Goal: Information Seeking & Learning: Check status

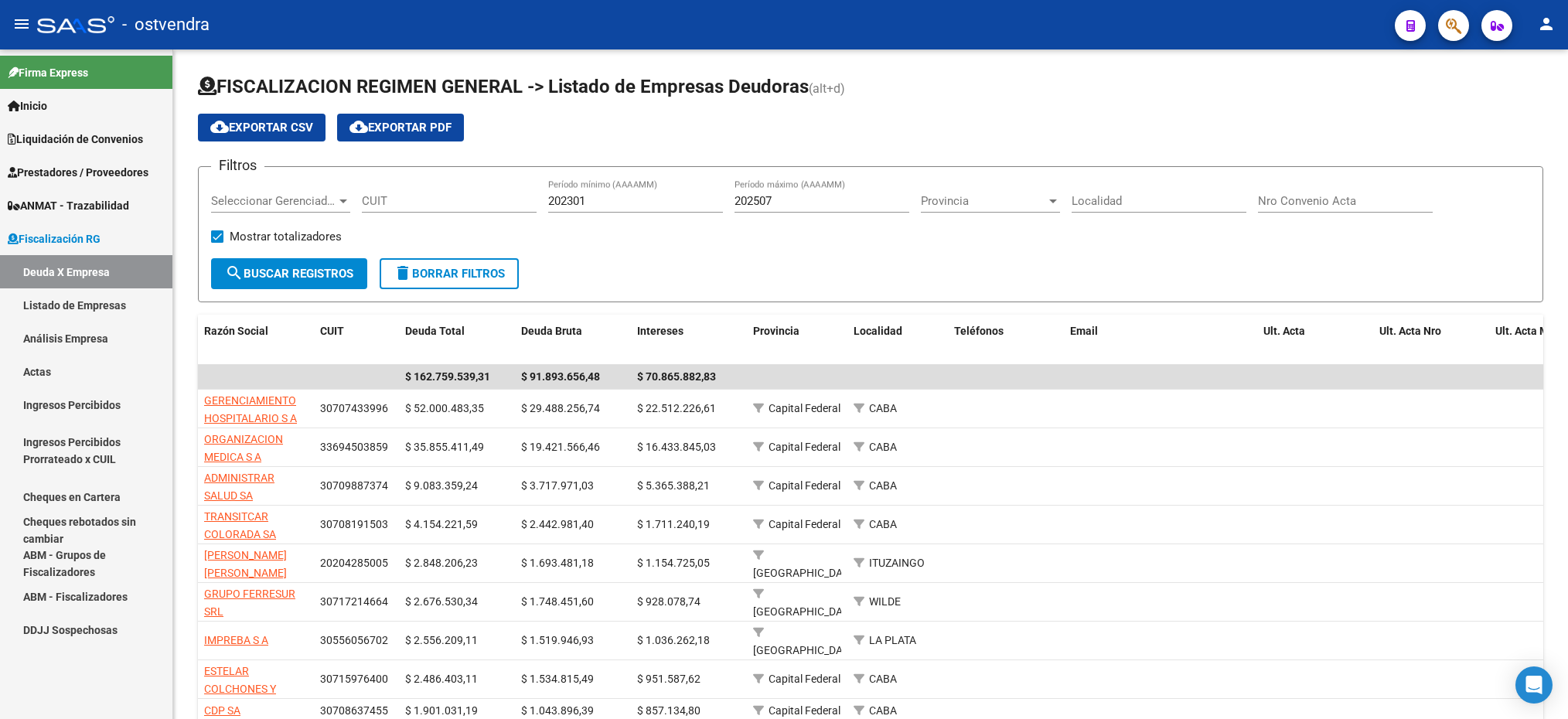
click at [93, 177] on span "Prestadores / Proveedores" at bounding box center [78, 172] width 141 height 17
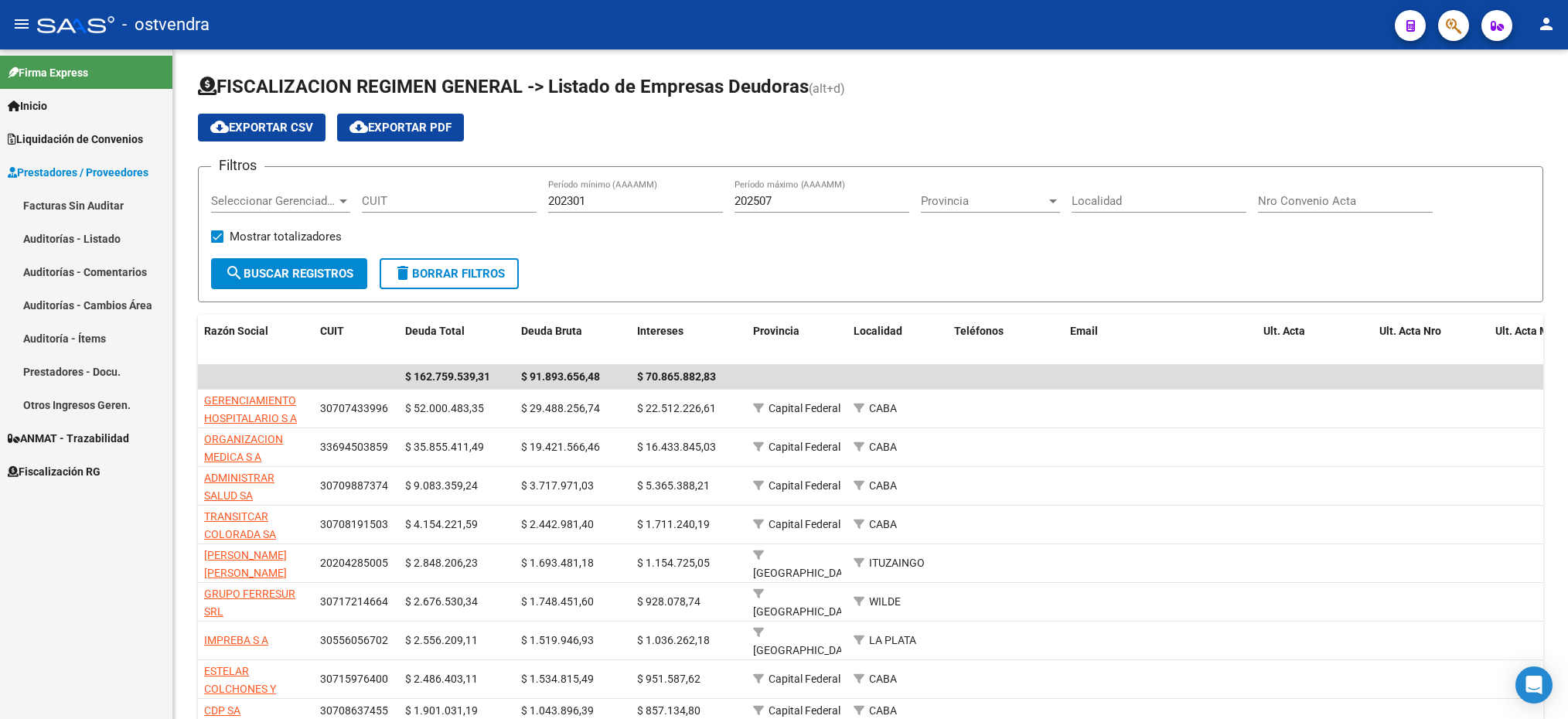
click at [100, 137] on span "Liquidación de Convenios" at bounding box center [75, 138] width 135 height 17
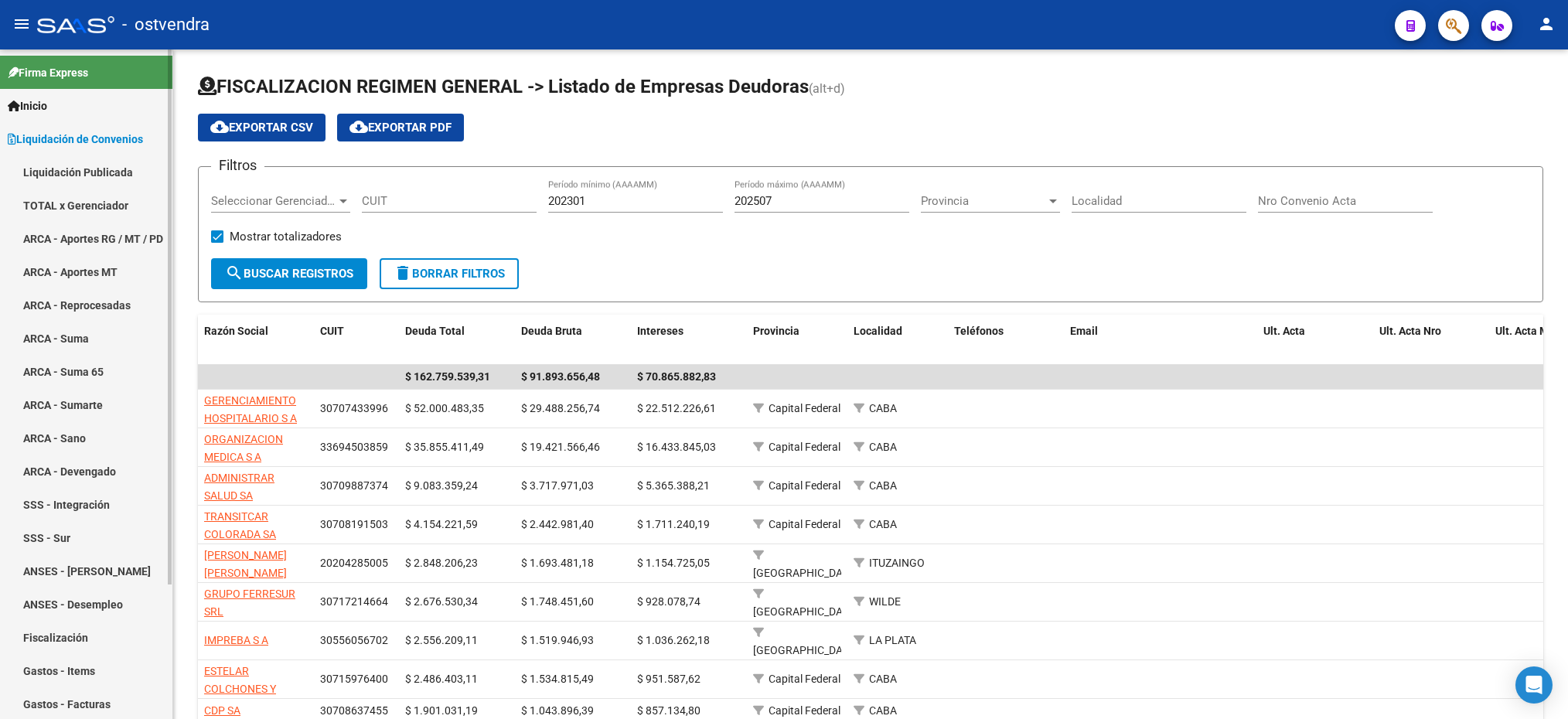
click at [98, 223] on link "ARCA - Aportes RG / MT / PD" at bounding box center [86, 238] width 173 height 33
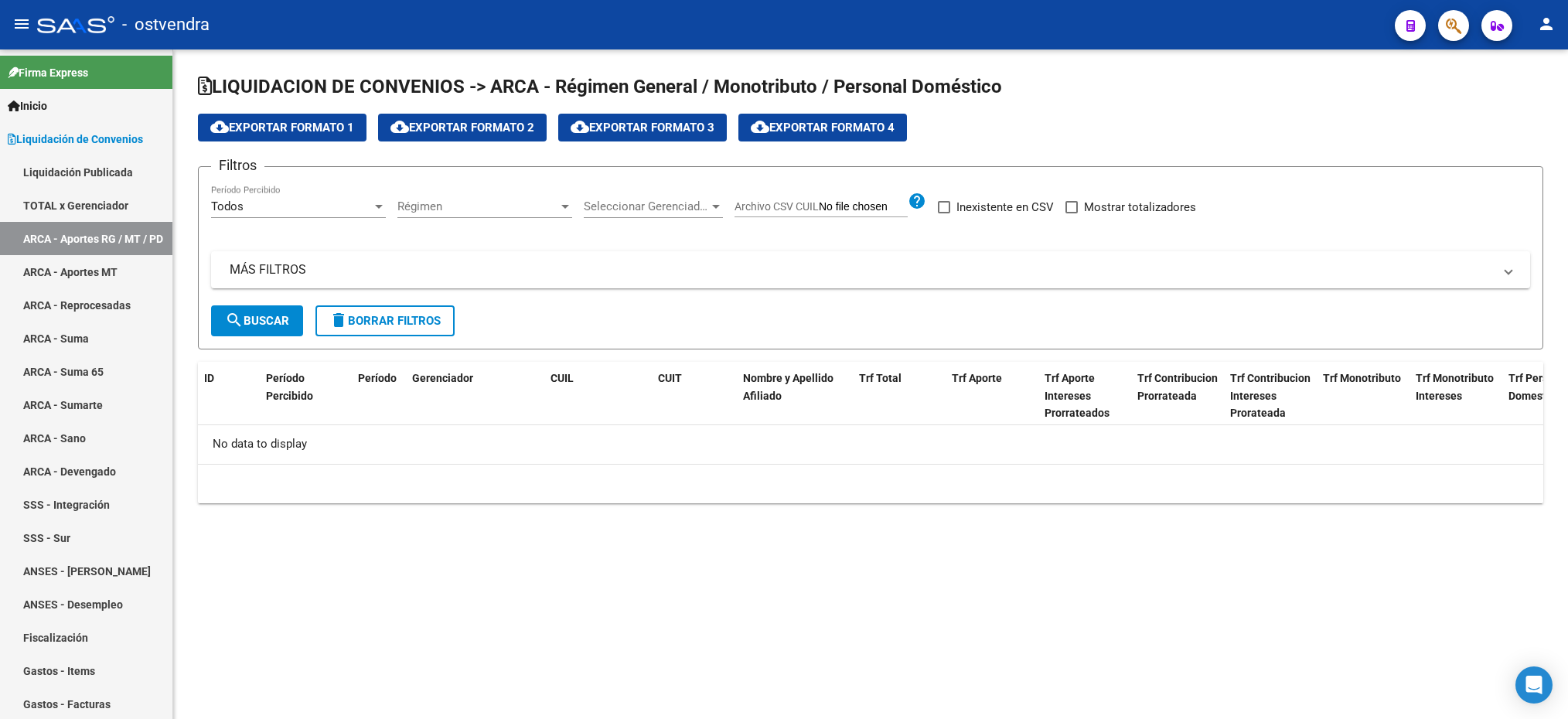
click at [499, 198] on div "Régimen Régimen" at bounding box center [484, 201] width 174 height 33
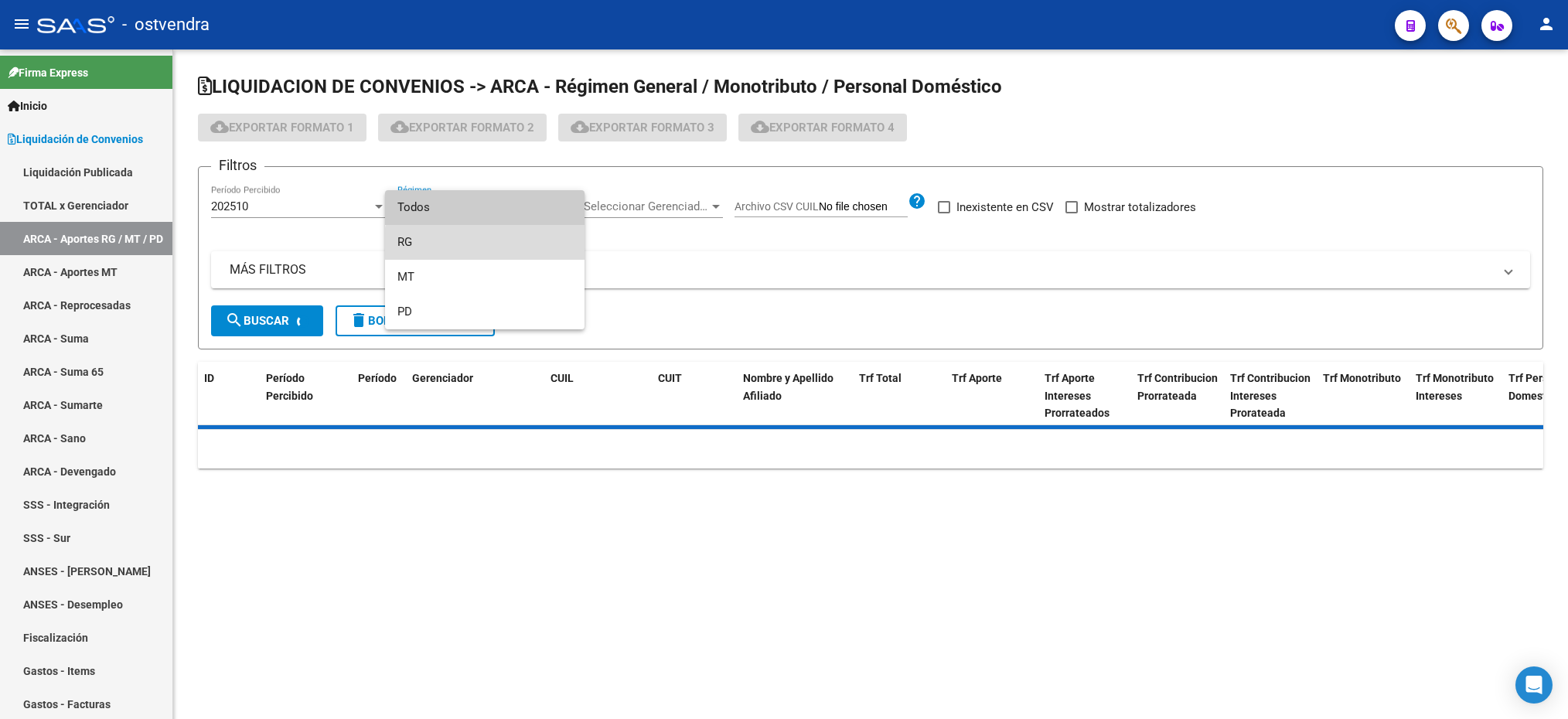
click at [499, 246] on span "RG" at bounding box center [484, 243] width 174 height 35
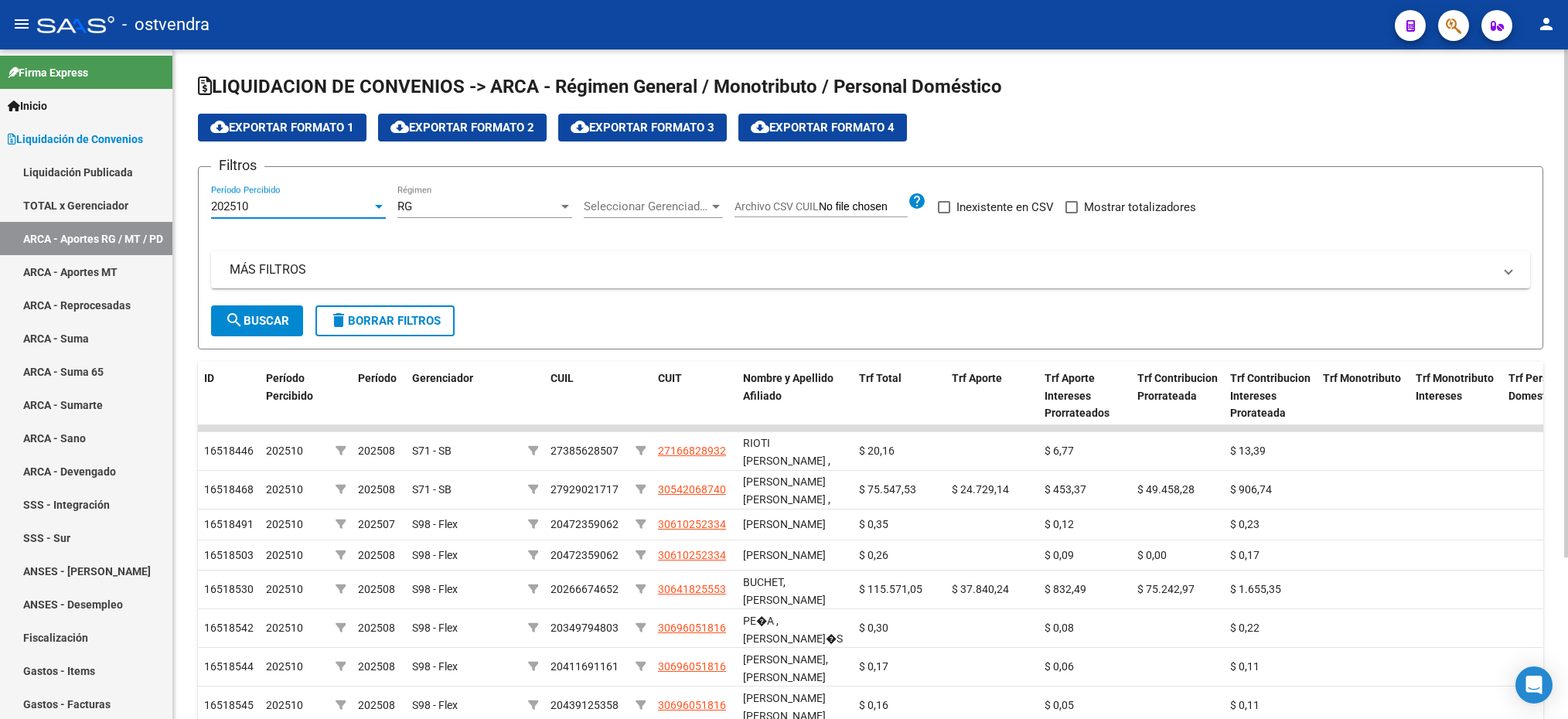
click at [258, 216] on div "202510 Período Percibido" at bounding box center [298, 201] width 174 height 33
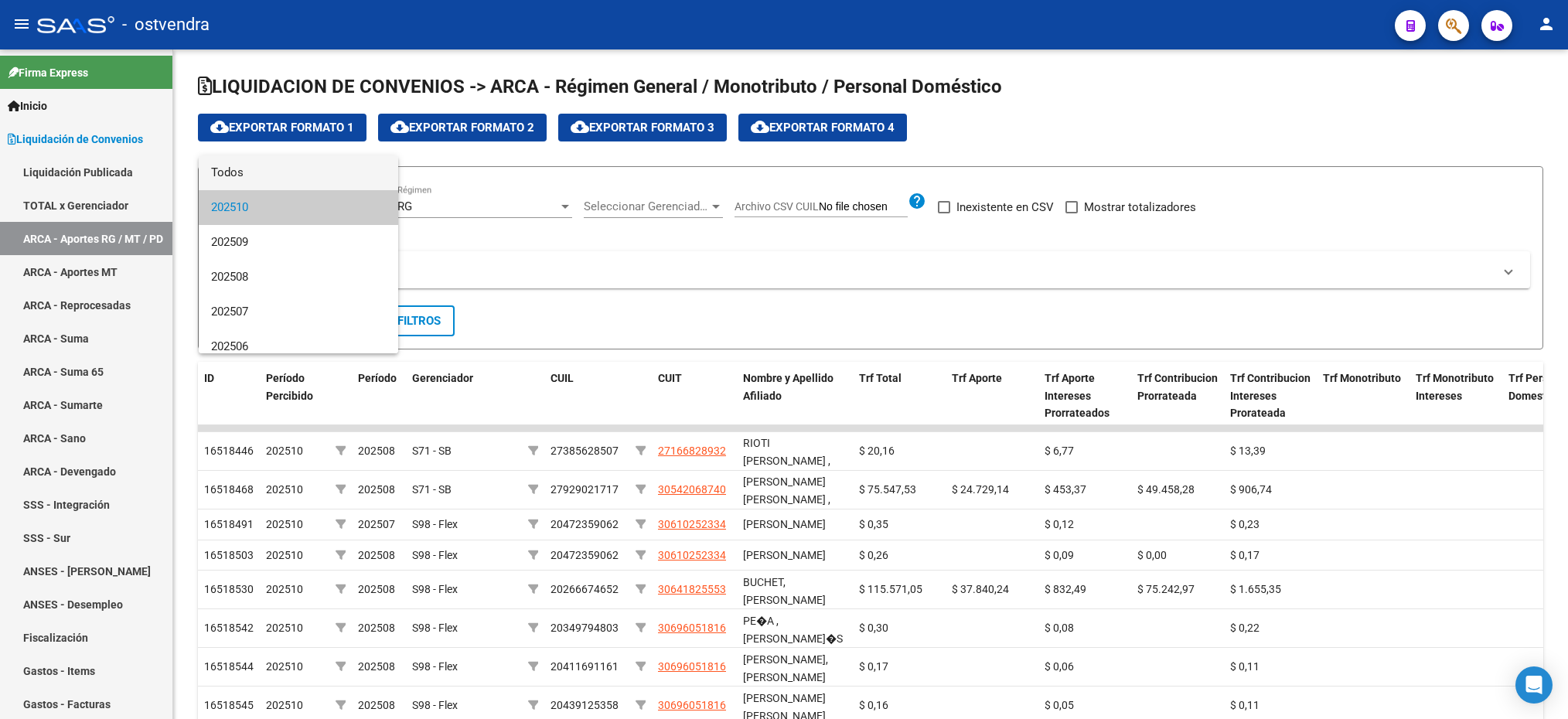
click at [279, 172] on span "Todos" at bounding box center [298, 173] width 174 height 35
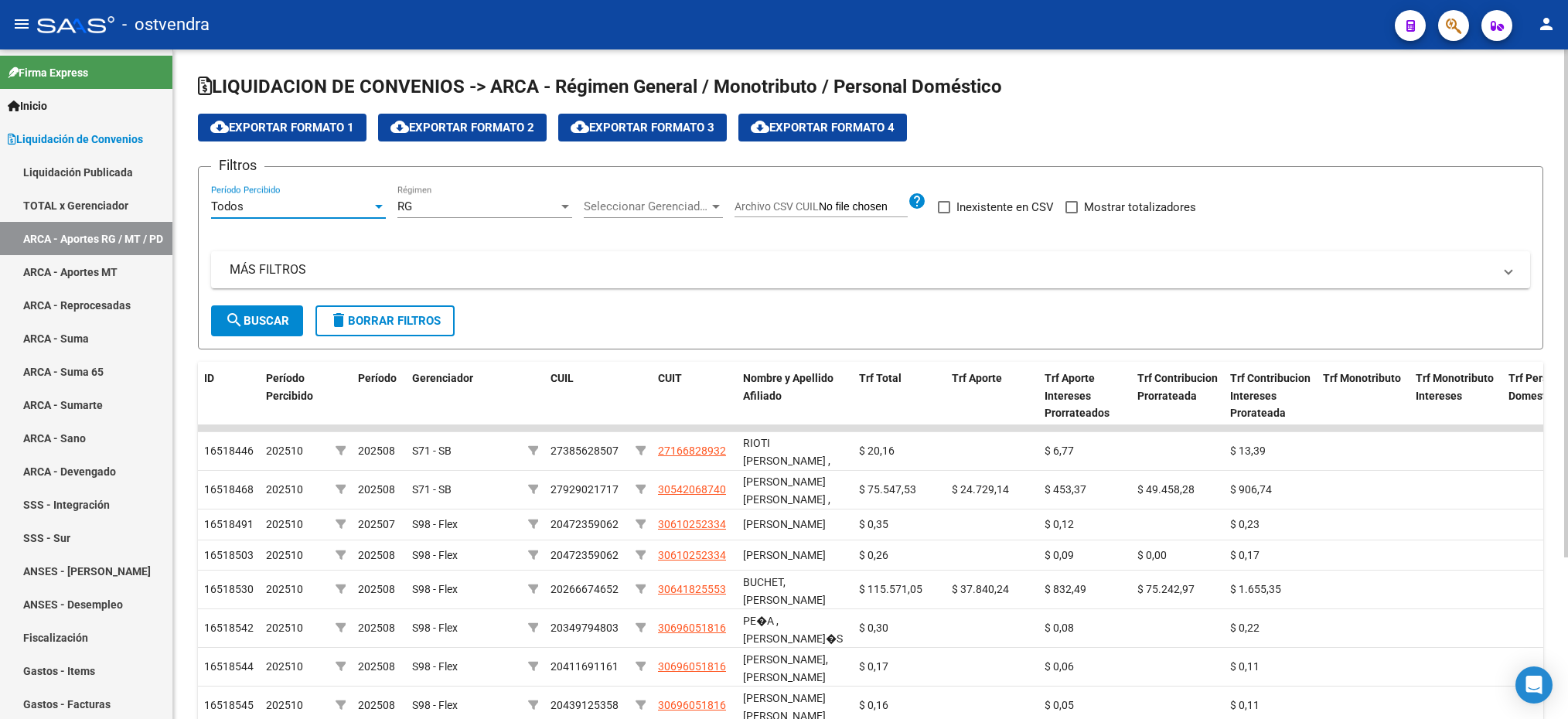
click at [714, 216] on div "Seleccionar Gerenciador Seleccionar Gerenciador" at bounding box center [653, 201] width 139 height 33
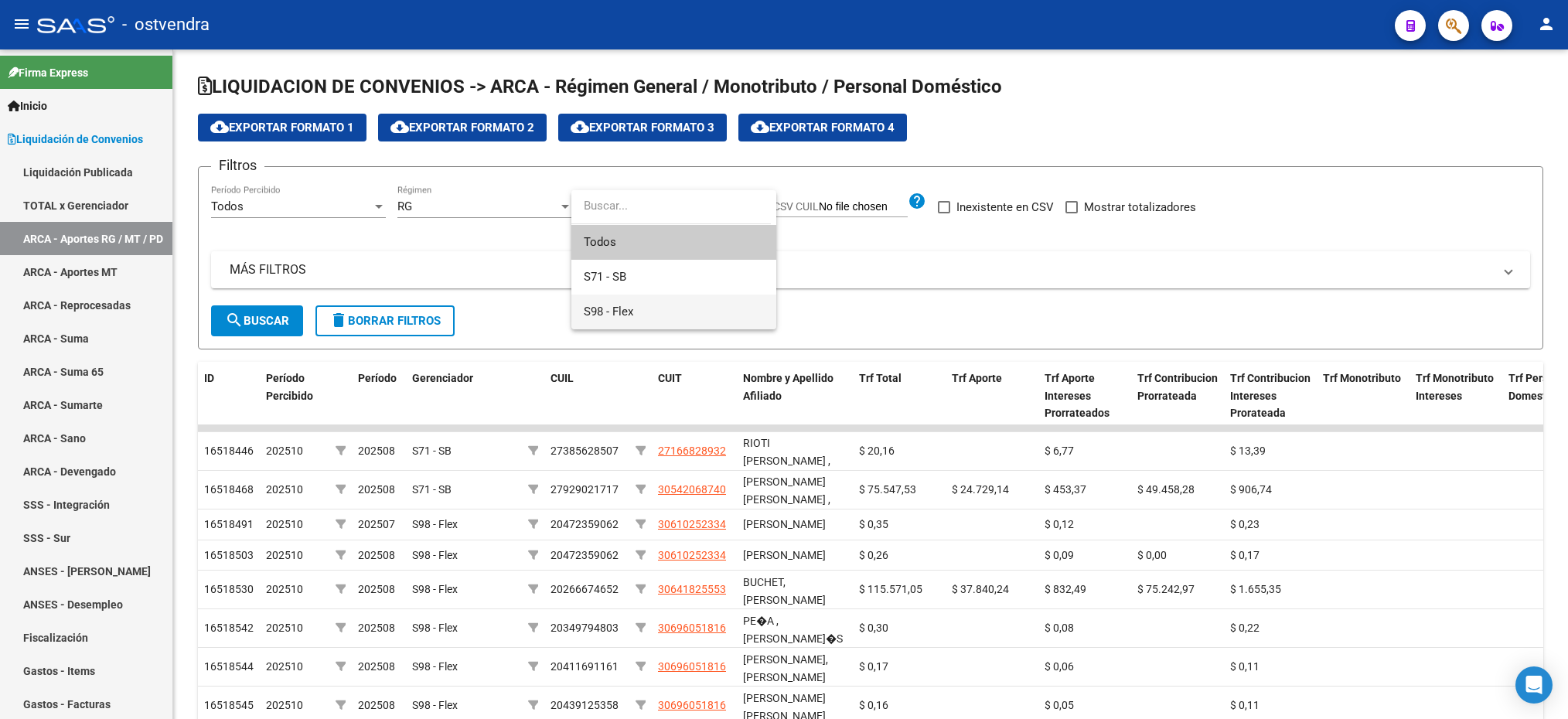
click at [650, 313] on span "S98 - Flex" at bounding box center [674, 312] width 180 height 35
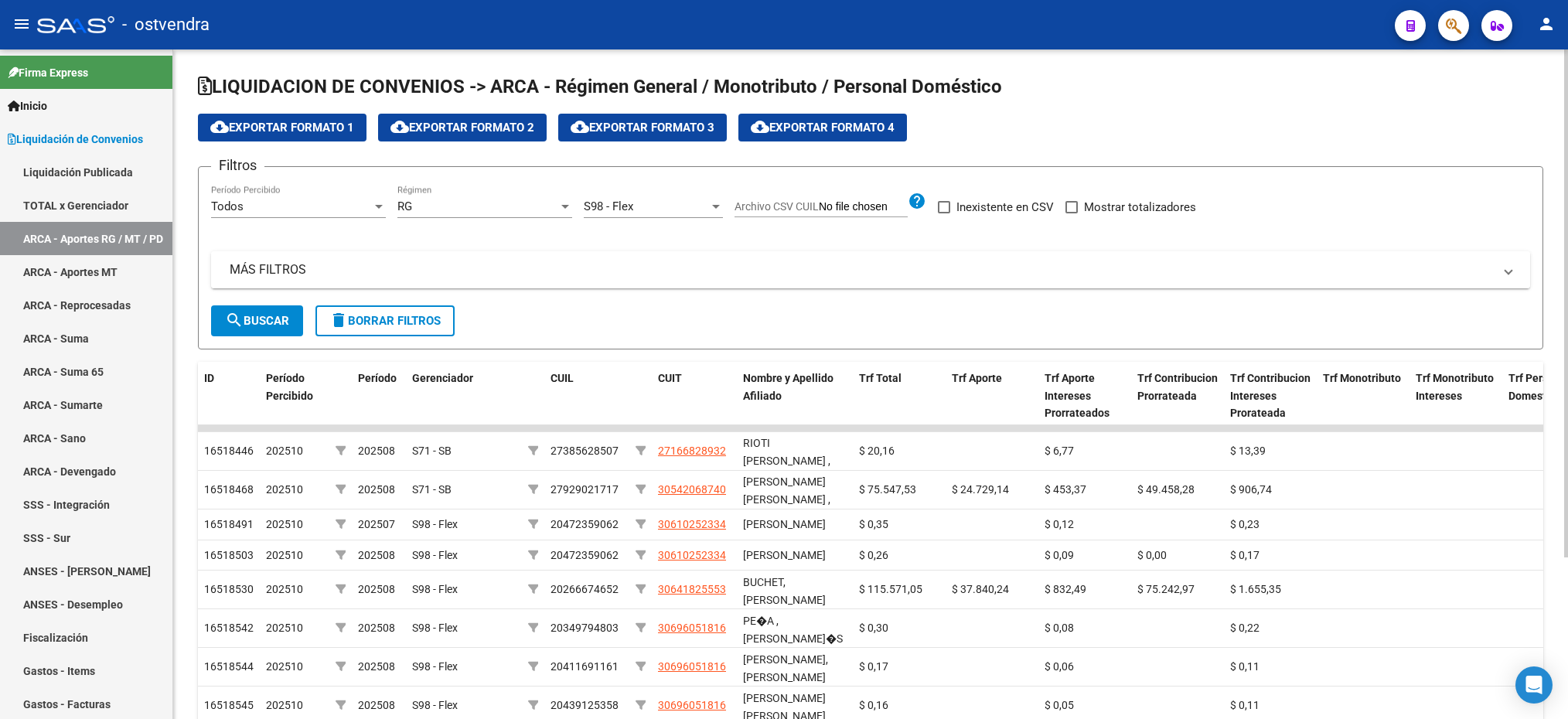
click at [562, 285] on mat-expansion-panel-header "MÁS FILTROS" at bounding box center [871, 270] width 1319 height 37
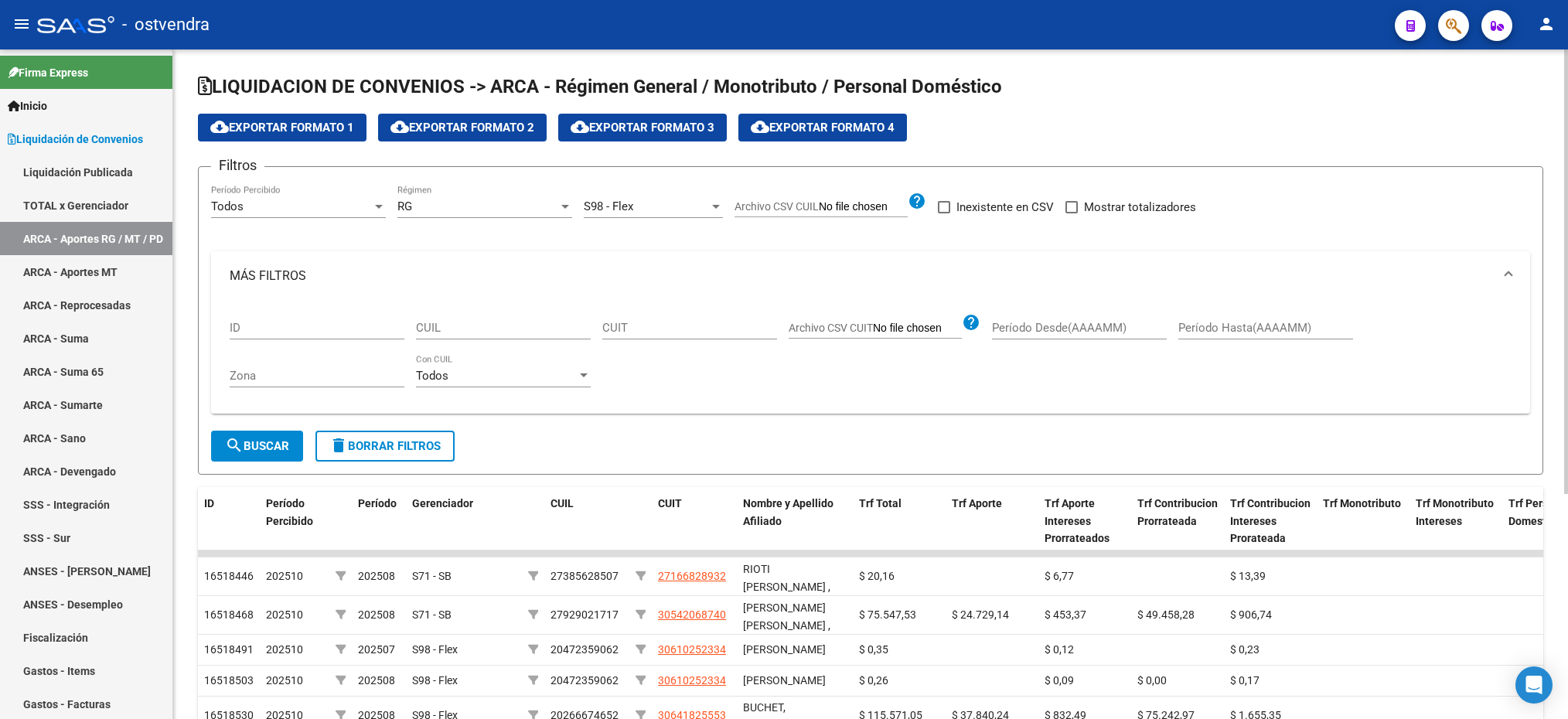
click at [467, 329] on input "CUIL" at bounding box center [503, 328] width 174 height 14
paste input "20-26516375-1"
drag, startPoint x: 249, startPoint y: 448, endPoint x: 249, endPoint y: 439, distance: 9.0
click at [249, 445] on span "search Buscar" at bounding box center [257, 446] width 64 height 14
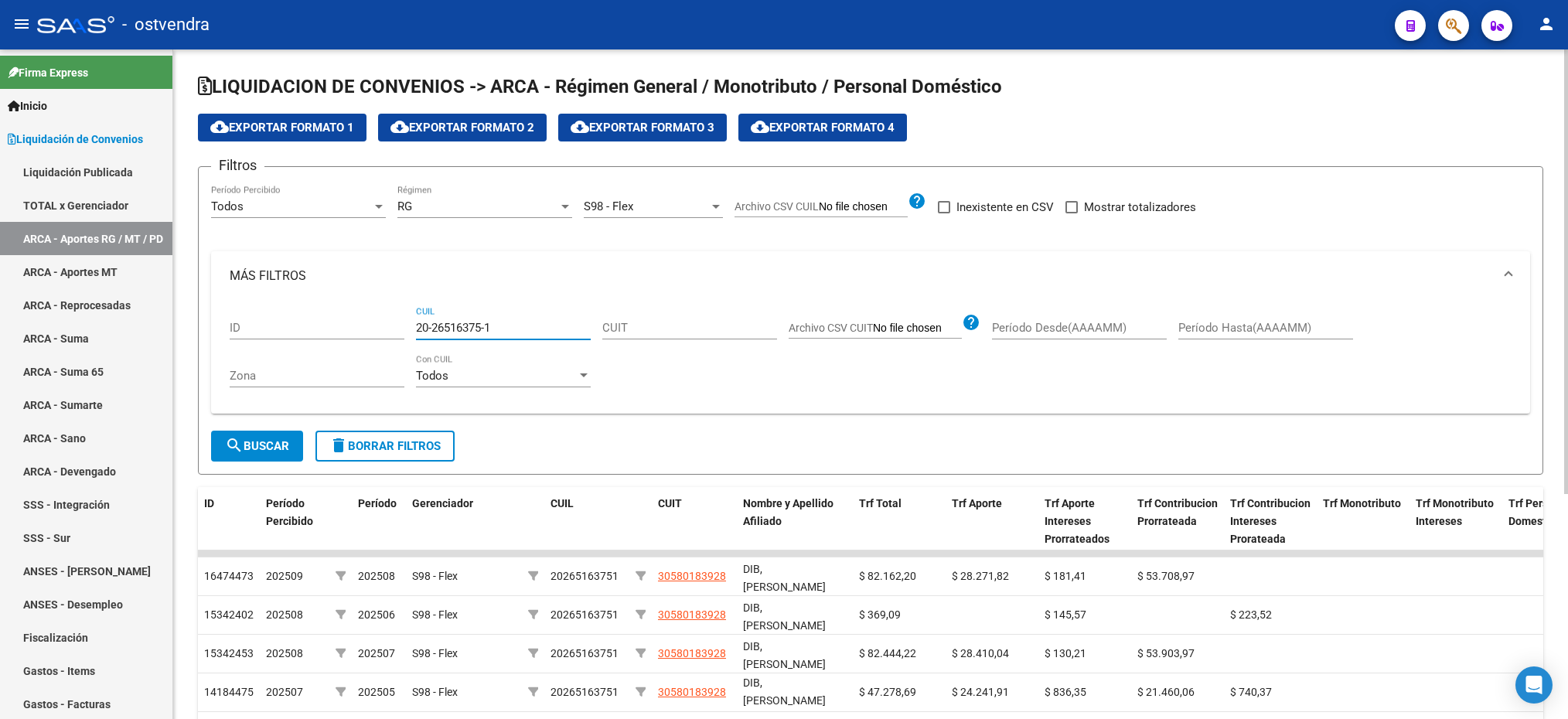
drag, startPoint x: 492, startPoint y: 325, endPoint x: 412, endPoint y: 323, distance: 80.0
click at [412, 323] on div "ID 20-26516375-1 CUIL CUIT Archivo CSV CUIT help Período Desde(AAAAMM) Período …" at bounding box center [870, 351] width 1282 height 102
click at [233, 448] on mat-icon "search" at bounding box center [234, 445] width 18 height 18
click at [232, 455] on mat-icon "search" at bounding box center [234, 445] width 18 height 18
click at [267, 441] on span "search Buscar" at bounding box center [257, 446] width 64 height 14
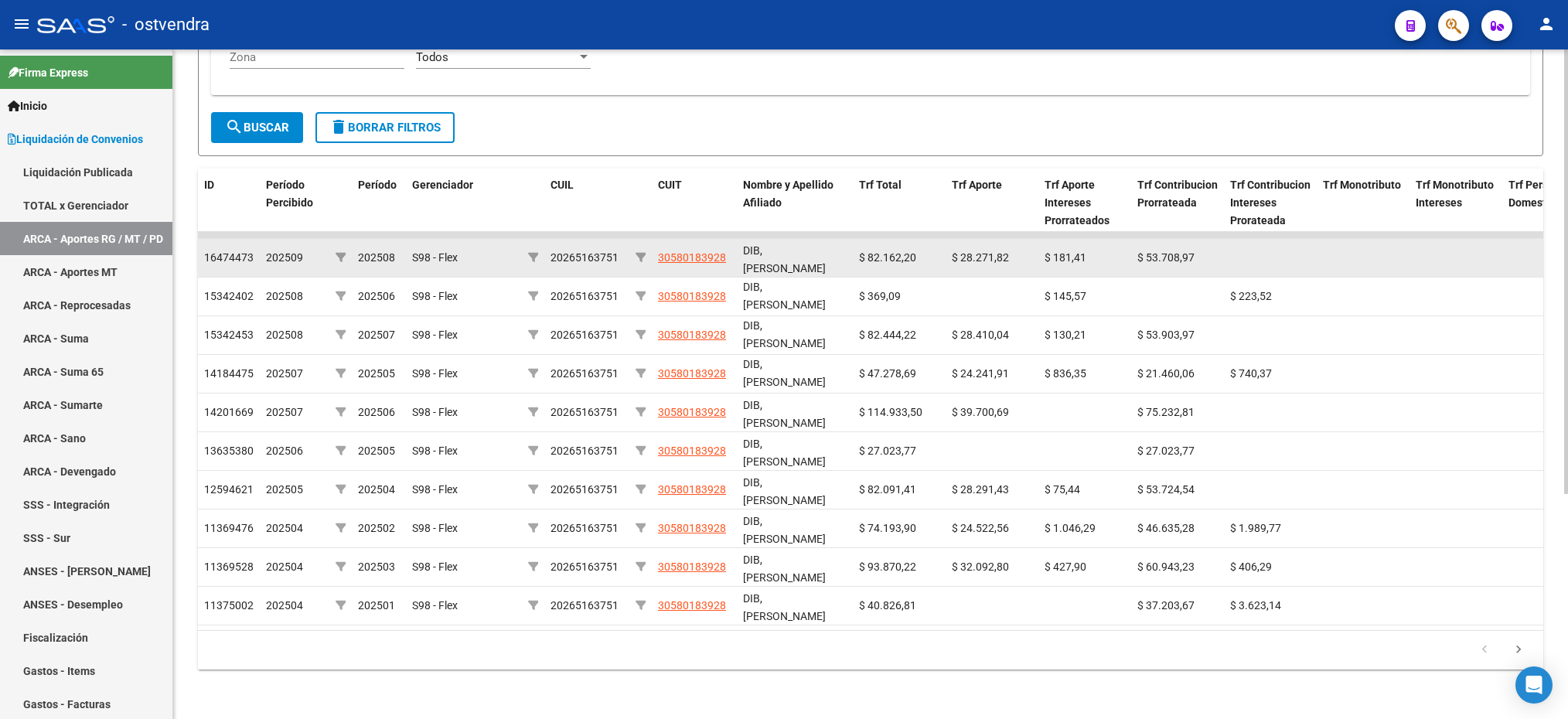
scroll to position [107, 0]
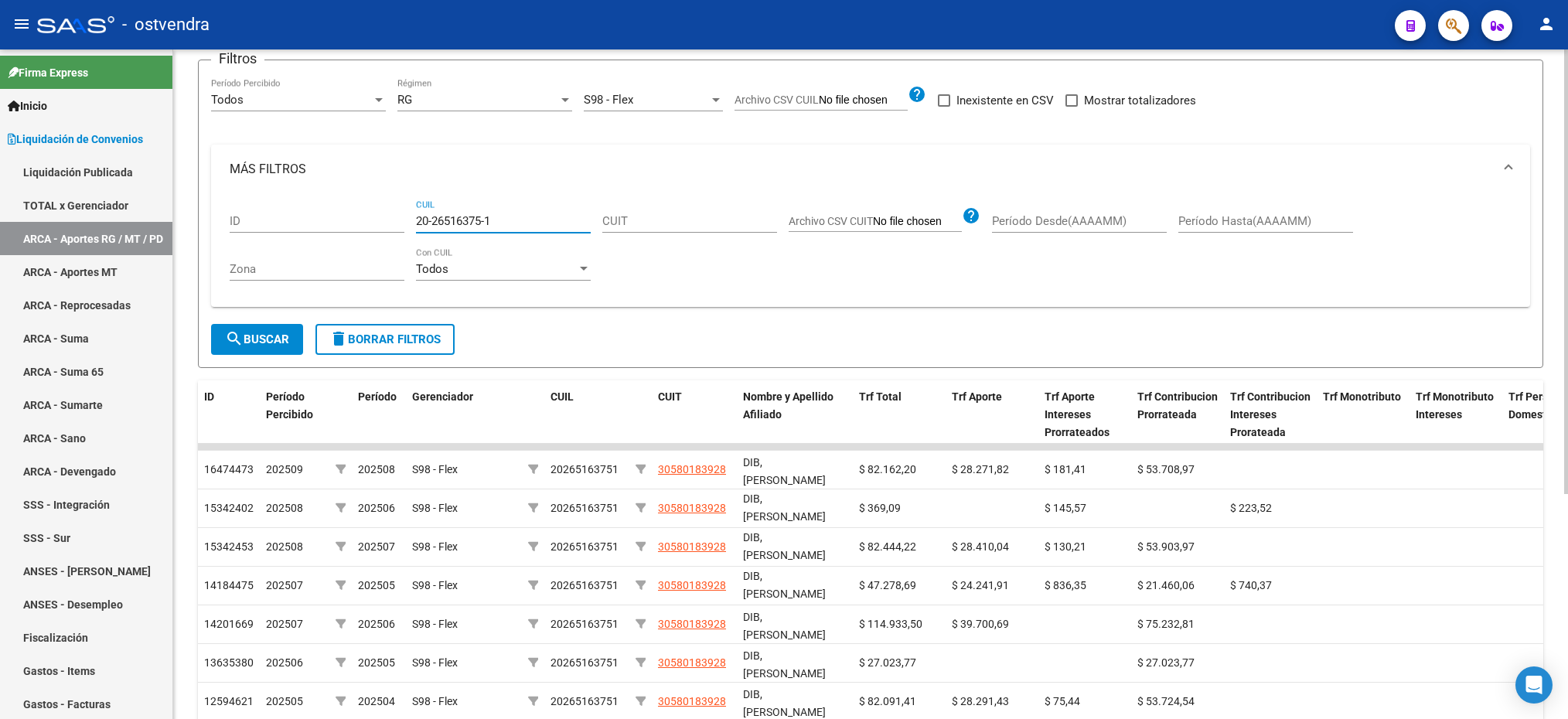
paste input "31745620-5"
click at [235, 348] on mat-icon "search" at bounding box center [234, 338] width 18 height 18
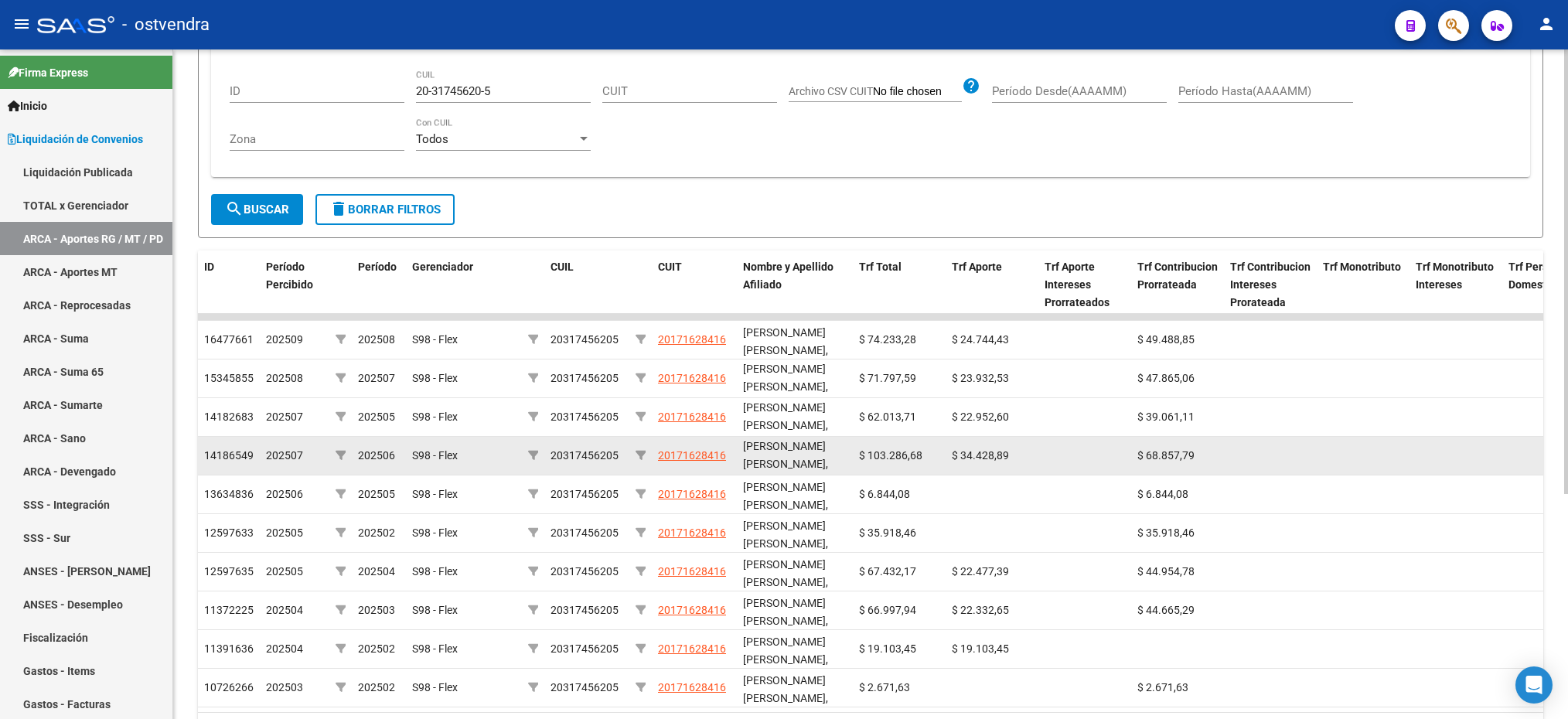
scroll to position [0, 0]
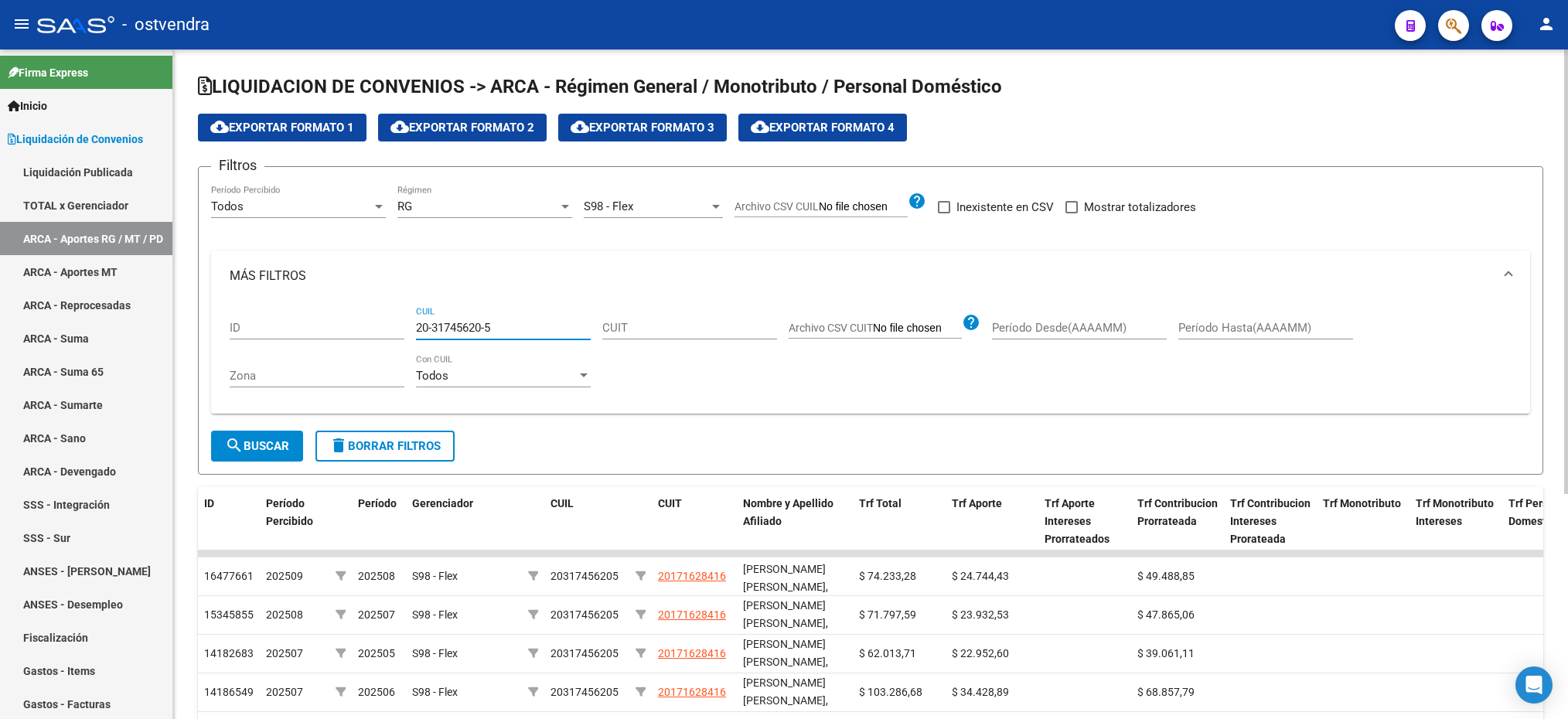
drag, startPoint x: 502, startPoint y: 323, endPoint x: 418, endPoint y: 328, distance: 84.1
click at [418, 328] on input "20-31745620-5" at bounding box center [503, 328] width 174 height 14
paste input "45814879-2"
type input "20-45814879-2"
click at [289, 445] on span "search Buscar" at bounding box center [257, 446] width 64 height 14
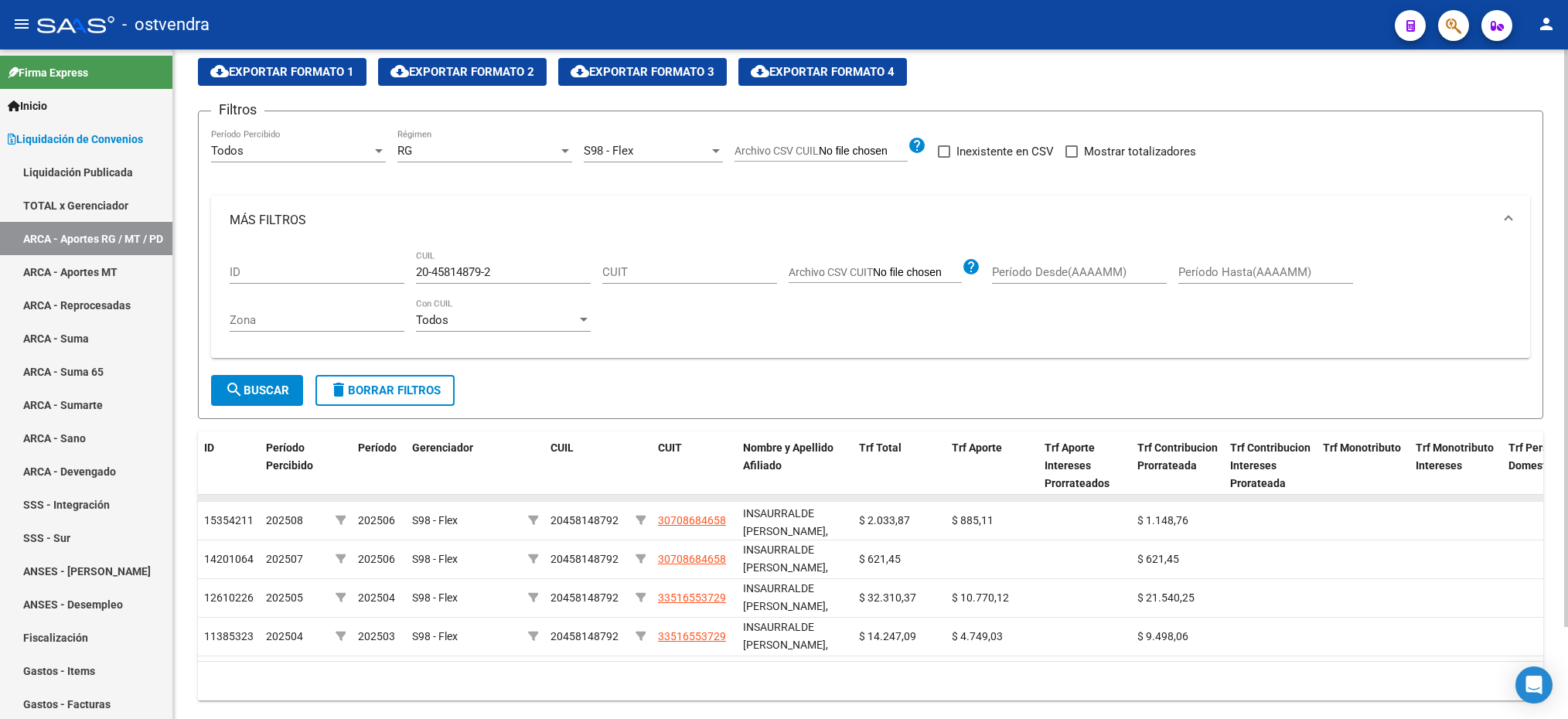
scroll to position [107, 0]
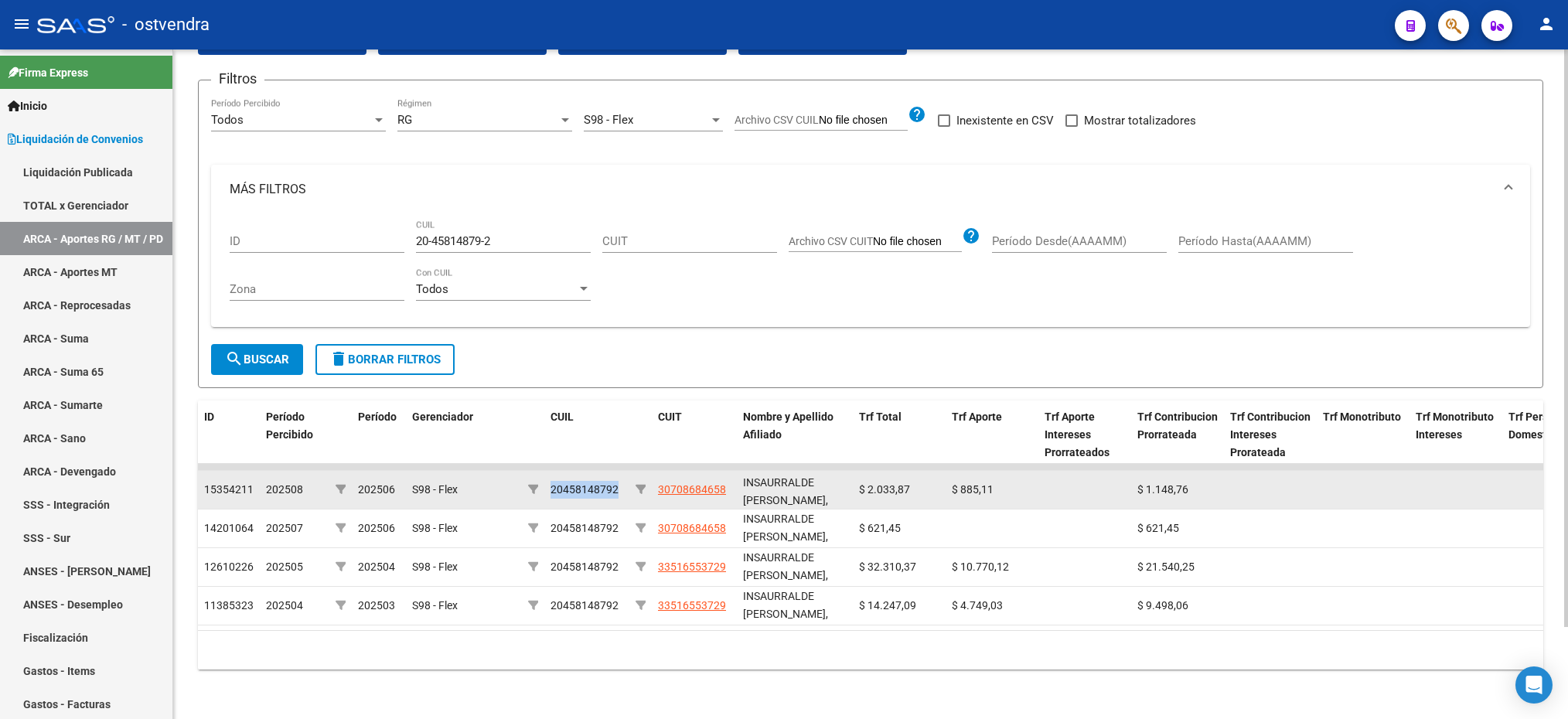
drag, startPoint x: 616, startPoint y: 469, endPoint x: 548, endPoint y: 469, distance: 68.0
click at [548, 470] on datatable-body-cell "20458148792" at bounding box center [586, 489] width 85 height 38
drag, startPoint x: 548, startPoint y: 469, endPoint x: 622, endPoint y: 474, distance: 74.2
click at [622, 474] on datatable-body-cell "20458148792" at bounding box center [586, 489] width 85 height 38
drag, startPoint x: 616, startPoint y: 464, endPoint x: 547, endPoint y: 467, distance: 69.1
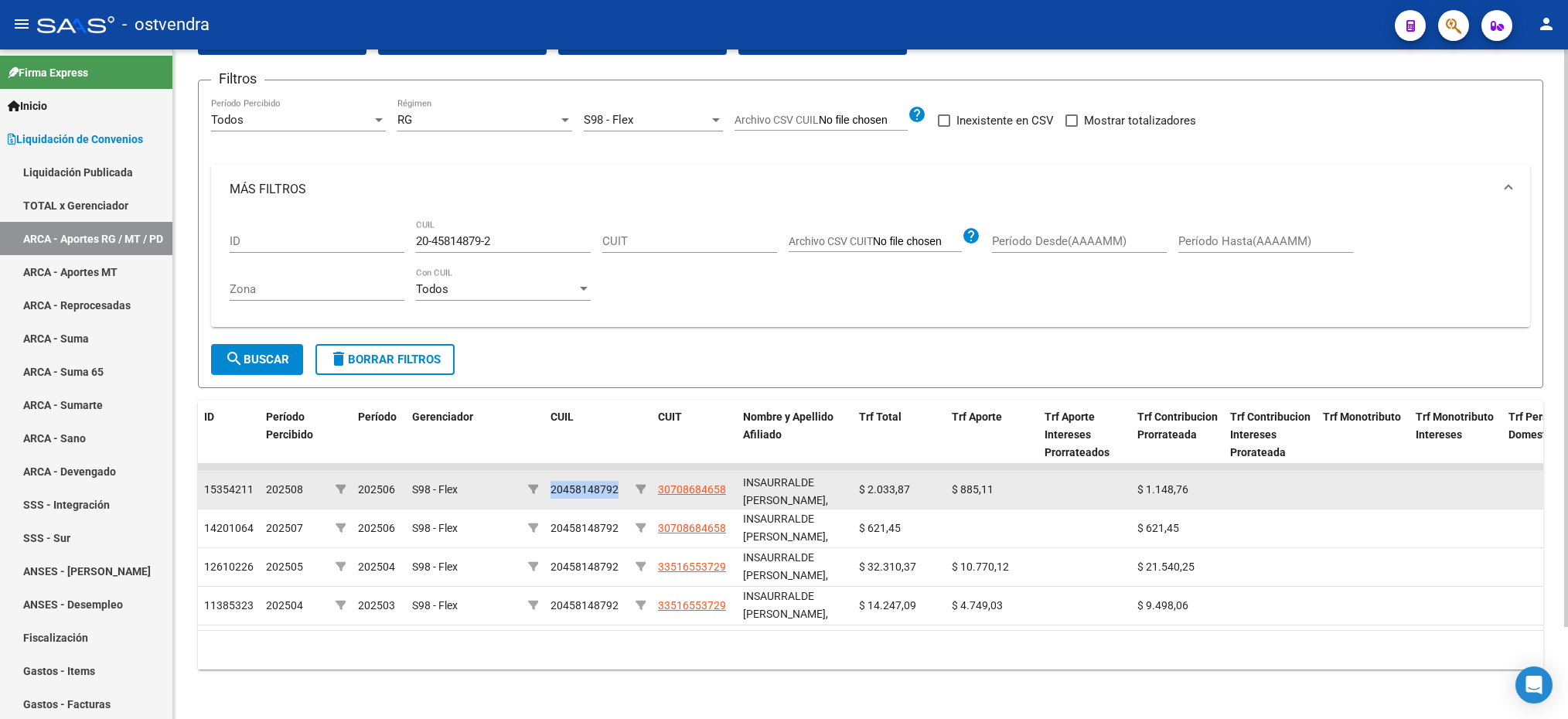
click at [547, 470] on datatable-body-cell "20458148792" at bounding box center [586, 489] width 85 height 38
drag, startPoint x: 547, startPoint y: 467, endPoint x: 553, endPoint y: 476, distance: 10.8
click at [553, 481] on div "20458148792" at bounding box center [584, 490] width 68 height 18
drag, startPoint x: 547, startPoint y: 469, endPoint x: 618, endPoint y: 473, distance: 71.1
click at [618, 473] on datatable-body-cell "20458148792" at bounding box center [586, 489] width 85 height 38
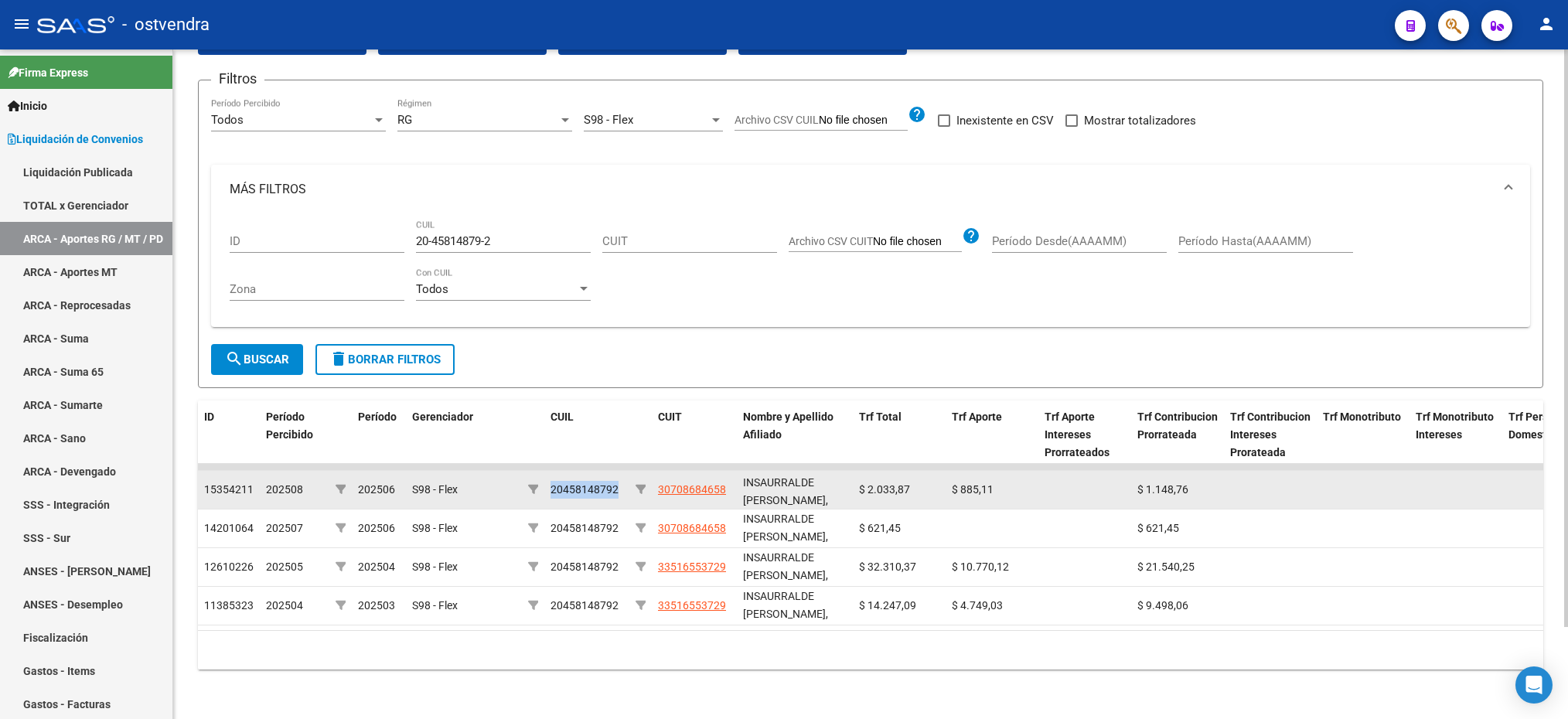
drag, startPoint x: 617, startPoint y: 473, endPoint x: 547, endPoint y: 469, distance: 70.1
click at [547, 470] on datatable-body-cell "20458148792" at bounding box center [586, 489] width 85 height 38
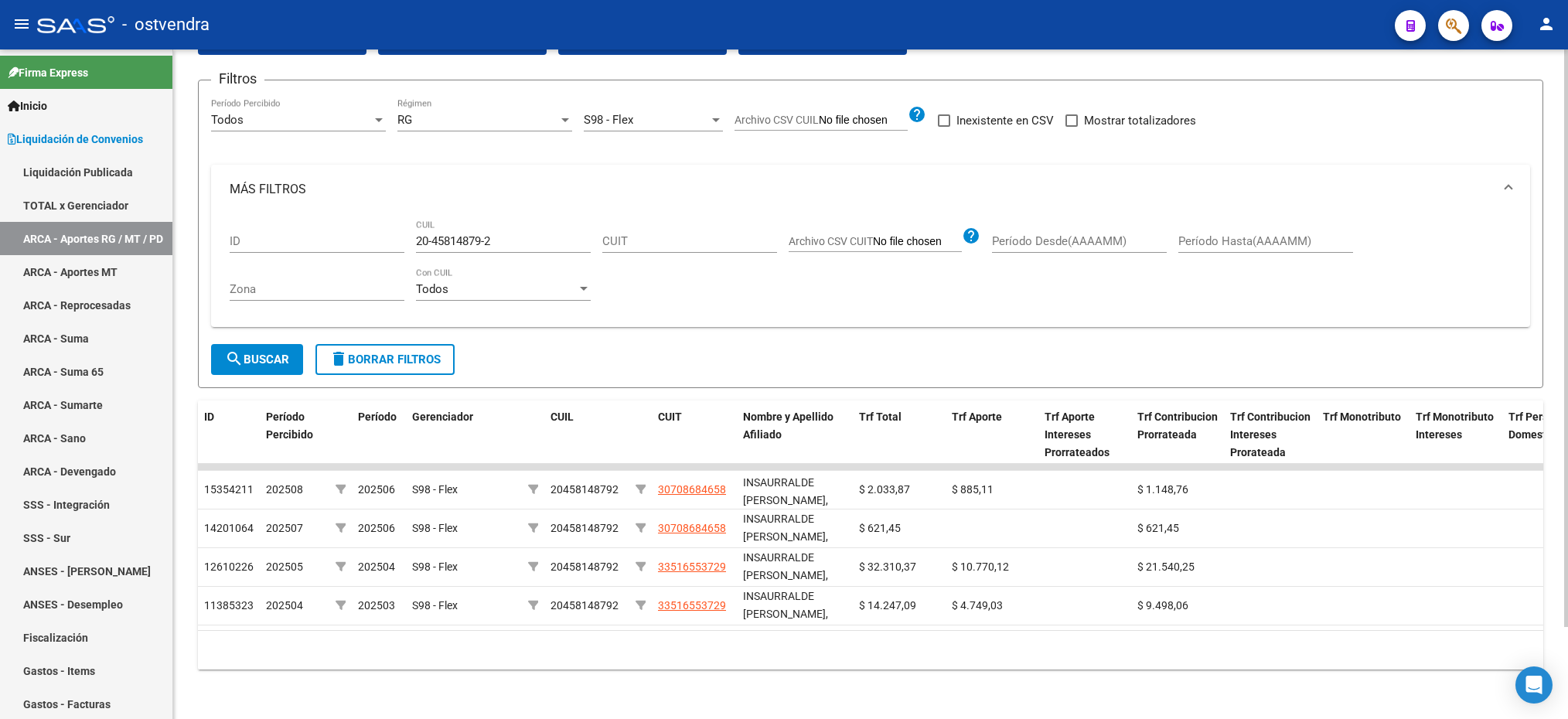
drag, startPoint x: 547, startPoint y: 469, endPoint x: 513, endPoint y: 225, distance: 246.4
click at [513, 234] on input "20-45814879-2" at bounding box center [503, 241] width 174 height 14
drag, startPoint x: 513, startPoint y: 225, endPoint x: 405, endPoint y: 228, distance: 108.0
click at [405, 228] on div "ID 20-45814879-2 CUIL CUIT Archivo CSV CUIT help Período Desde(AAAAMM) Período …" at bounding box center [870, 264] width 1282 height 102
drag, startPoint x: 470, startPoint y: 216, endPoint x: 505, endPoint y: 227, distance: 36.7
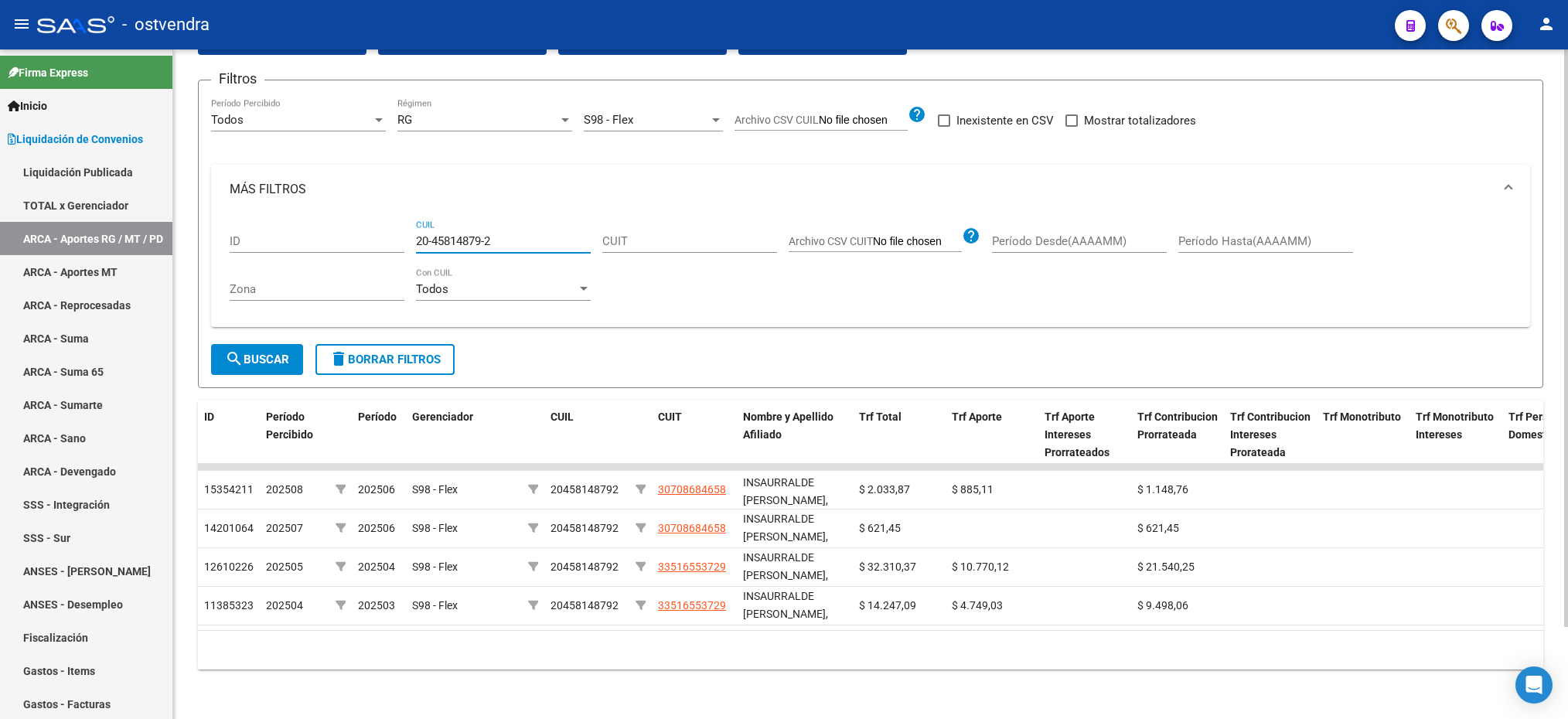
click at [505, 234] on input "20-45814879-2" at bounding box center [503, 241] width 174 height 14
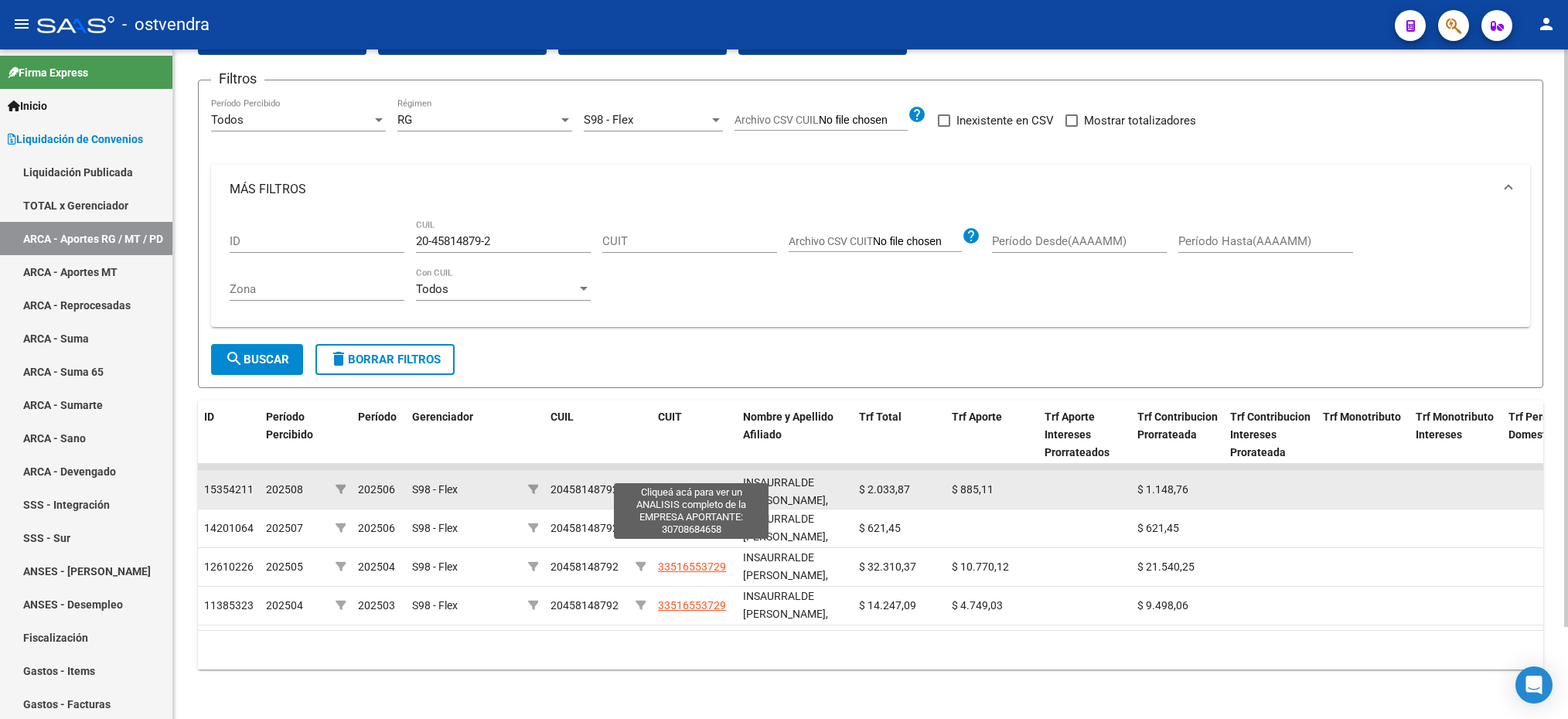
click at [698, 483] on span "30708684658" at bounding box center [692, 490] width 68 height 12
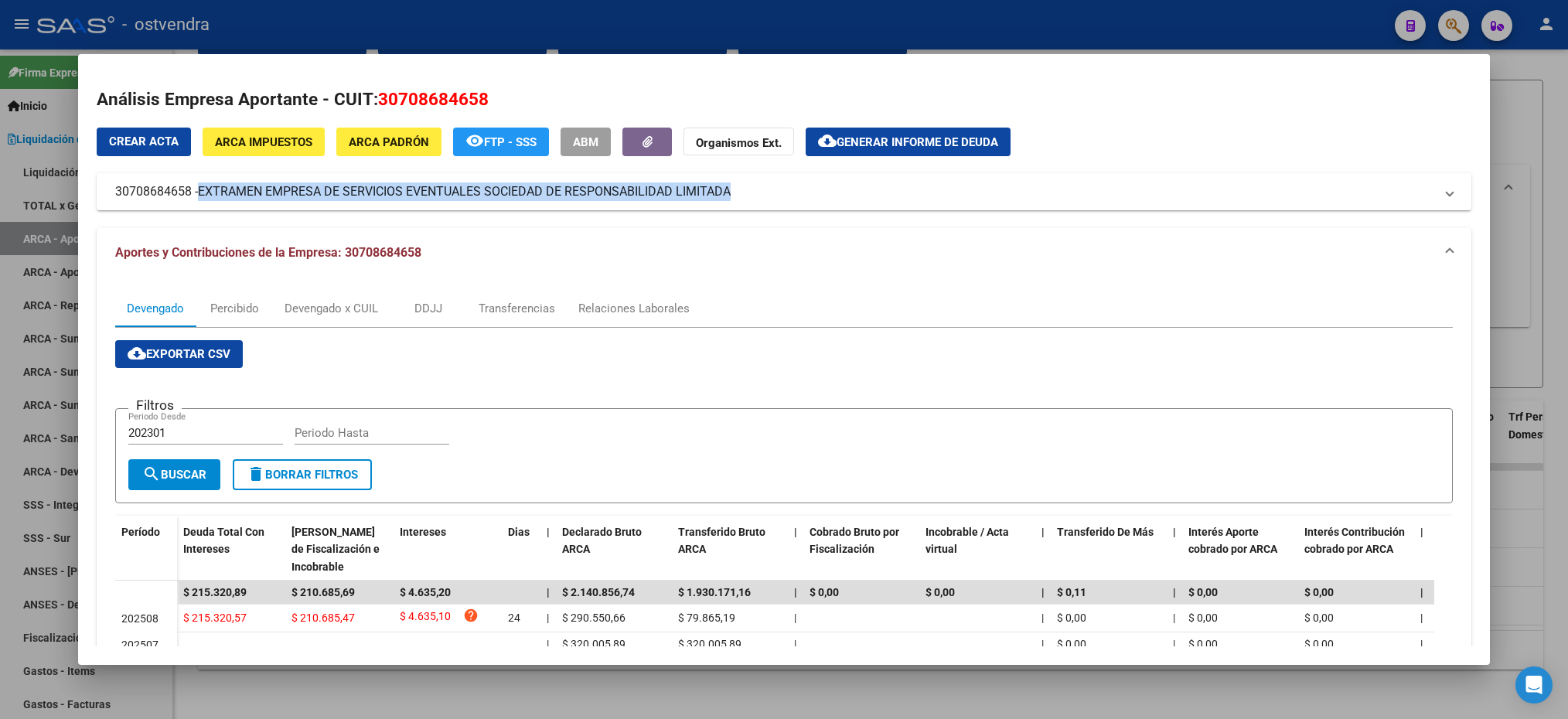
drag, startPoint x: 202, startPoint y: 187, endPoint x: 754, endPoint y: 207, distance: 552.4
click at [754, 207] on mat-expansion-panel-header "30708684658 - EXTRAMEN EMPRESA DE SERVICIOS EVENTUALES SOCIEDAD DE RESPONSABILI…" at bounding box center [783, 192] width 1374 height 37
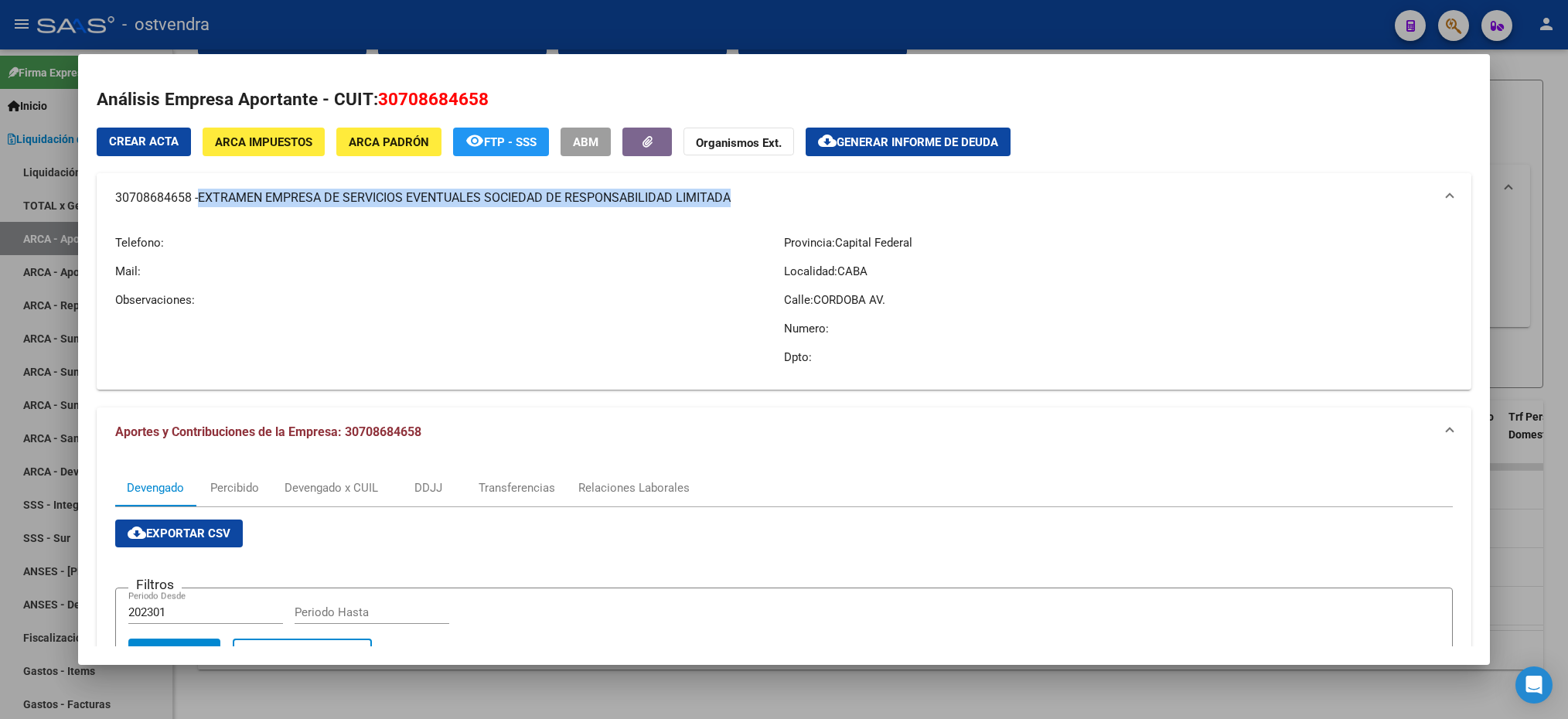
drag, startPoint x: 754, startPoint y: 207, endPoint x: 705, endPoint y: 194, distance: 50.7
copy span "EXTRAMEN EMPRESA DE SERVICIOS EVENTUALES SOCIEDAD DE RESPONSABILIDAD LIMITADA"
click at [1567, 232] on html "menu - ostvendra person Firma Express Inicio Instructivos Contacto OS Liquidaci…" at bounding box center [784, 359] width 1568 height 719
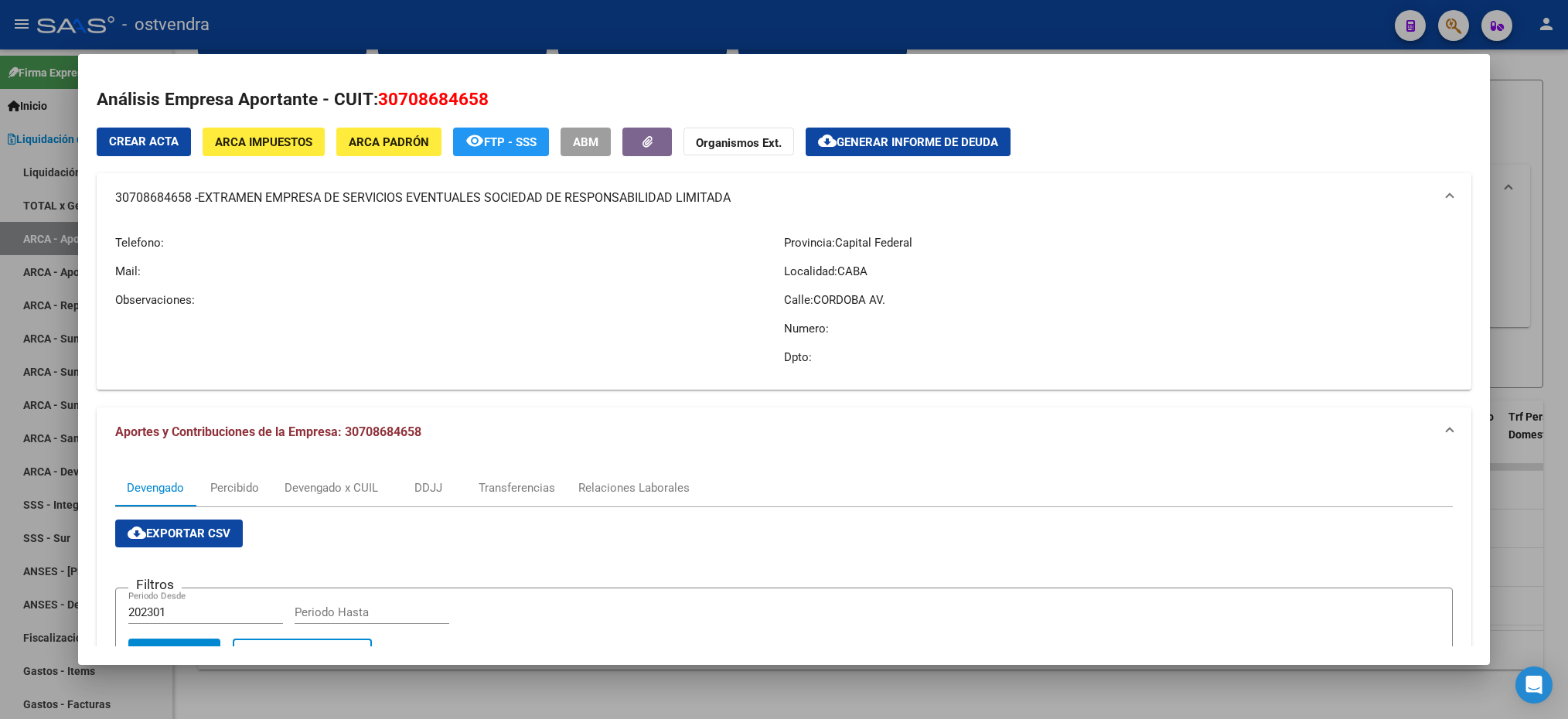
click at [1554, 187] on div at bounding box center [784, 359] width 1568 height 719
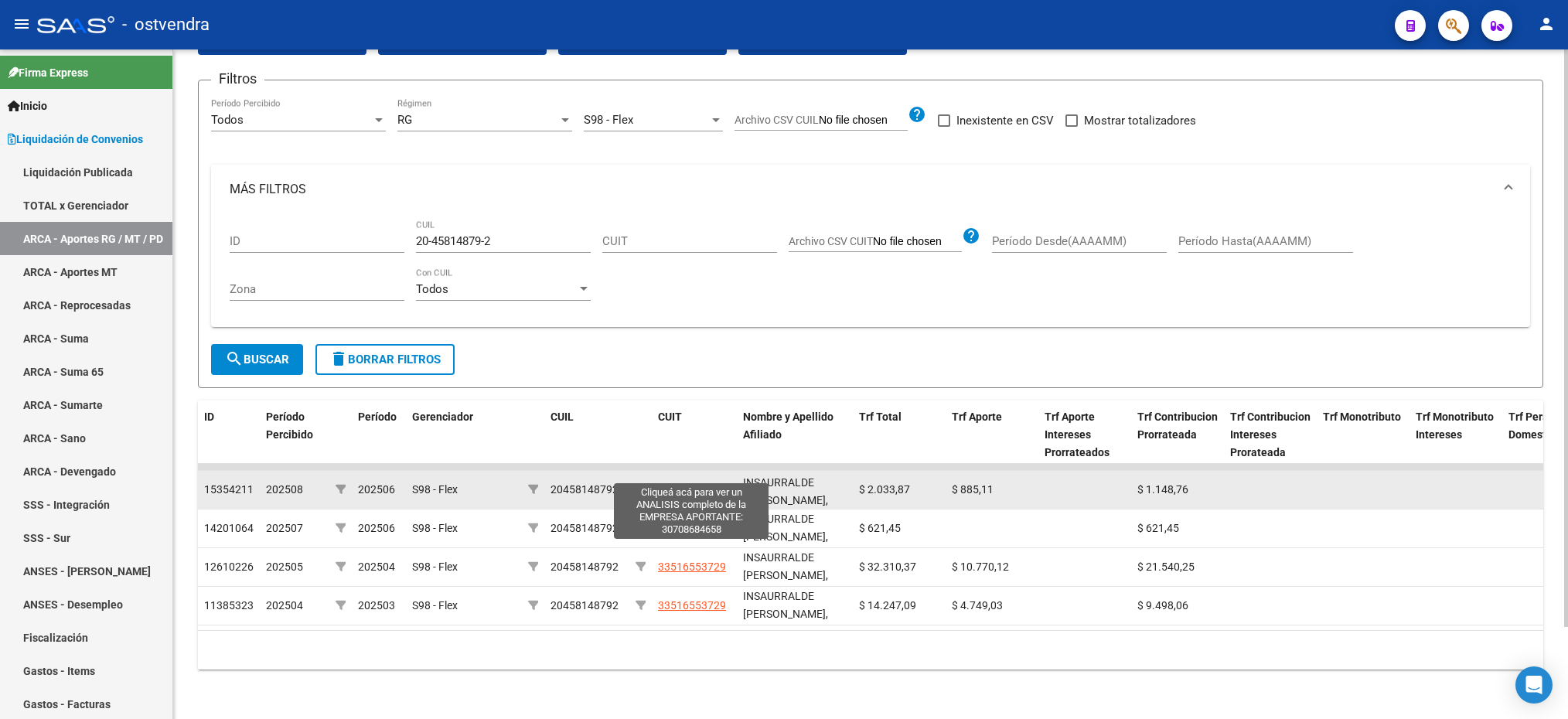
click at [710, 483] on span "30708684658" at bounding box center [692, 490] width 68 height 12
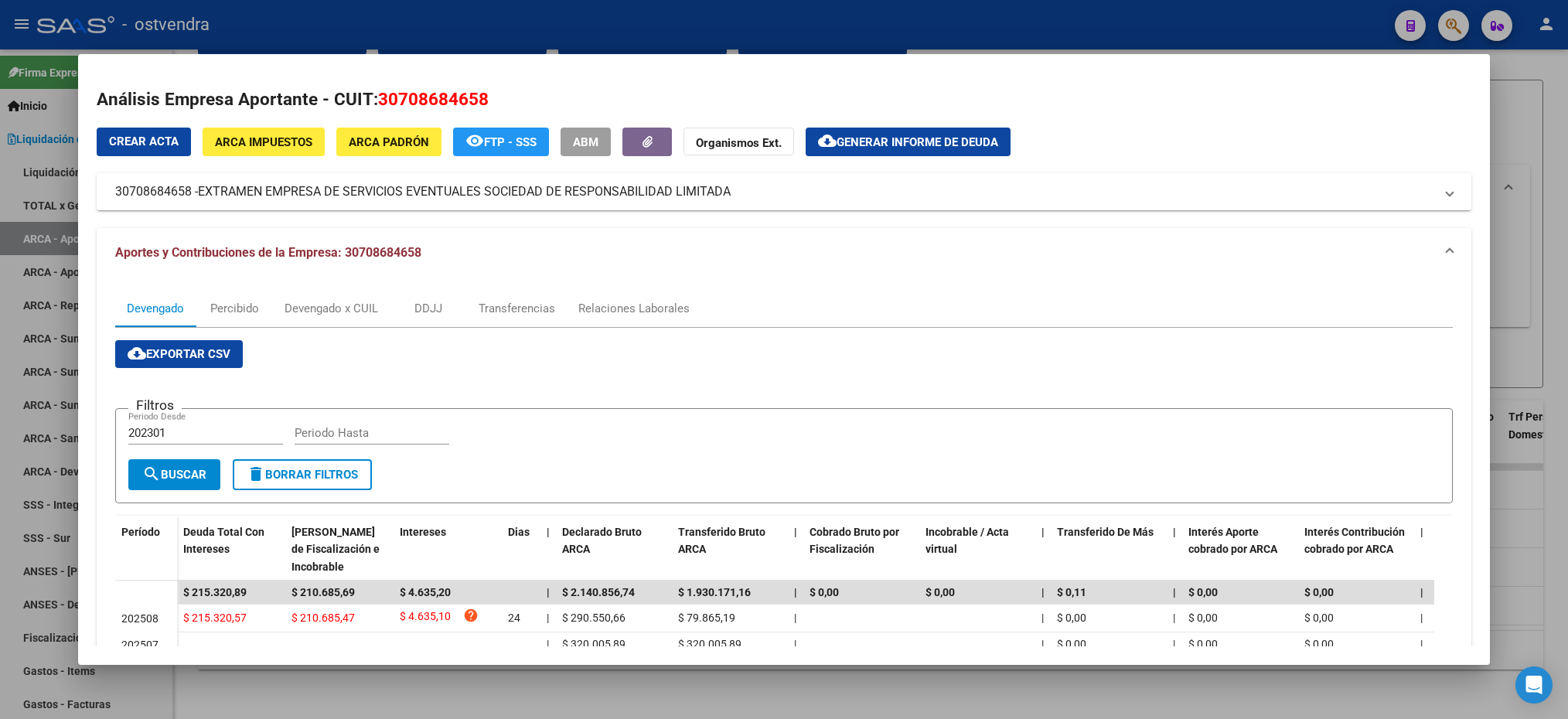
drag, startPoint x: 111, startPoint y: 187, endPoint x: 191, endPoint y: 195, distance: 80.4
click at [191, 195] on mat-expansion-panel-header "30708684658 - EXTRAMEN EMPRESA DE SERVICIOS EVENTUALES SOCIEDAD DE RESPONSABILI…" at bounding box center [783, 192] width 1374 height 37
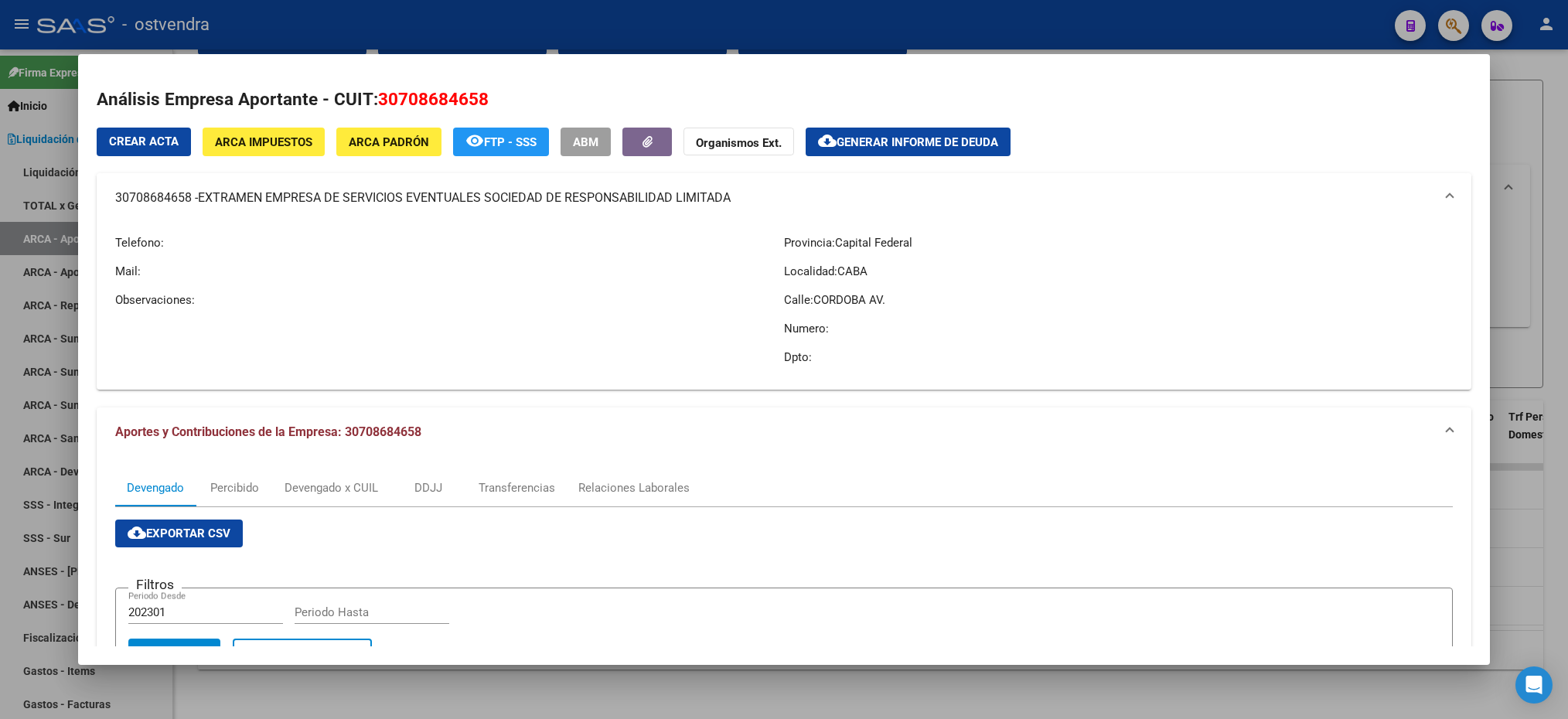
drag, startPoint x: 191, startPoint y: 195, endPoint x: 170, endPoint y: 201, distance: 21.8
copy mat-panel-title "30708684658"
click at [1554, 82] on div at bounding box center [784, 359] width 1568 height 719
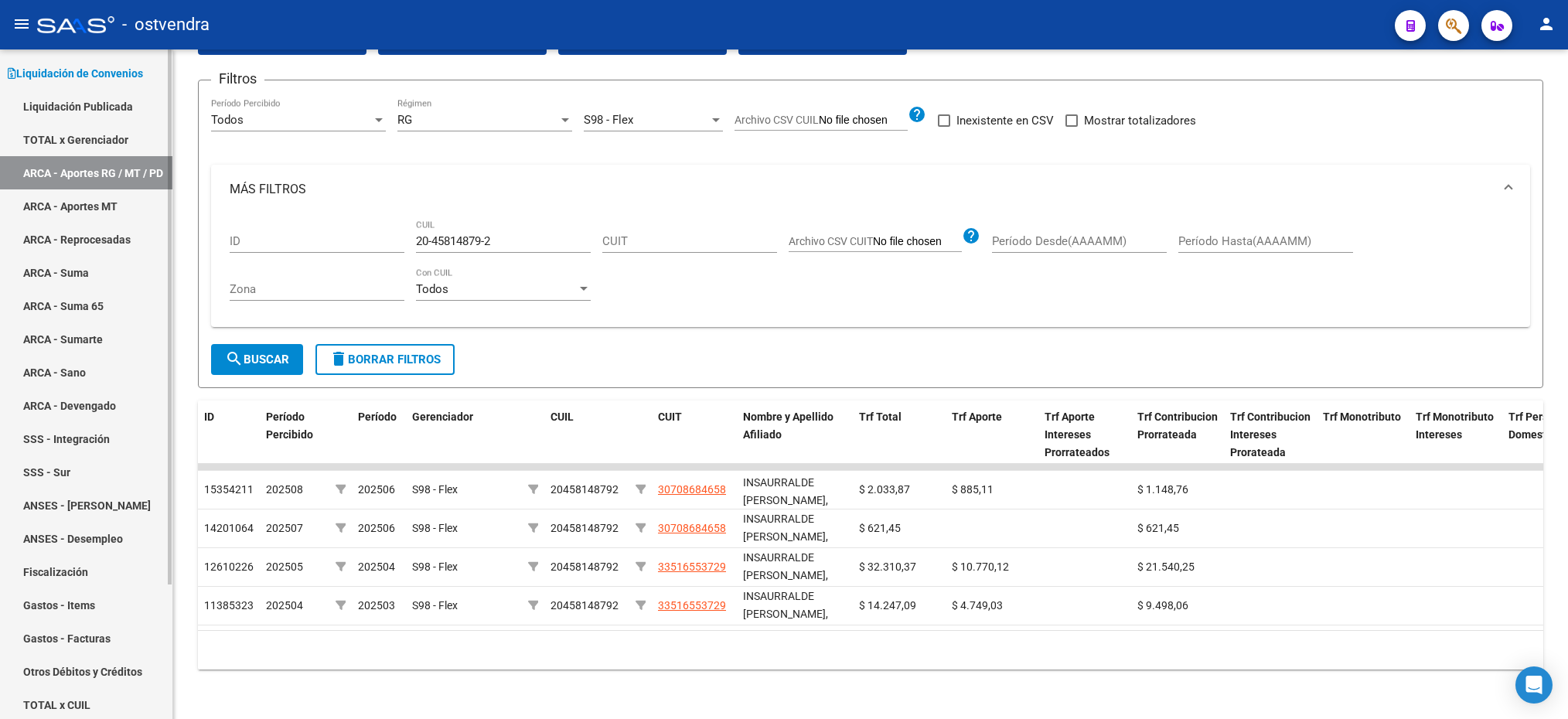
scroll to position [167, 0]
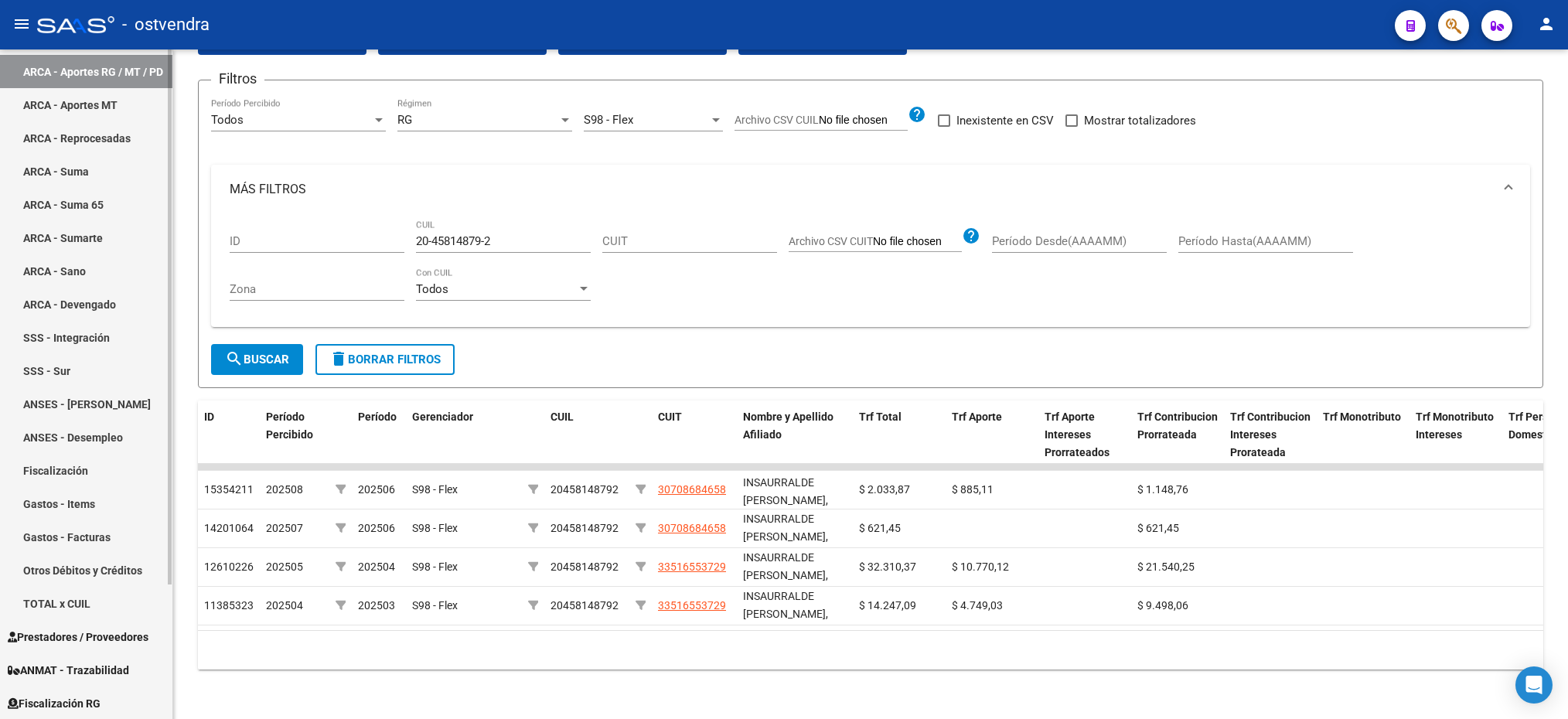
click at [86, 694] on link "Fiscalización RG" at bounding box center [86, 703] width 173 height 33
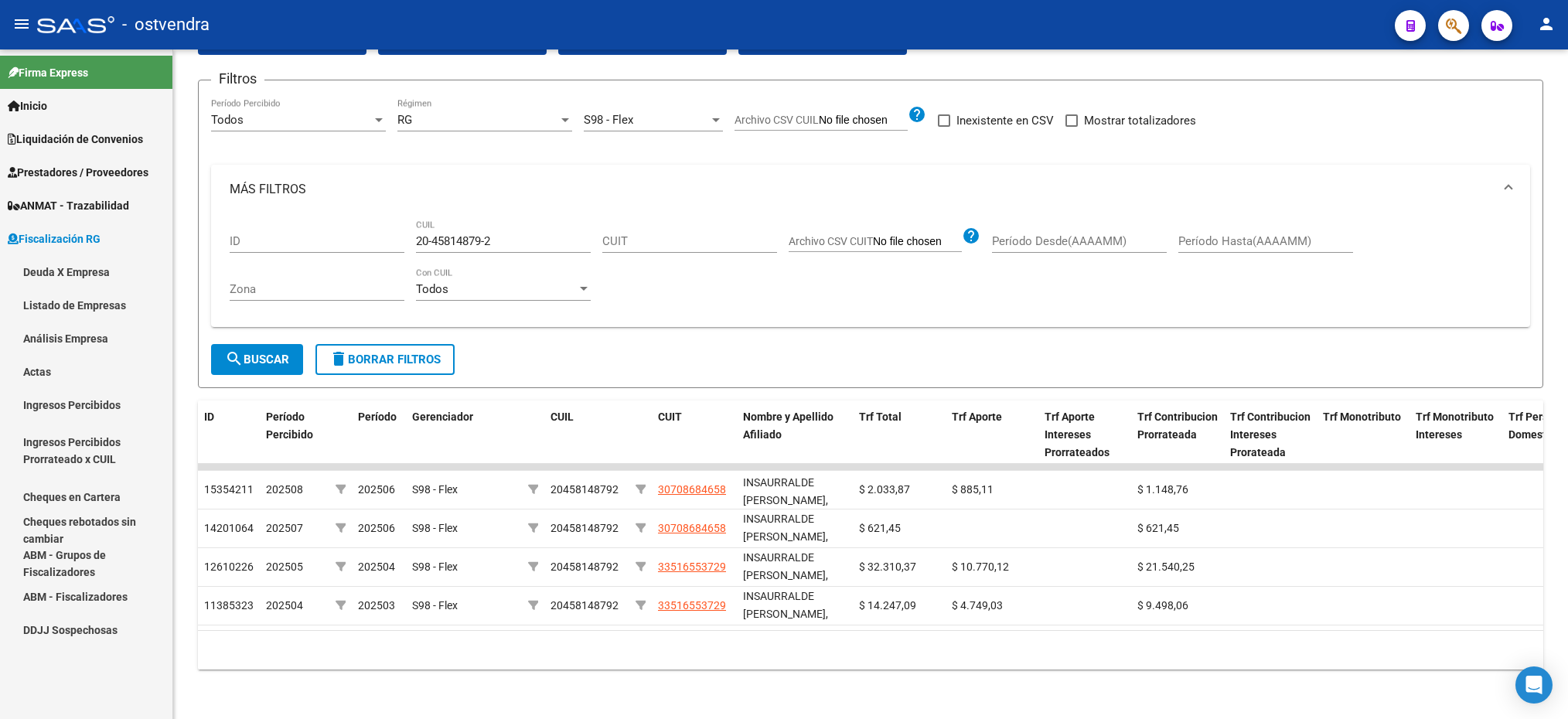
scroll to position [0, 0]
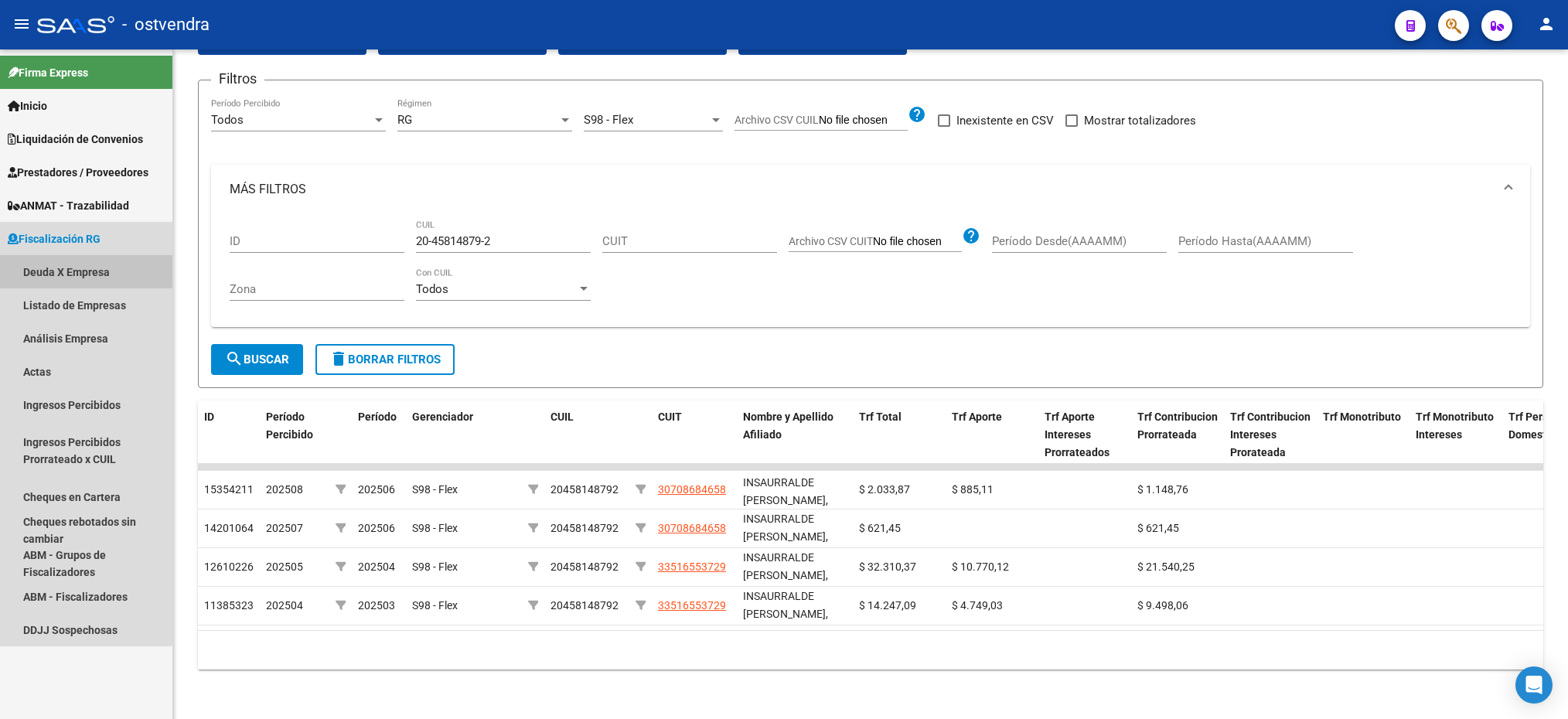
click at [45, 262] on link "Deuda X Empresa" at bounding box center [86, 271] width 173 height 33
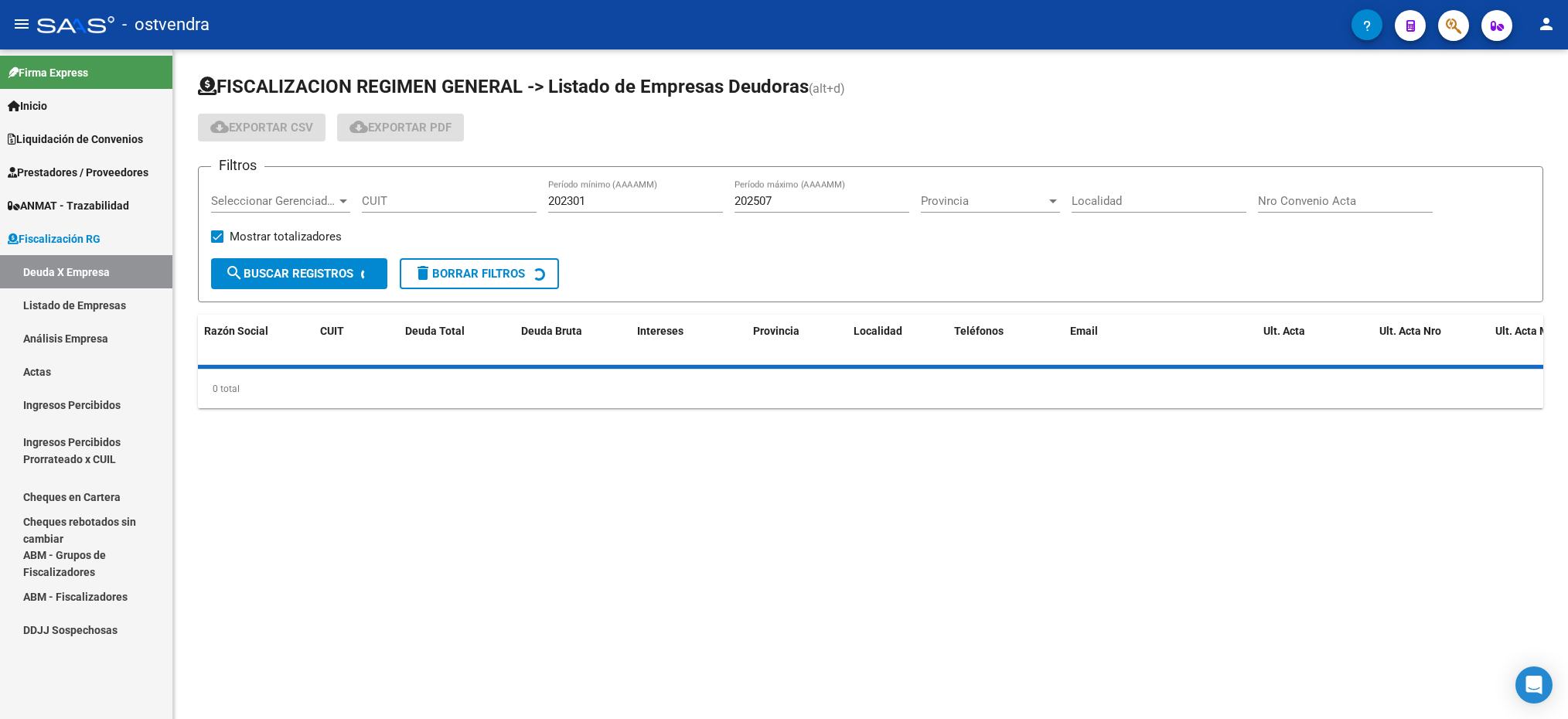
click at [300, 200] on span "Seleccionar Gerenciador" at bounding box center [273, 201] width 125 height 14
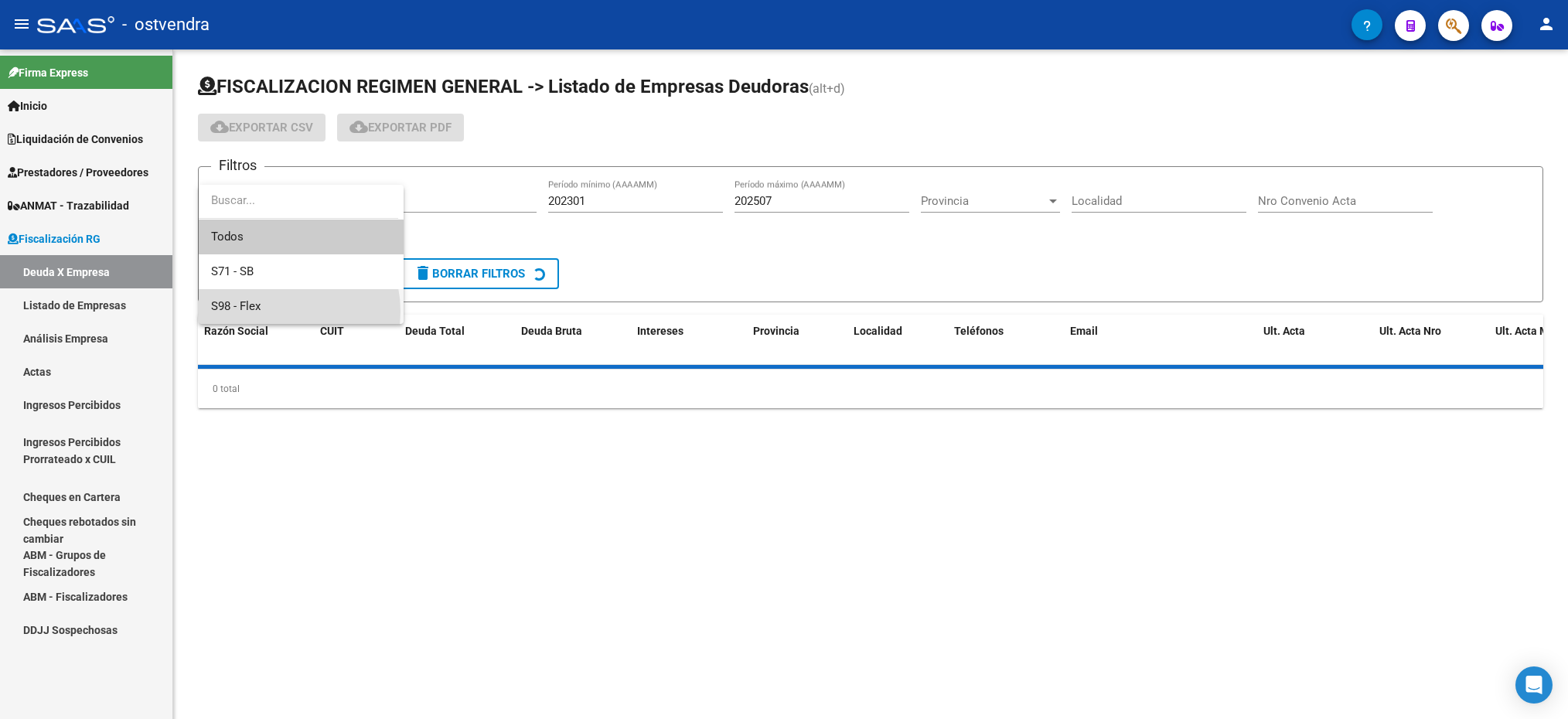
click at [270, 313] on span "S98 - Flex" at bounding box center [301, 307] width 180 height 35
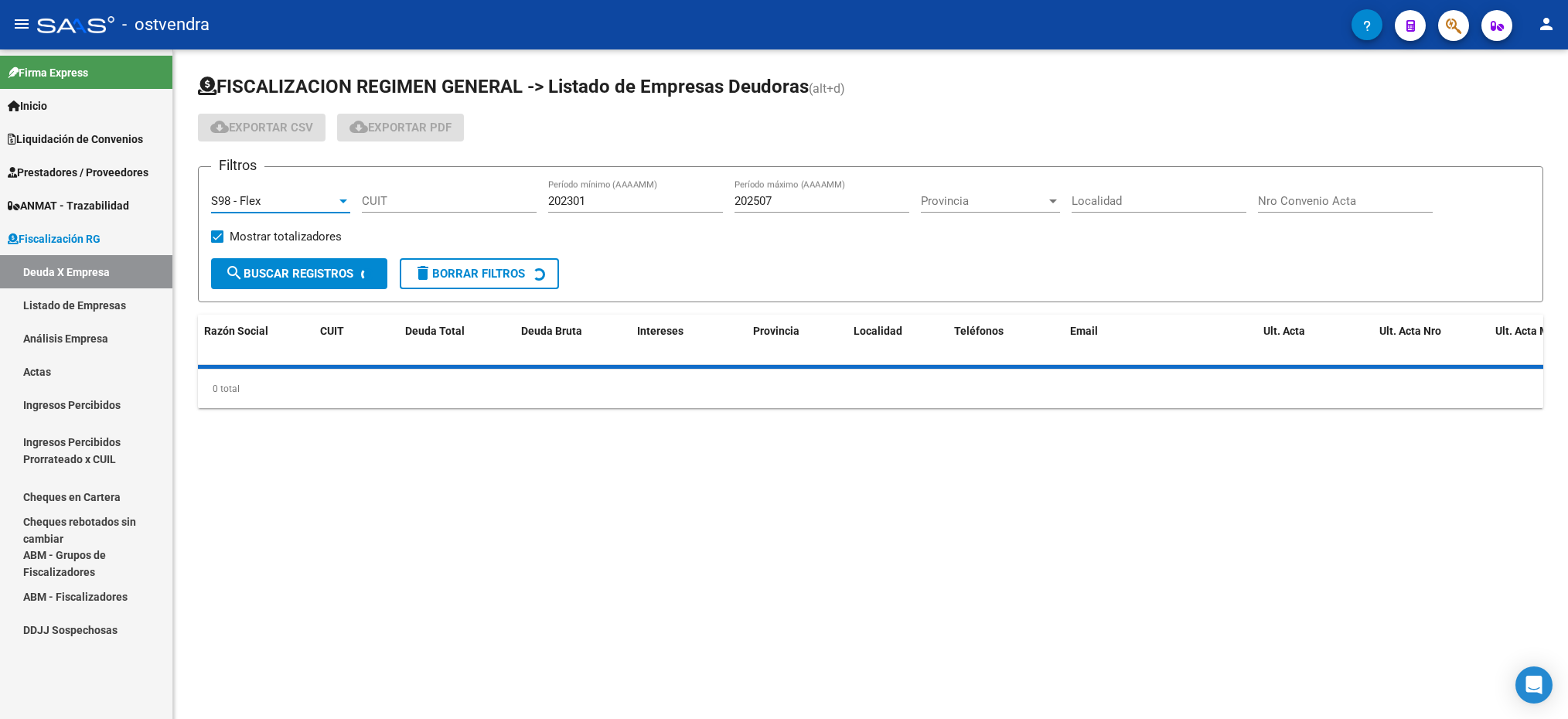
click at [399, 195] on input "CUIT" at bounding box center [449, 201] width 174 height 14
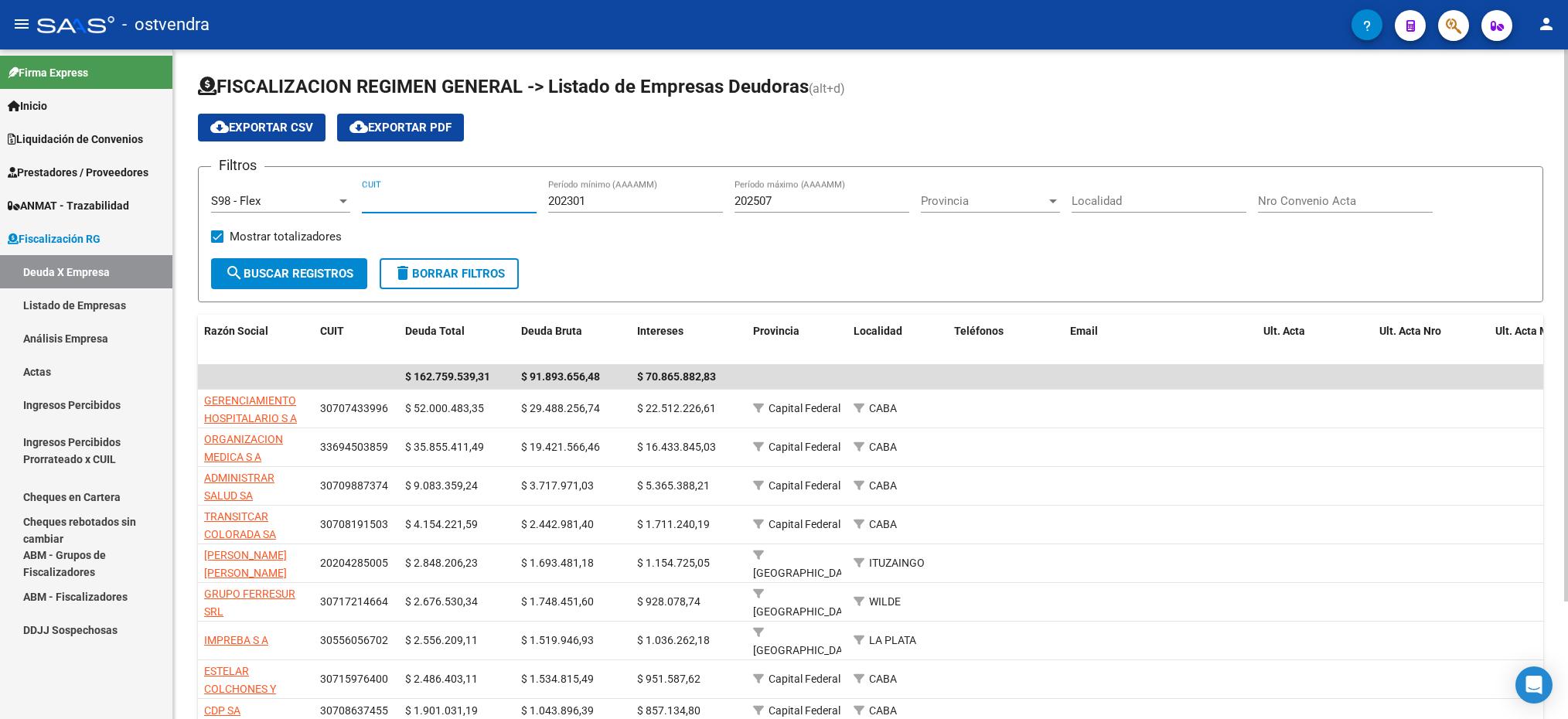
paste input "30-70868465-8"
type input "30-70868465-8"
click at [325, 276] on span "search Buscar Registros" at bounding box center [289, 273] width 129 height 14
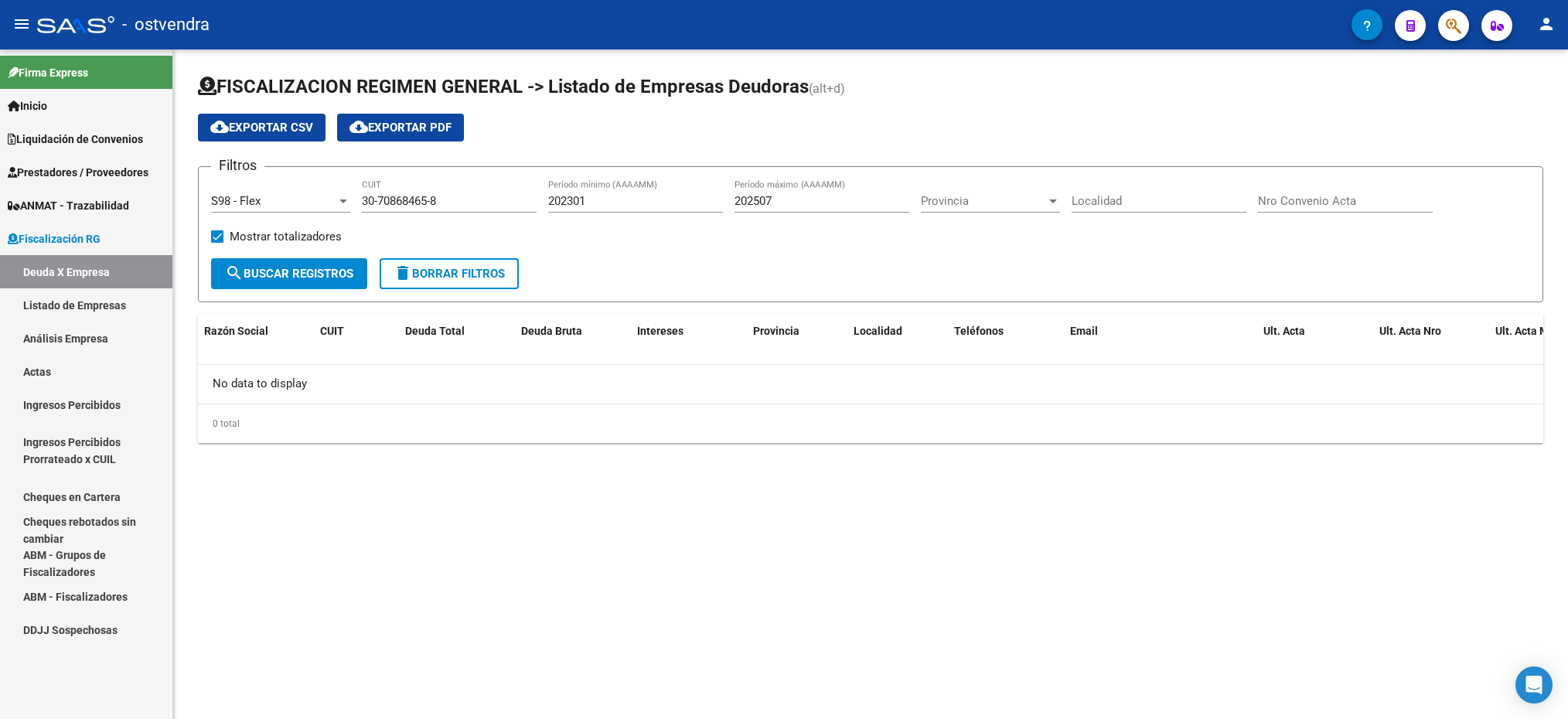
click at [318, 280] on span "search Buscar Registros" at bounding box center [289, 273] width 129 height 14
click at [576, 195] on input "202301" at bounding box center [635, 201] width 174 height 14
type input "202401"
click at [59, 139] on span "Liquidación de Convenios" at bounding box center [75, 138] width 135 height 17
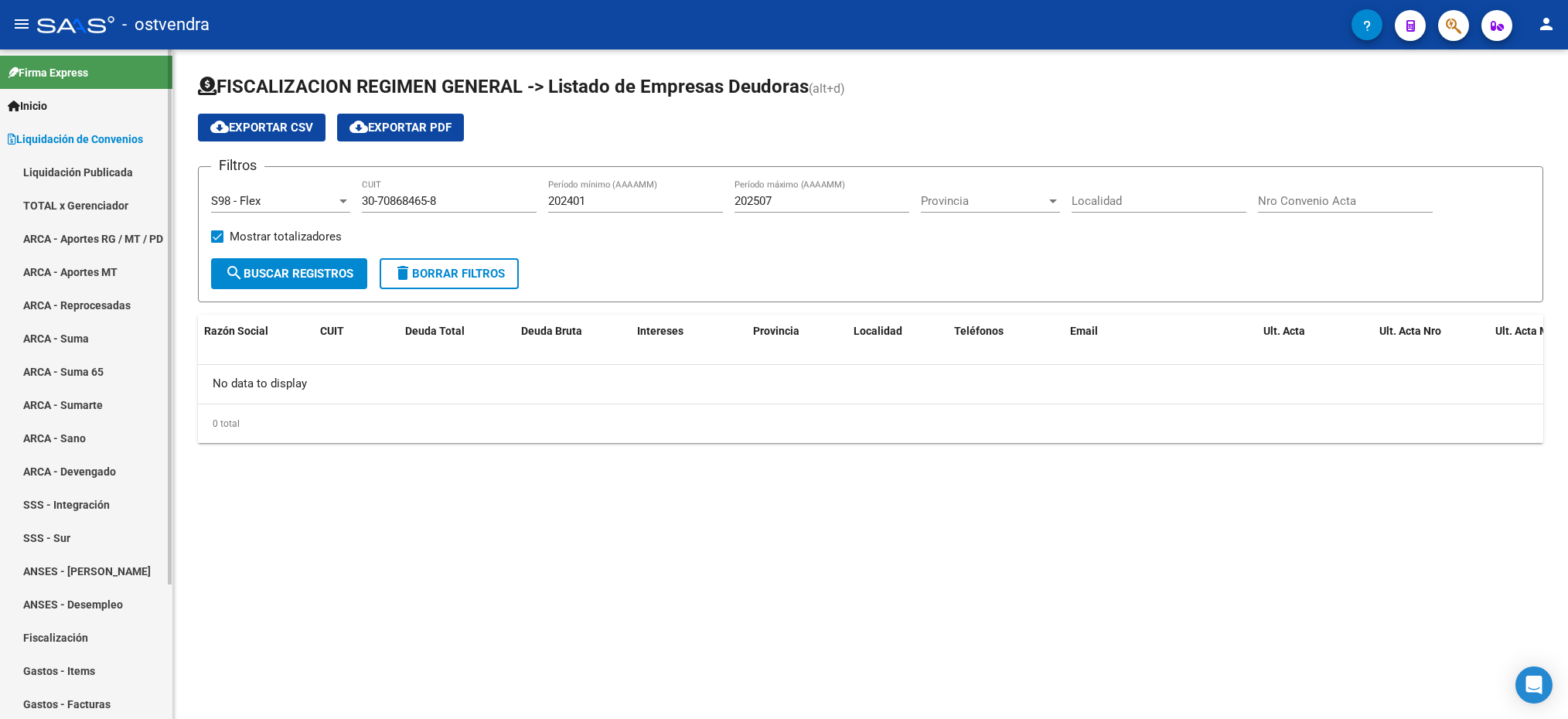
click at [58, 227] on link "ARCA - Aportes RG / MT / PD" at bounding box center [86, 238] width 173 height 33
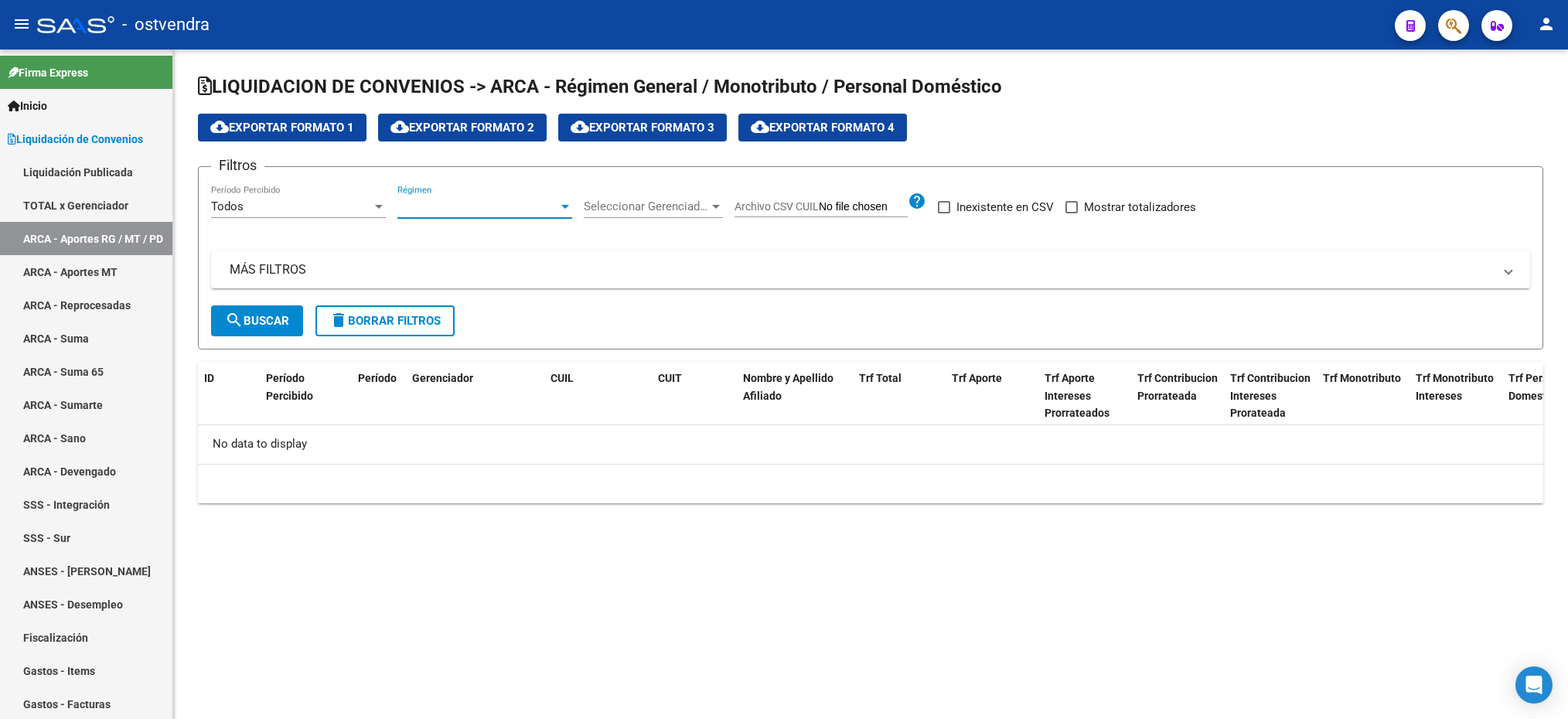
click at [464, 205] on span "Régimen" at bounding box center [478, 207] width 161 height 14
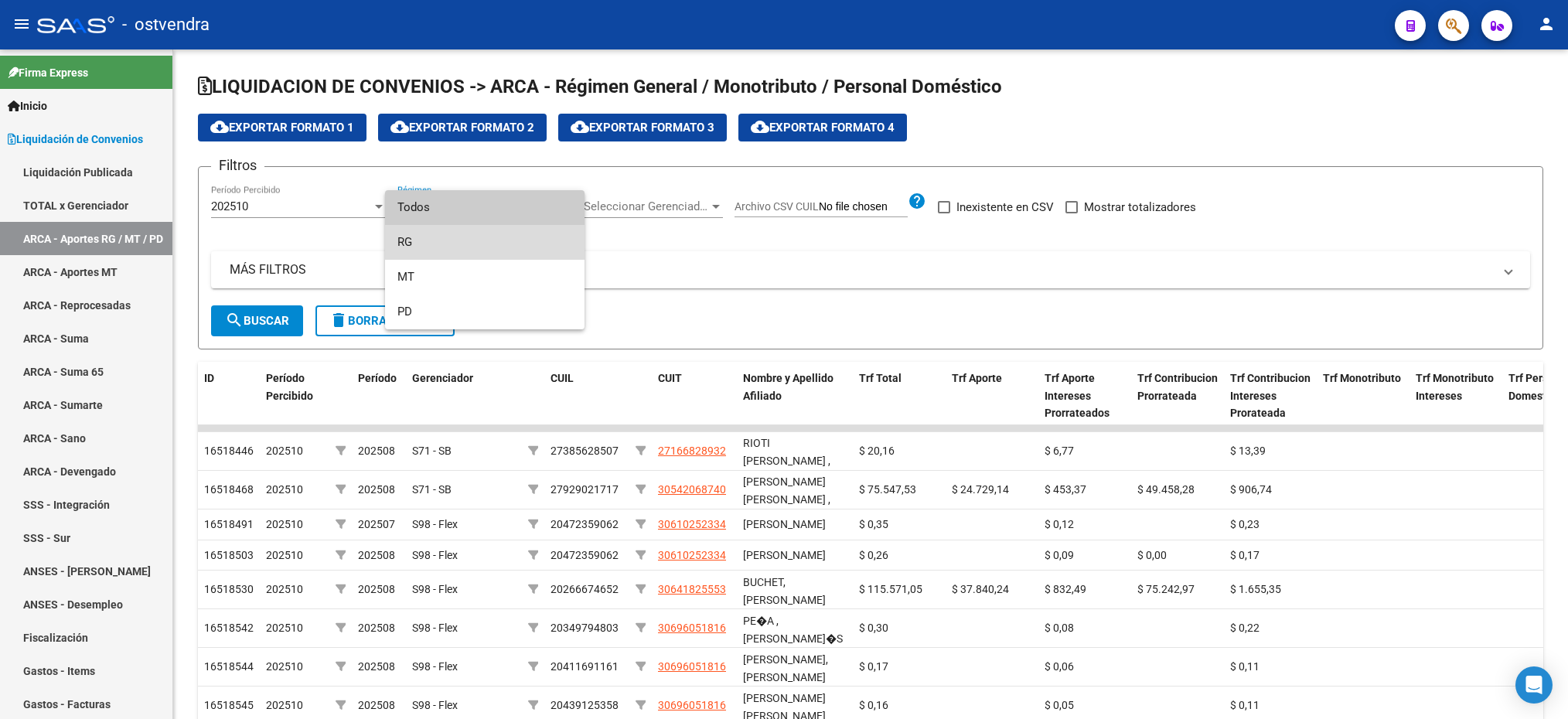
click at [434, 240] on span "RG" at bounding box center [484, 243] width 174 height 35
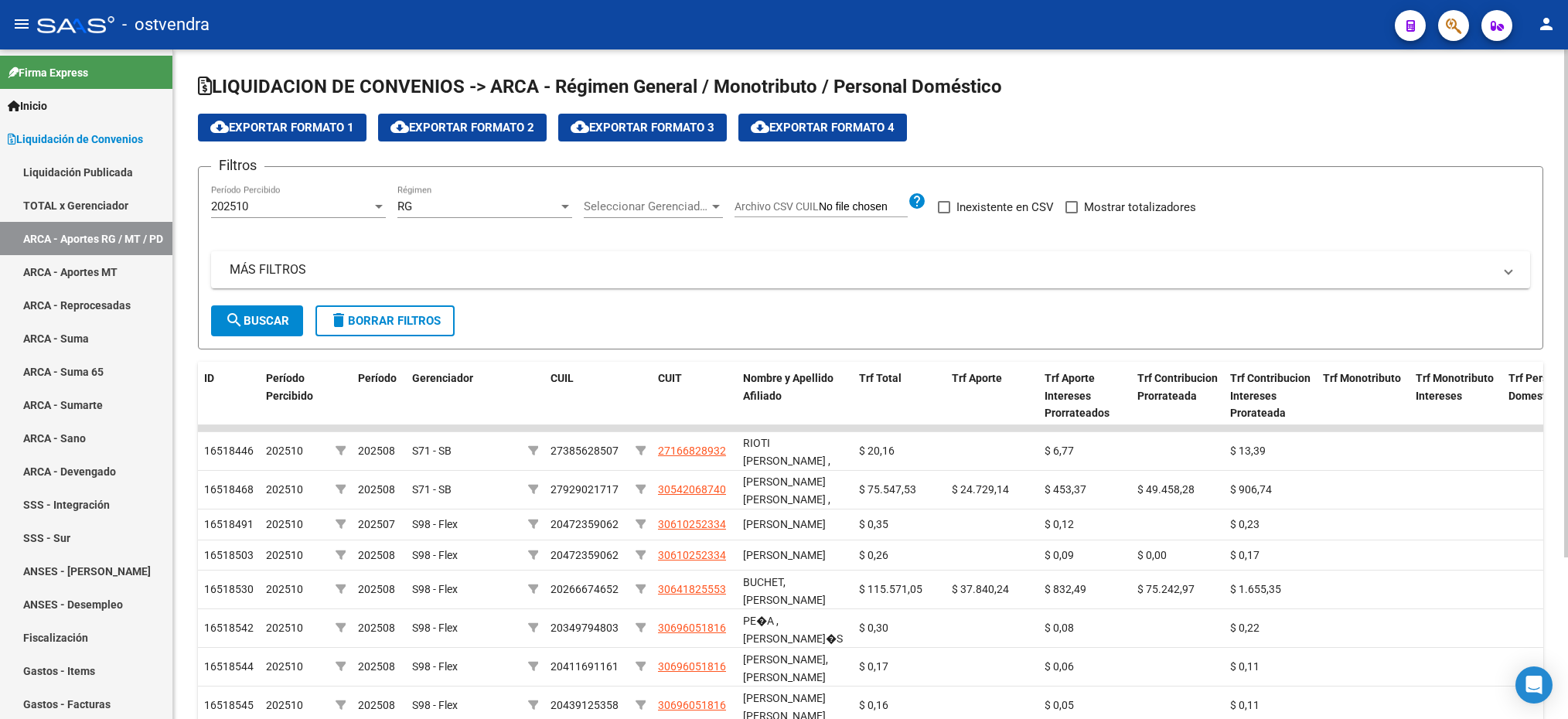
click at [279, 198] on div "202510 Período Percibido" at bounding box center [298, 201] width 174 height 33
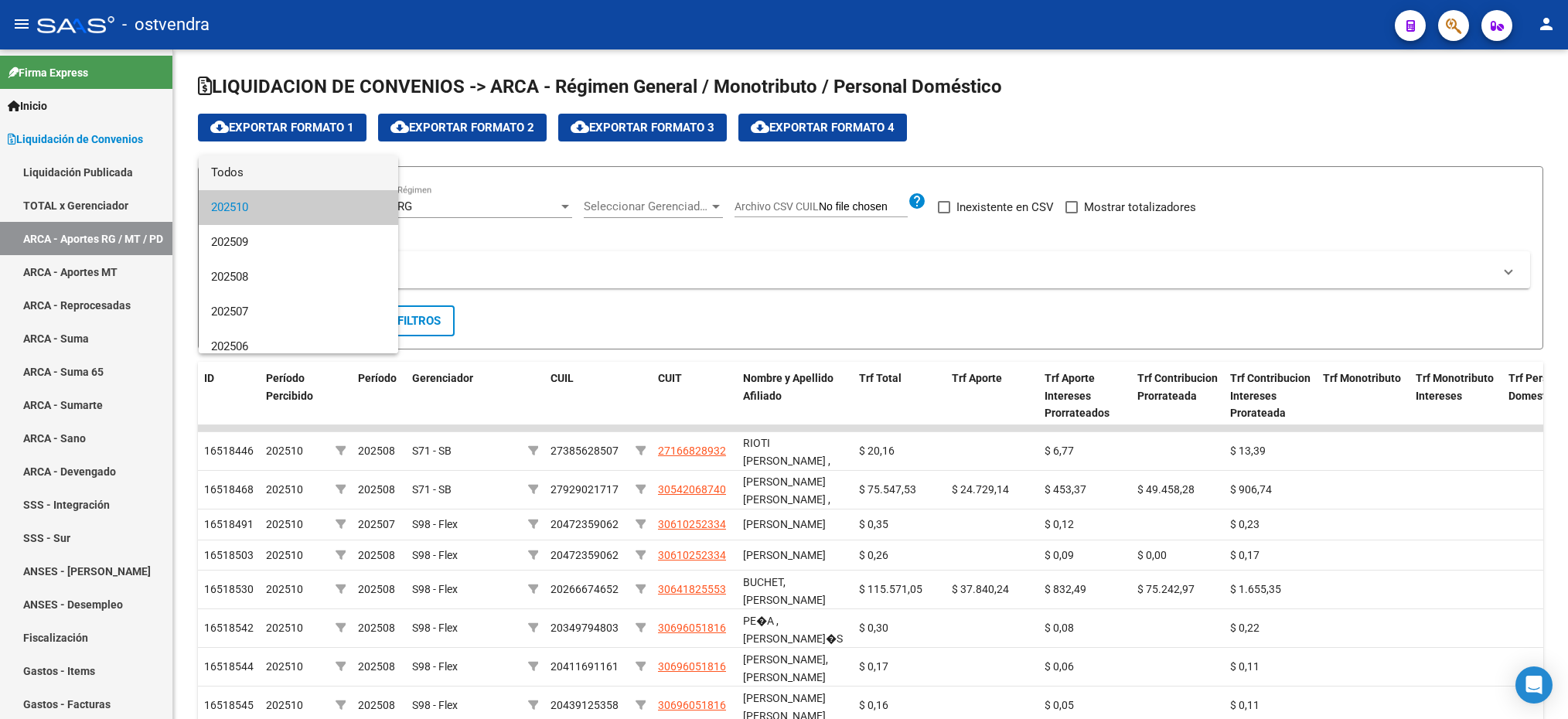
click at [269, 165] on span "Todos" at bounding box center [298, 173] width 174 height 35
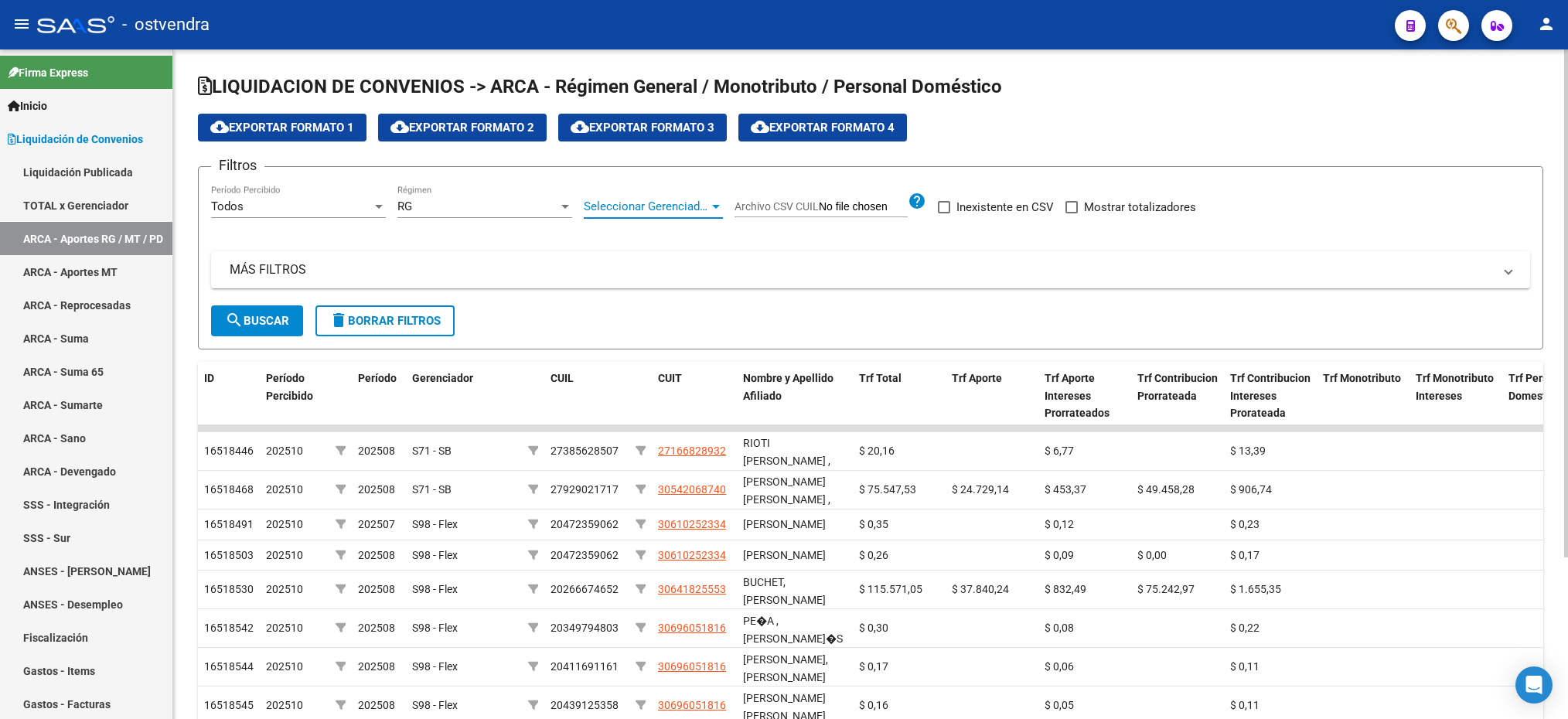
click at [654, 202] on span "Seleccionar Gerenciador" at bounding box center [646, 207] width 125 height 14
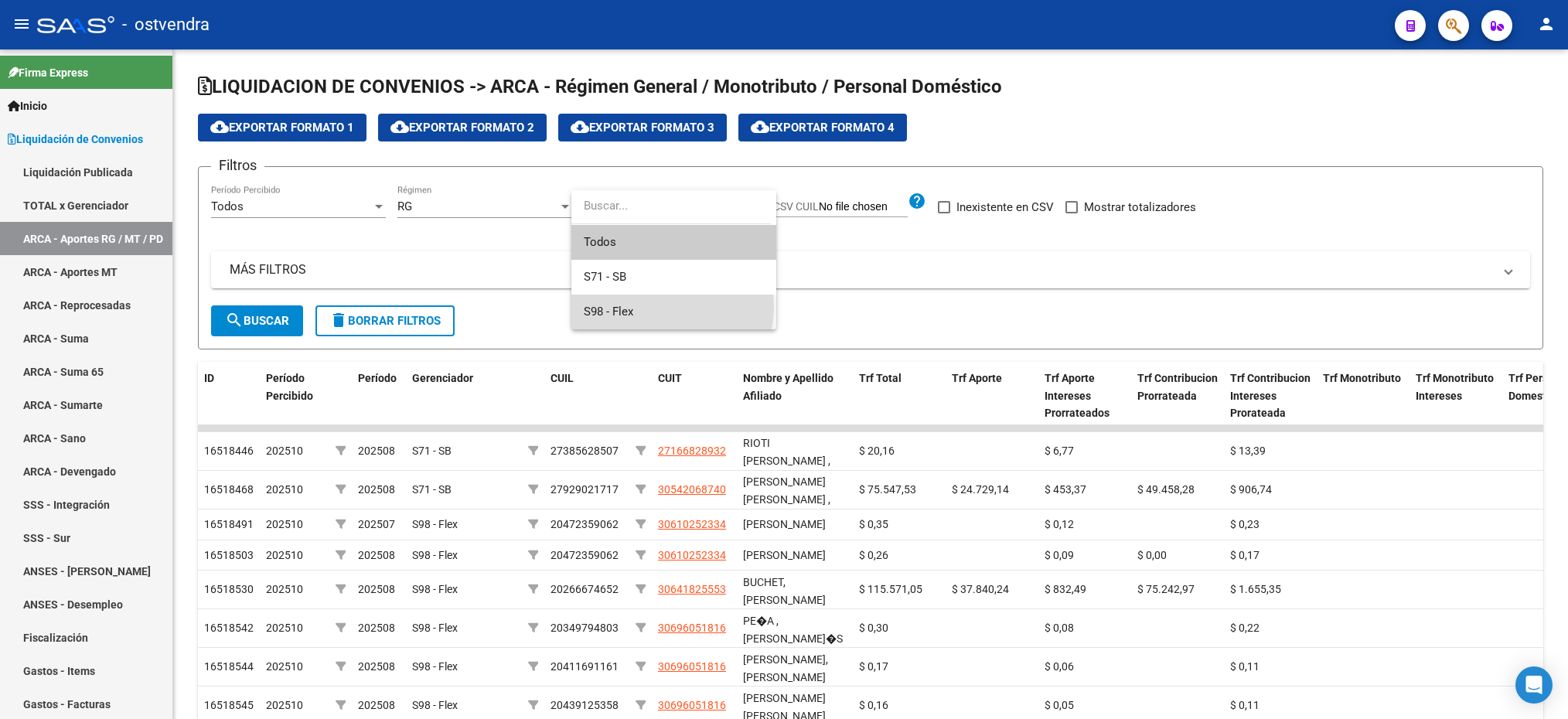
click at [647, 306] on span "S98 - Flex" at bounding box center [674, 312] width 180 height 35
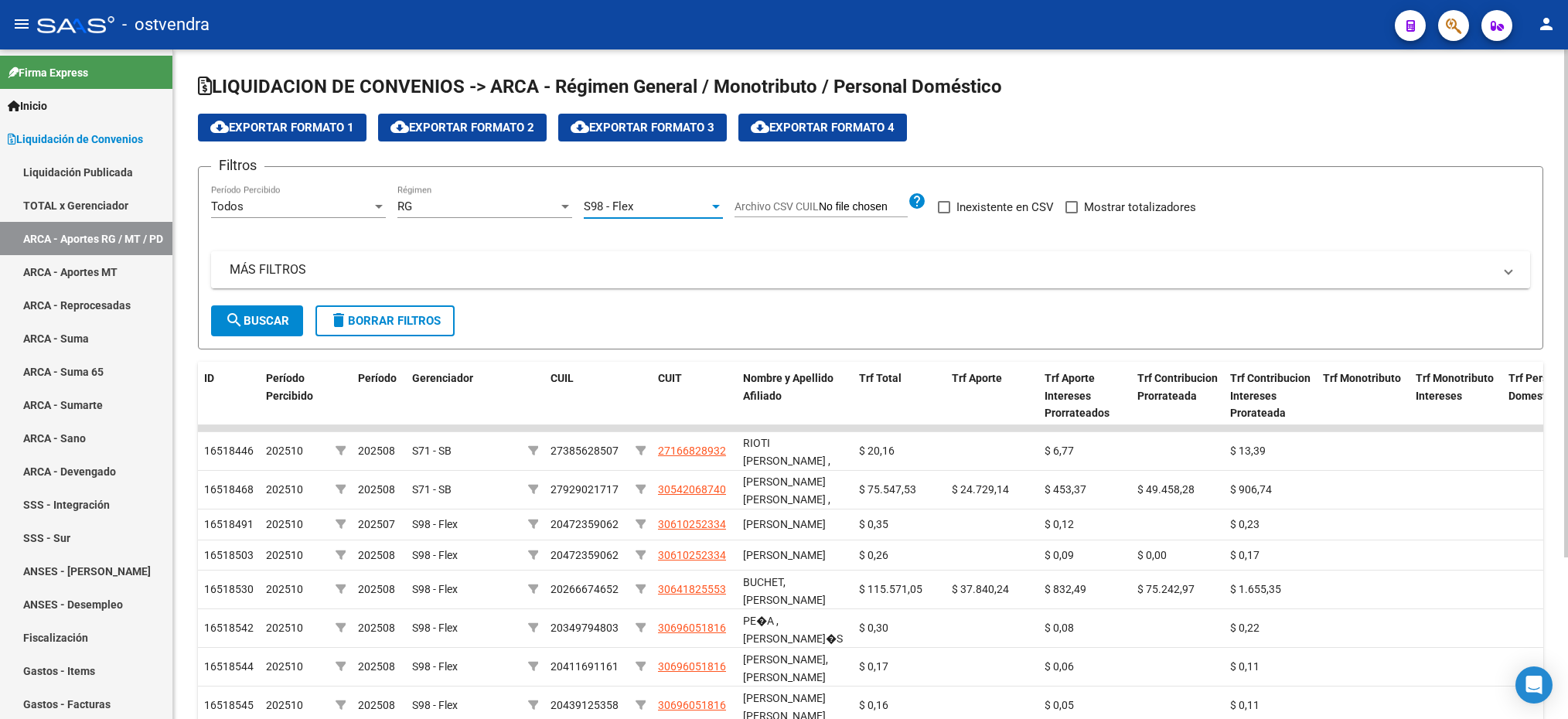
click at [318, 273] on mat-panel-title "MÁS FILTROS" at bounding box center [861, 269] width 1263 height 17
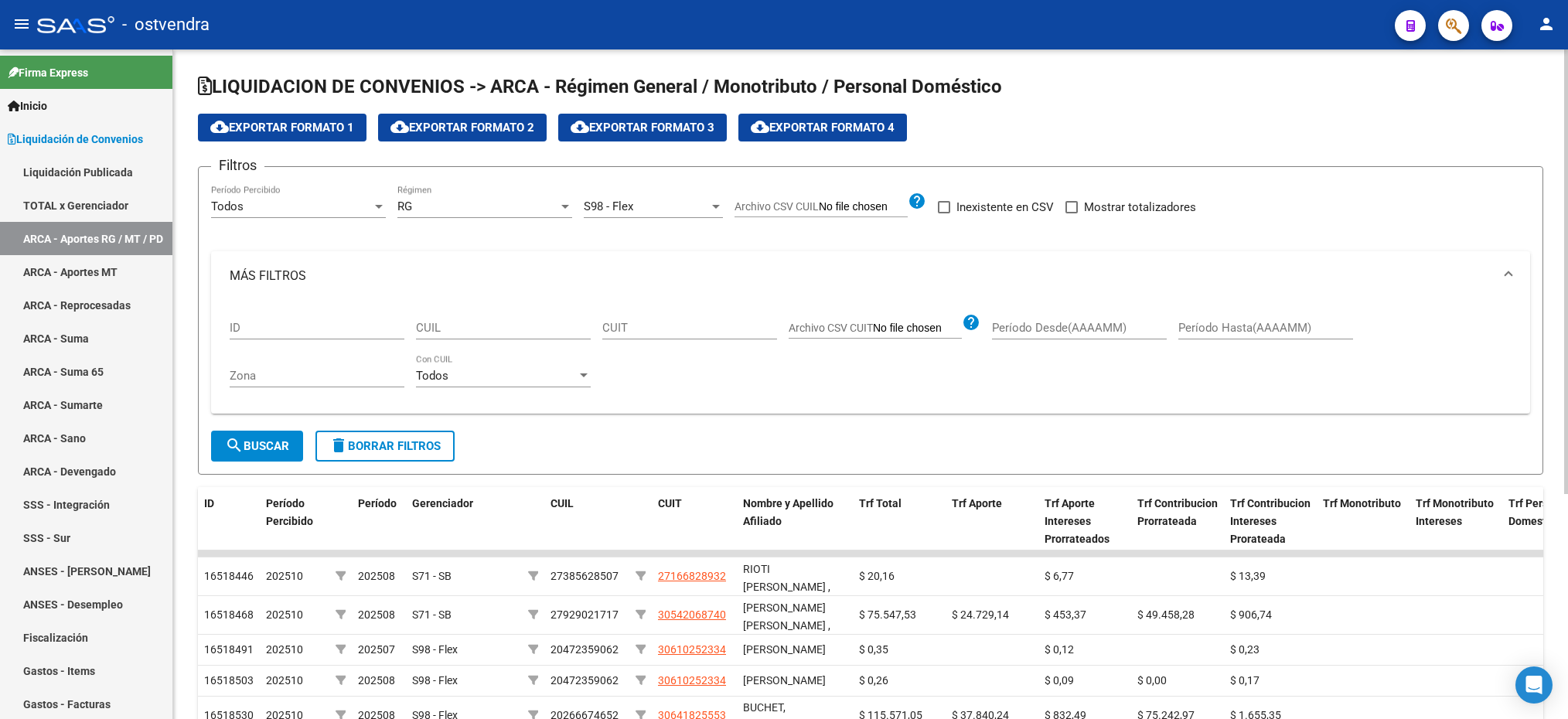
drag, startPoint x: 549, startPoint y: 318, endPoint x: 512, endPoint y: 321, distance: 37.1
paste input "20-46004995-5"
click at [273, 446] on span "search Buscar" at bounding box center [257, 446] width 64 height 14
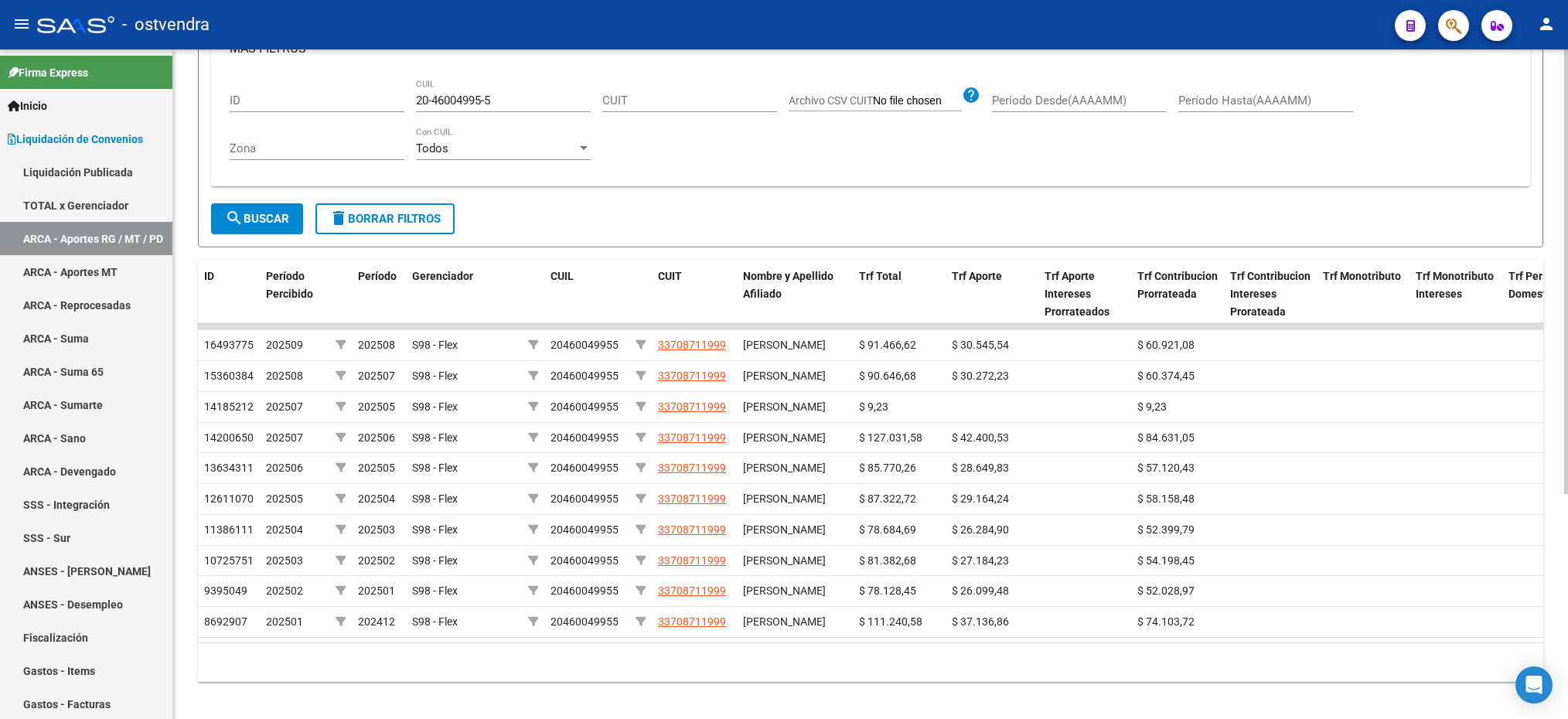
scroll to position [222, 0]
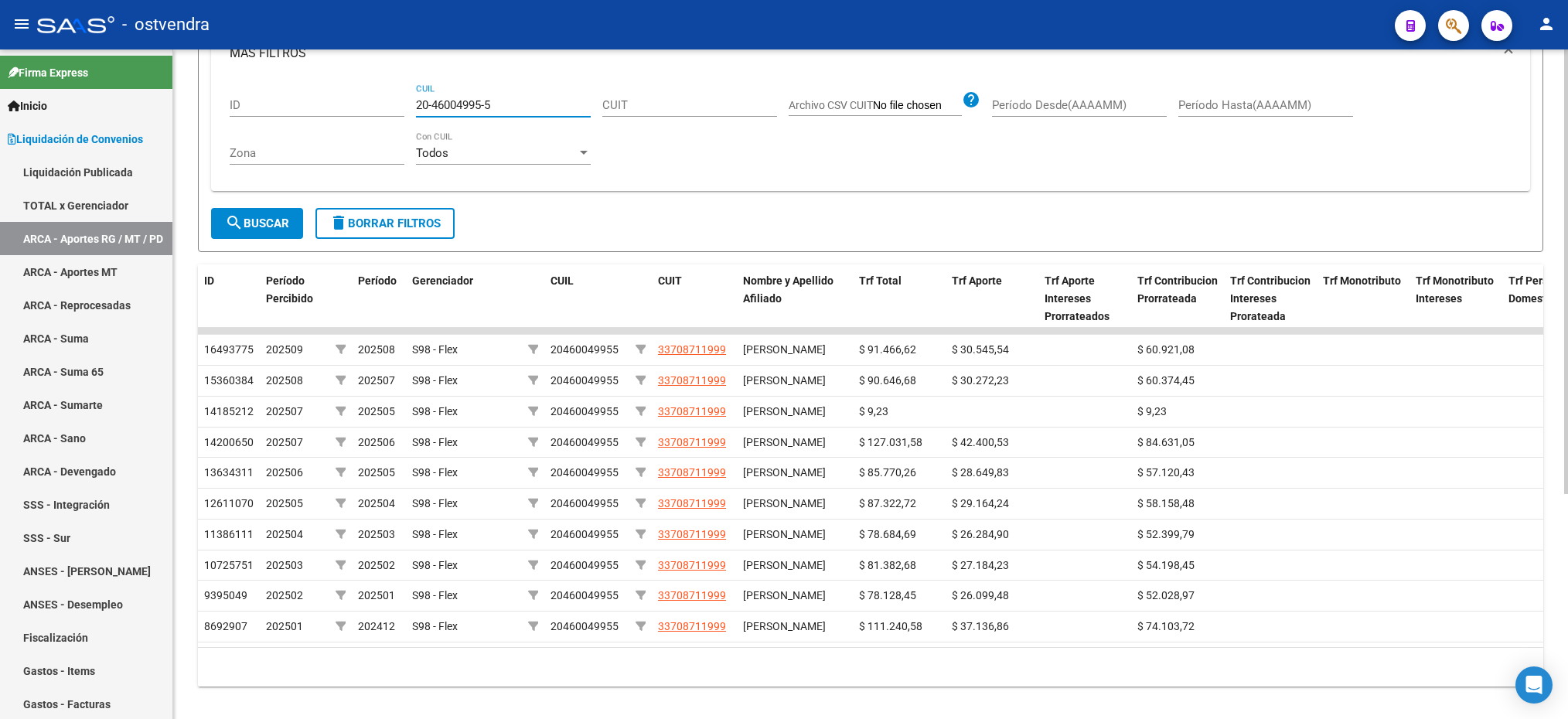
drag, startPoint x: 499, startPoint y: 108, endPoint x: 418, endPoint y: 111, distance: 81.1
click at [418, 111] on input "20-46004995-5" at bounding box center [503, 105] width 174 height 14
paste input "7025949-4"
click at [279, 215] on button "search Buscar" at bounding box center [257, 222] width 92 height 31
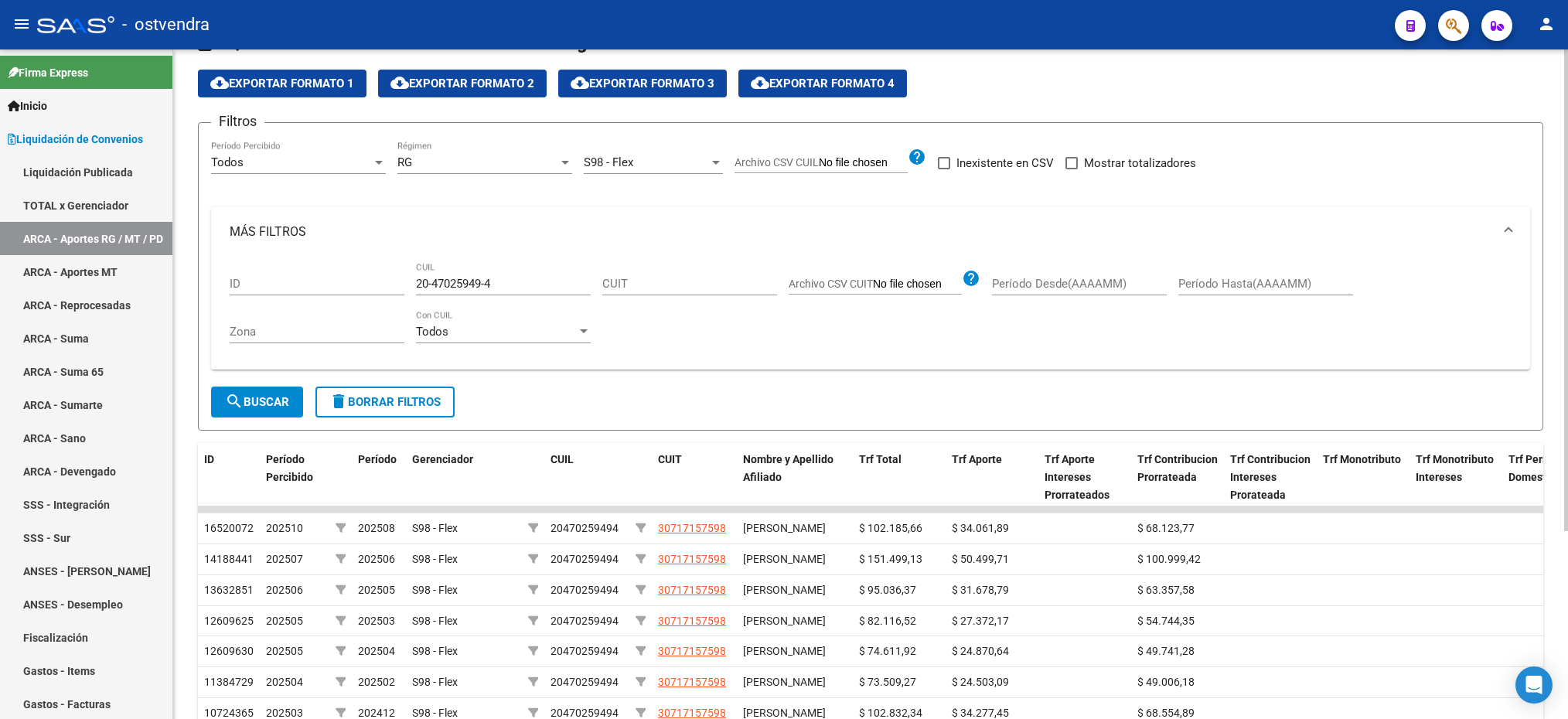
scroll to position [0, 0]
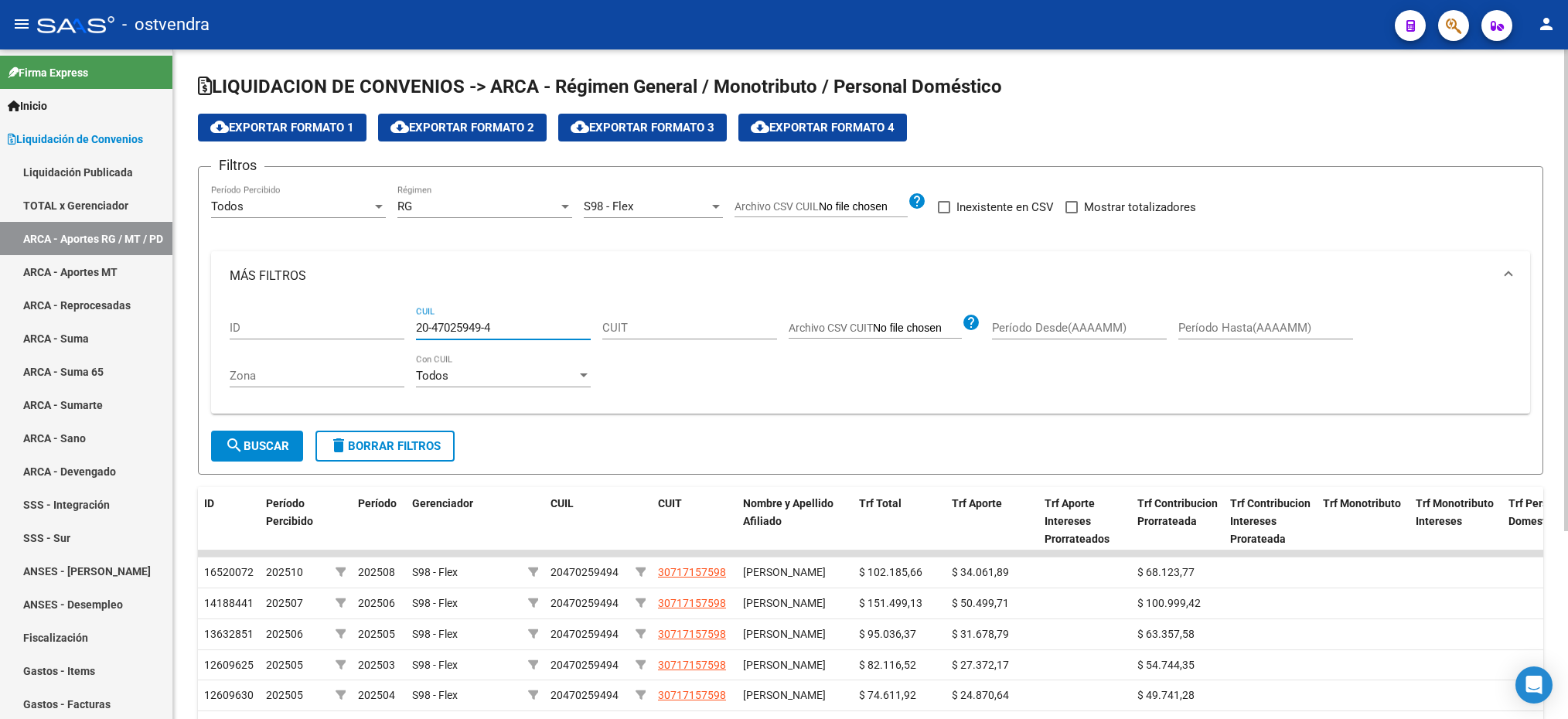
drag, startPoint x: 530, startPoint y: 325, endPoint x: 418, endPoint y: 325, distance: 112.0
click at [418, 325] on input "20-47025949-4" at bounding box center [503, 328] width 174 height 14
paste input "92852002-2"
click at [265, 445] on span "search Buscar" at bounding box center [257, 446] width 64 height 14
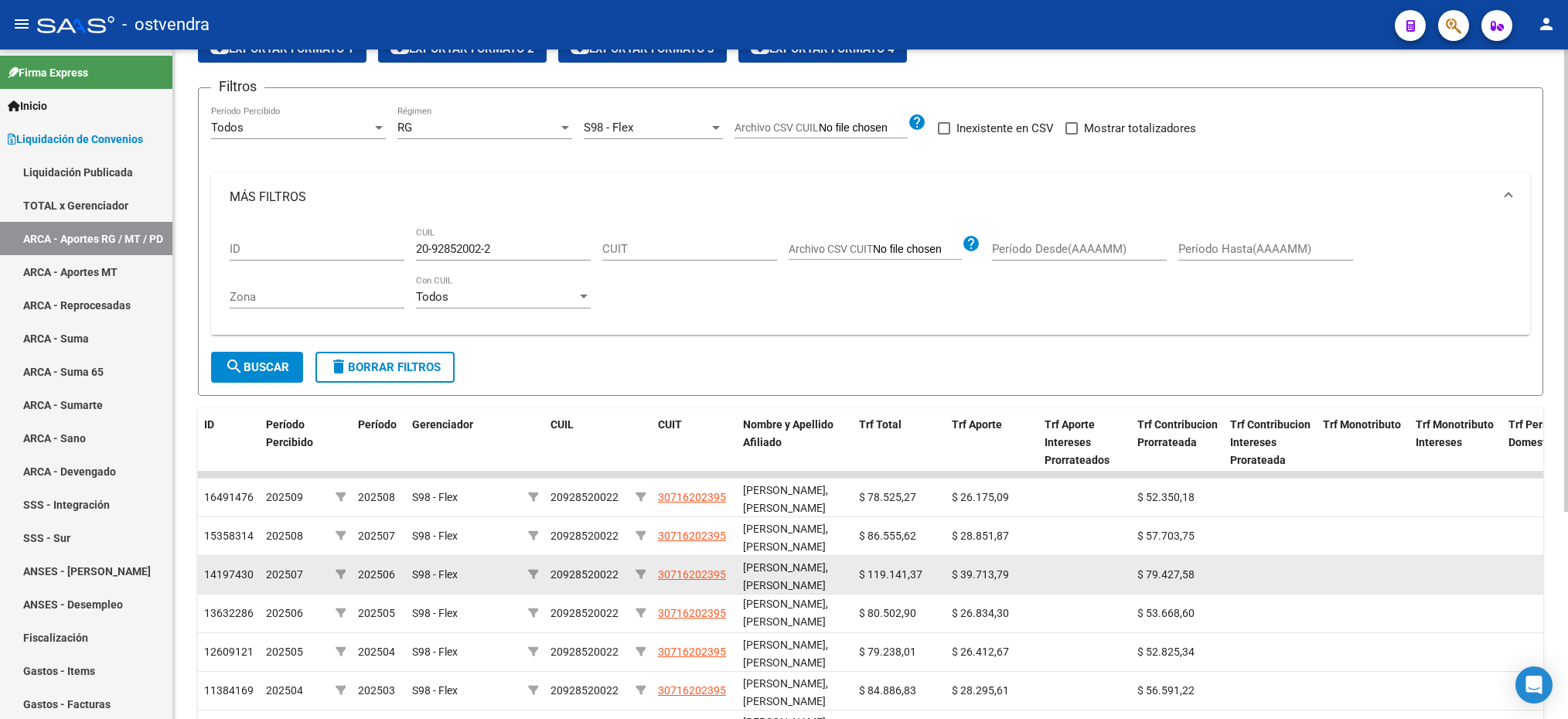
scroll to position [232, 0]
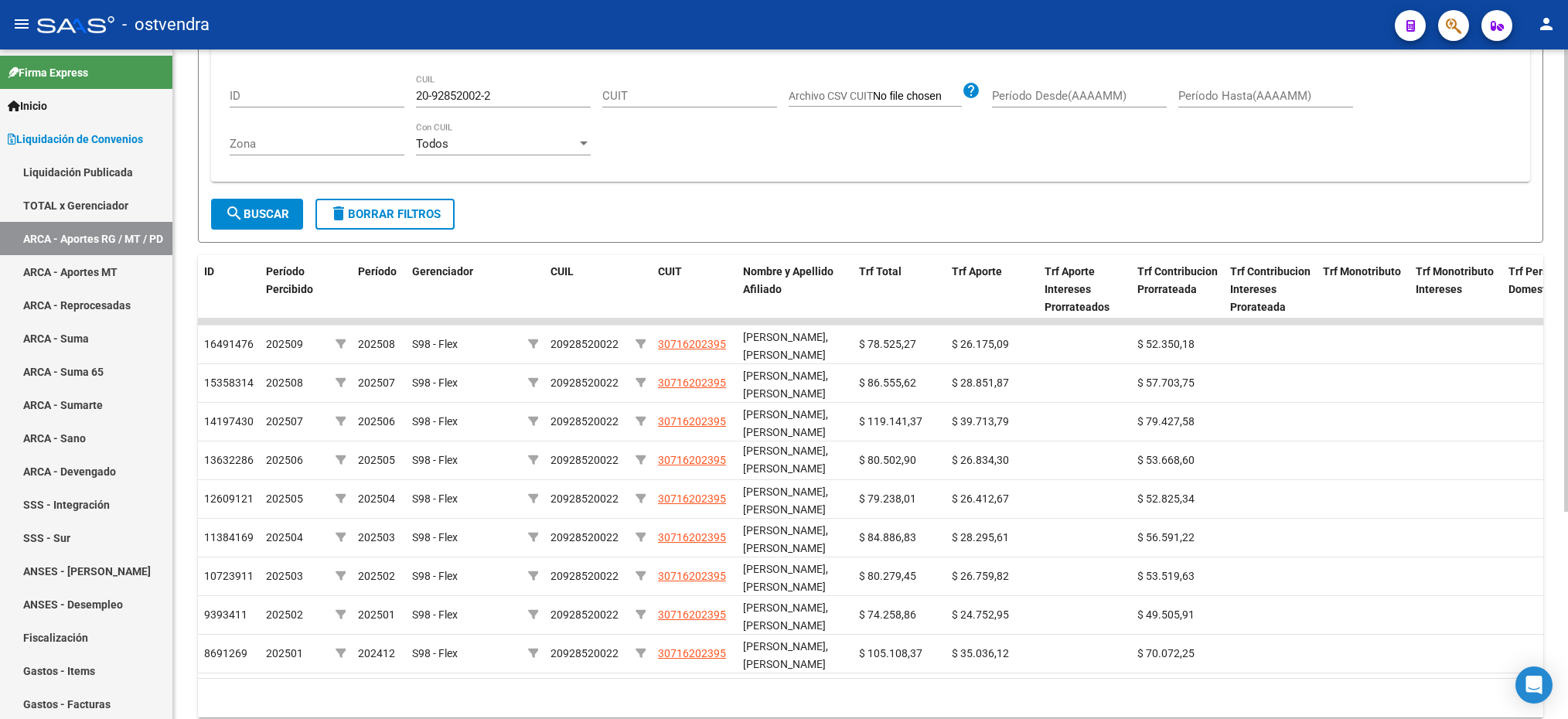
drag, startPoint x: 515, startPoint y: 104, endPoint x: 413, endPoint y: 100, distance: 102.1
click at [413, 100] on div "ID 20-92852002-2 CUIL CUIT Archivo CSV CUIT help Período Desde(AAAAMM) Período …" at bounding box center [870, 120] width 1282 height 102
drag, startPoint x: 413, startPoint y: 100, endPoint x: 471, endPoint y: 93, distance: 58.4
drag, startPoint x: 471, startPoint y: 93, endPoint x: 413, endPoint y: 88, distance: 58.2
click at [413, 88] on div "ID 20-92852002-2 CUIL CUIT Archivo CSV CUIT help Período Desde(AAAAMM) Período …" at bounding box center [870, 120] width 1282 height 102
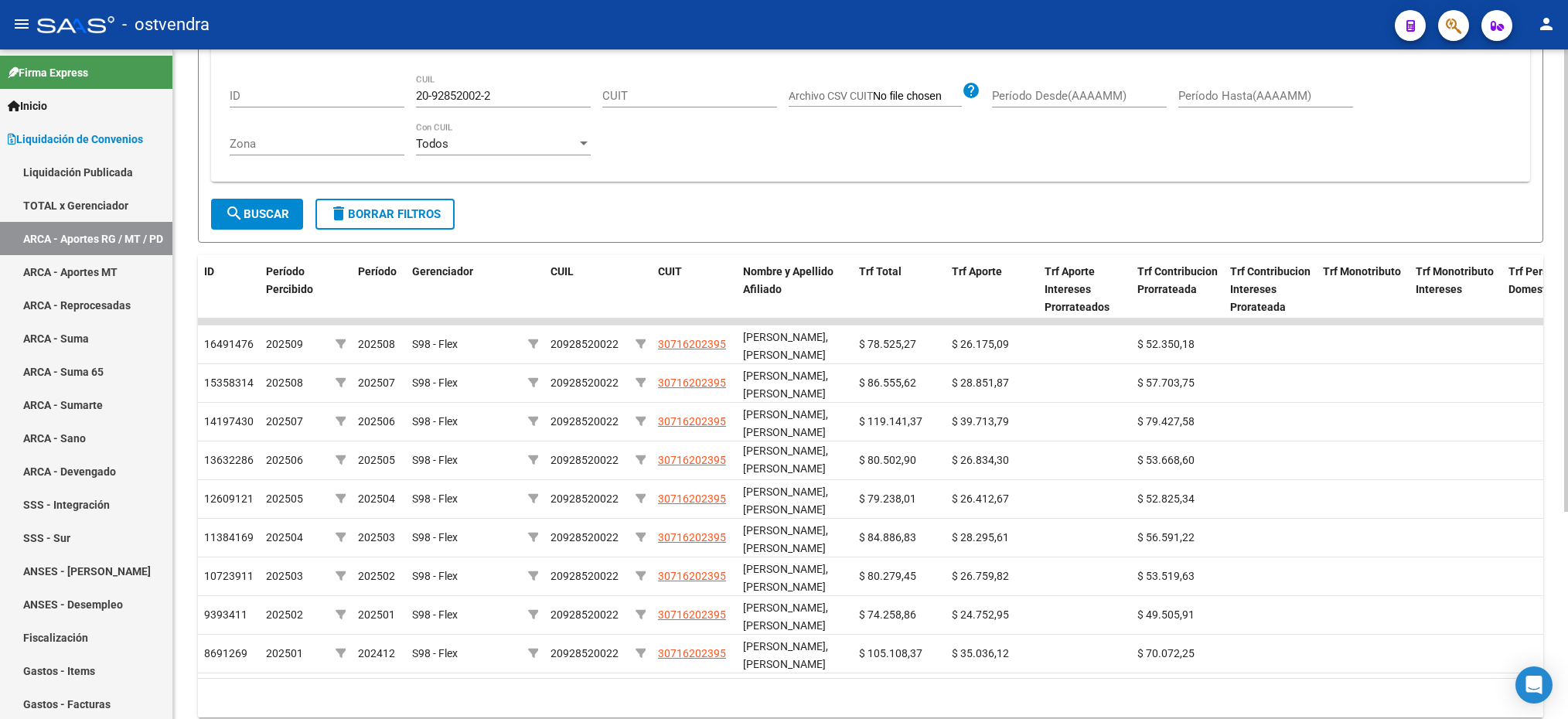
drag, startPoint x: 412, startPoint y: 97, endPoint x: 509, endPoint y: 95, distance: 97.0
click at [509, 95] on div "ID 20-92852002-2 CUIL CUIT Archivo CSV CUIT help Período Desde(AAAAMM) Período …" at bounding box center [870, 120] width 1282 height 102
drag, startPoint x: 509, startPoint y: 95, endPoint x: 388, endPoint y: 93, distance: 121.0
click at [388, 93] on div "ID 20-92852002-2 CUIL CUIT Archivo CSV CUIT help Período Desde(AAAAMM) Período …" at bounding box center [870, 120] width 1282 height 102
paste input "6096616-4"
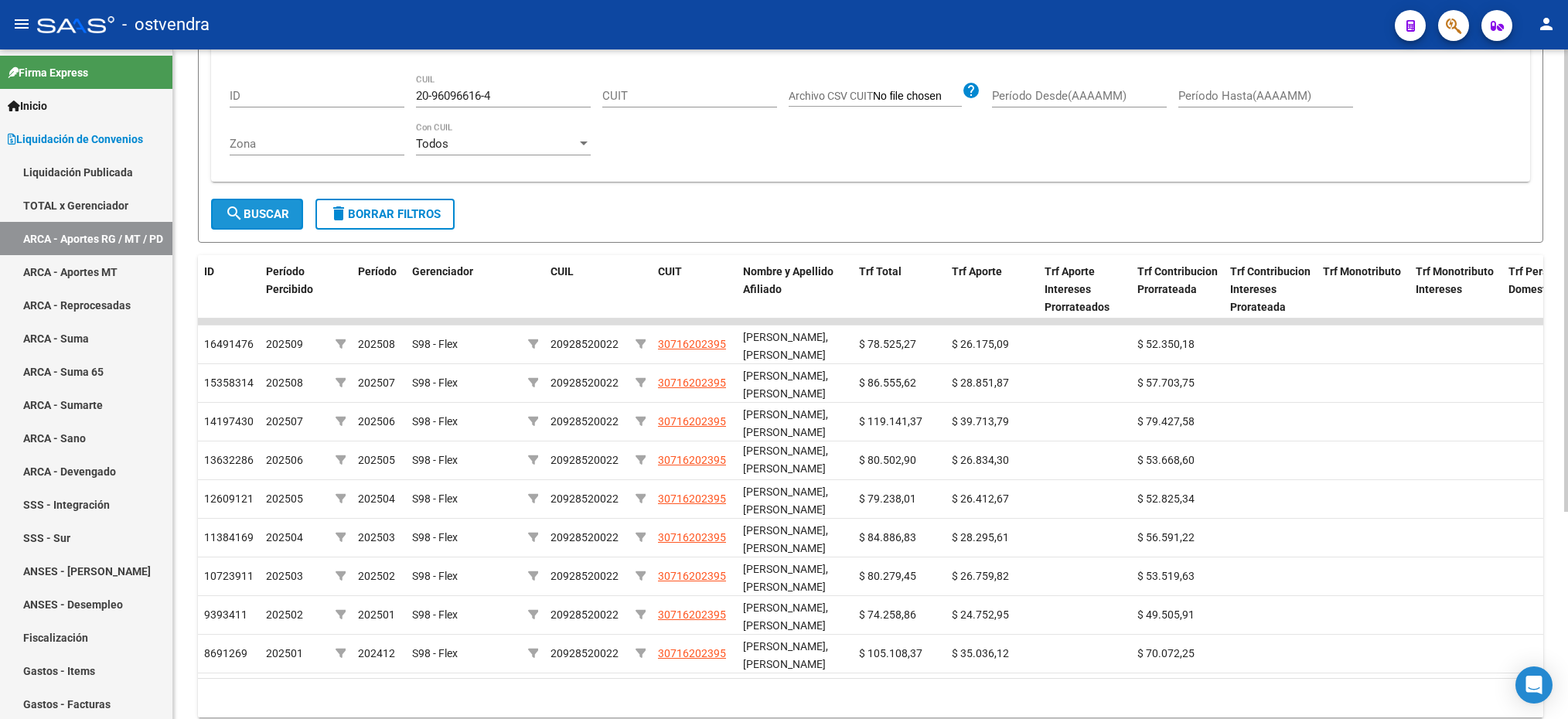
click at [253, 221] on span "search Buscar" at bounding box center [257, 215] width 64 height 14
drag, startPoint x: 506, startPoint y: 95, endPoint x: 397, endPoint y: 107, distance: 109.7
click at [397, 107] on div "ID 20-96096616-4 CUIL CUIT Archivo CSV CUIT help Período Desde(AAAAMM) Período …" at bounding box center [870, 120] width 1282 height 102
paste input "3-31240262-9"
click at [298, 212] on button "search Buscar" at bounding box center [257, 214] width 92 height 31
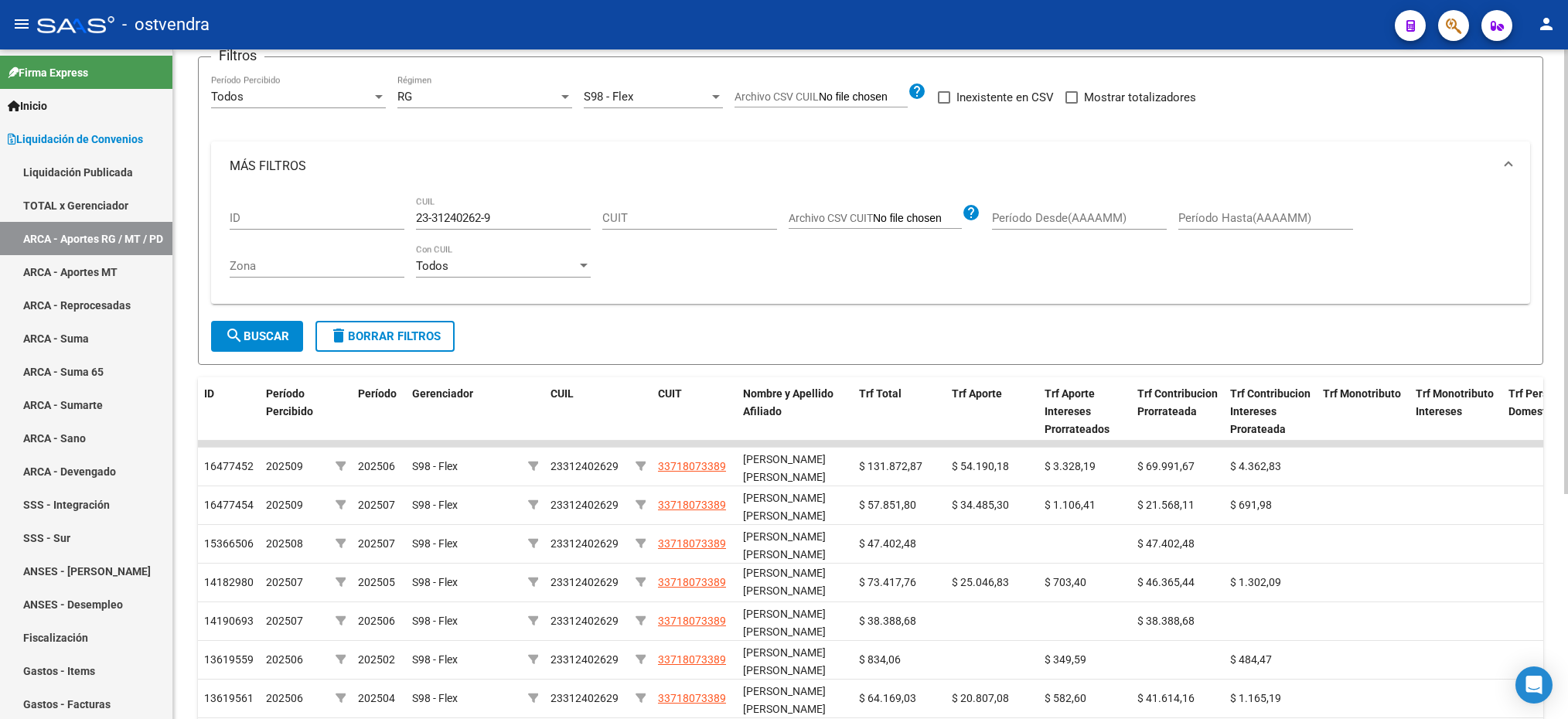
scroll to position [0, 0]
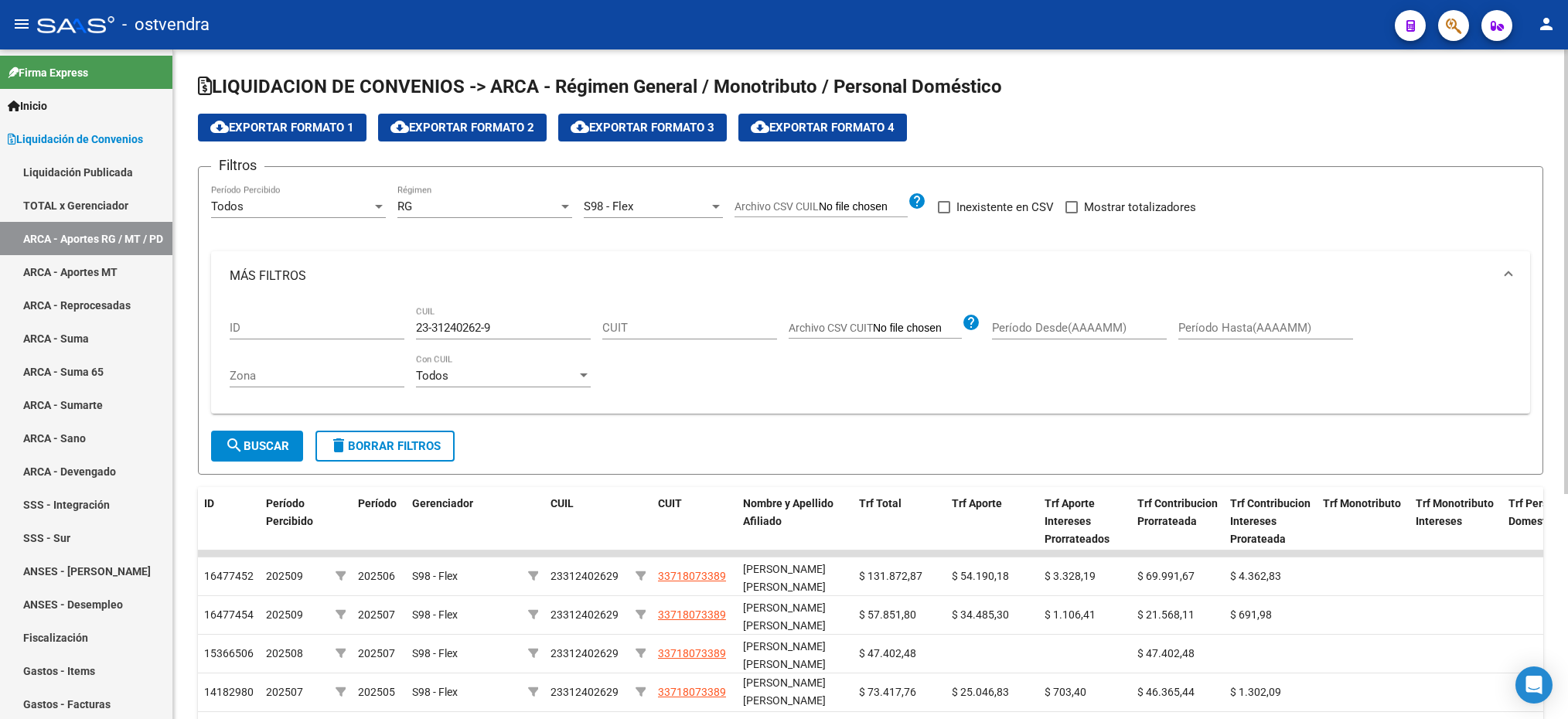
drag, startPoint x: 504, startPoint y: 320, endPoint x: 420, endPoint y: 327, distance: 84.3
click at [420, 327] on div "23-31240262-9 CUIL" at bounding box center [503, 322] width 174 height 33
drag, startPoint x: 502, startPoint y: 329, endPoint x: 399, endPoint y: 323, distance: 103.2
click at [399, 323] on div "ID 23-31240262-9 CUIL CUIT Archivo CSV CUIT help Período Desde(AAAAMM) Período …" at bounding box center [870, 351] width 1282 height 102
paste input "8015278"
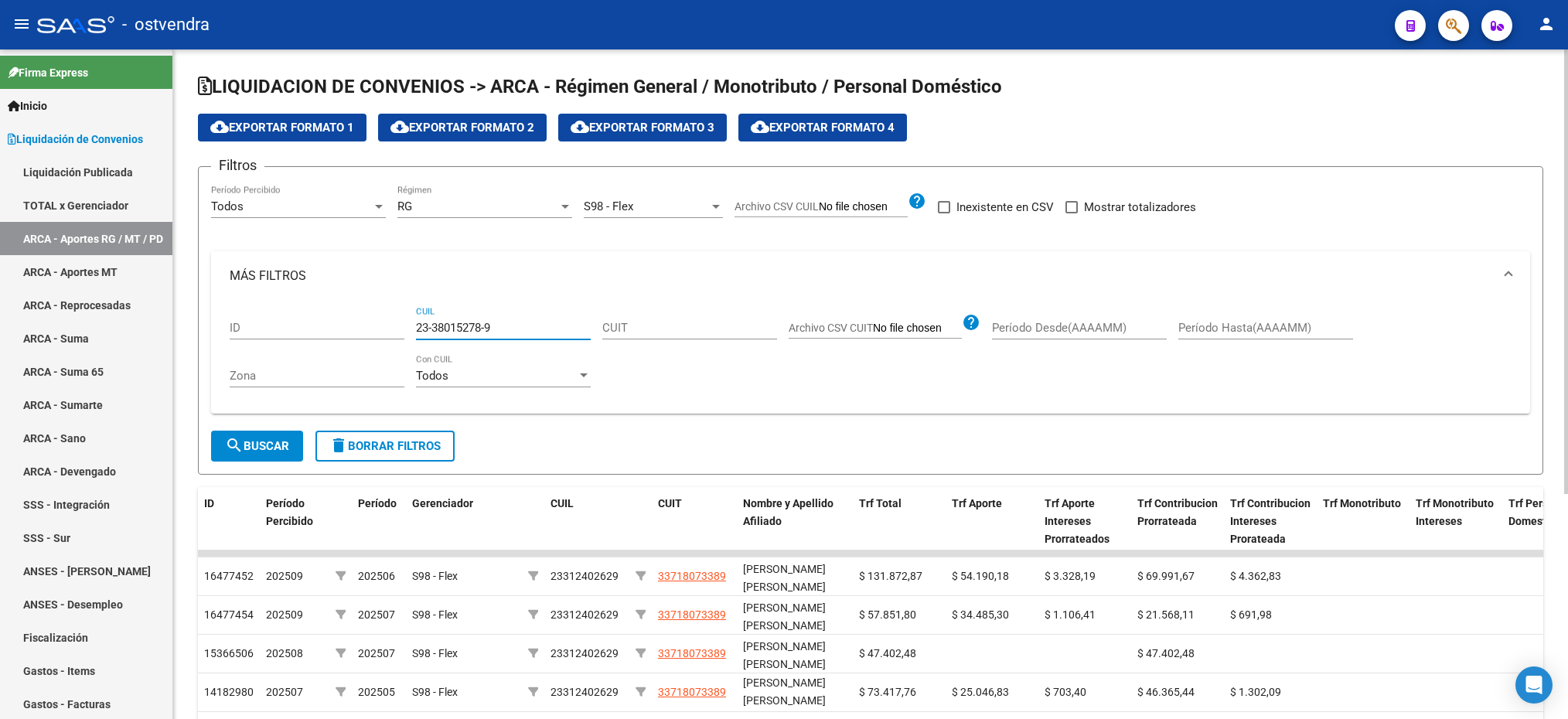
click at [269, 441] on span "search Buscar" at bounding box center [257, 446] width 64 height 14
drag, startPoint x: 502, startPoint y: 325, endPoint x: 392, endPoint y: 318, distance: 110.2
click at [392, 318] on div "ID 23-38015278-9 CUIL CUIT Archivo CSV CUIT help Período Desde(AAAAMM) Período …" at bounding box center [870, 351] width 1282 height 102
drag, startPoint x: 413, startPoint y: 323, endPoint x: 518, endPoint y: 327, distance: 105.1
click at [518, 327] on input "23-38015278-9" at bounding box center [503, 328] width 174 height 14
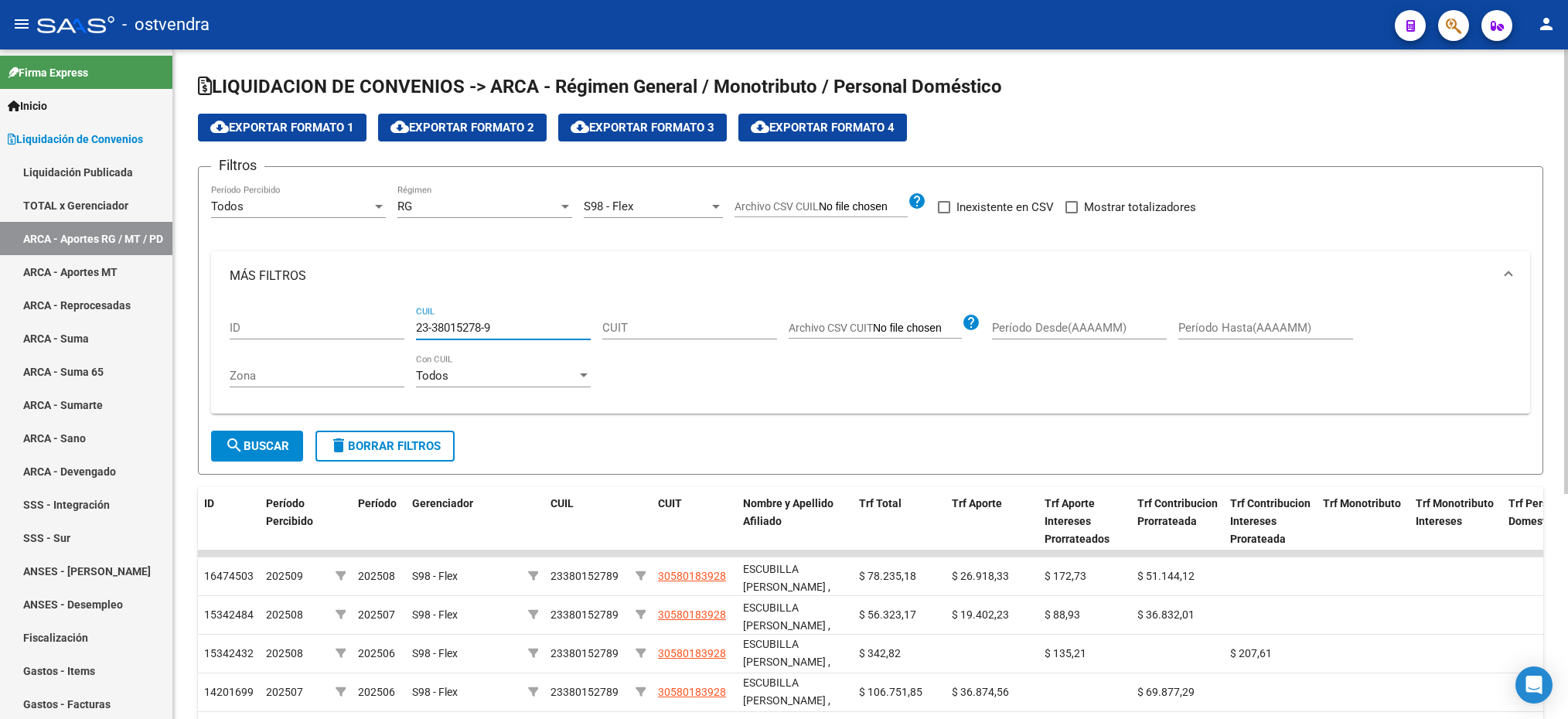
drag, startPoint x: 516, startPoint y: 325, endPoint x: 425, endPoint y: 320, distance: 91.1
click at [425, 320] on div "23-38015278-9 CUIL" at bounding box center [503, 322] width 174 height 33
drag, startPoint x: 425, startPoint y: 320, endPoint x: 383, endPoint y: 295, distance: 48.9
click at [383, 295] on mat-expansion-panel-header "MÁS FILTROS" at bounding box center [871, 276] width 1319 height 49
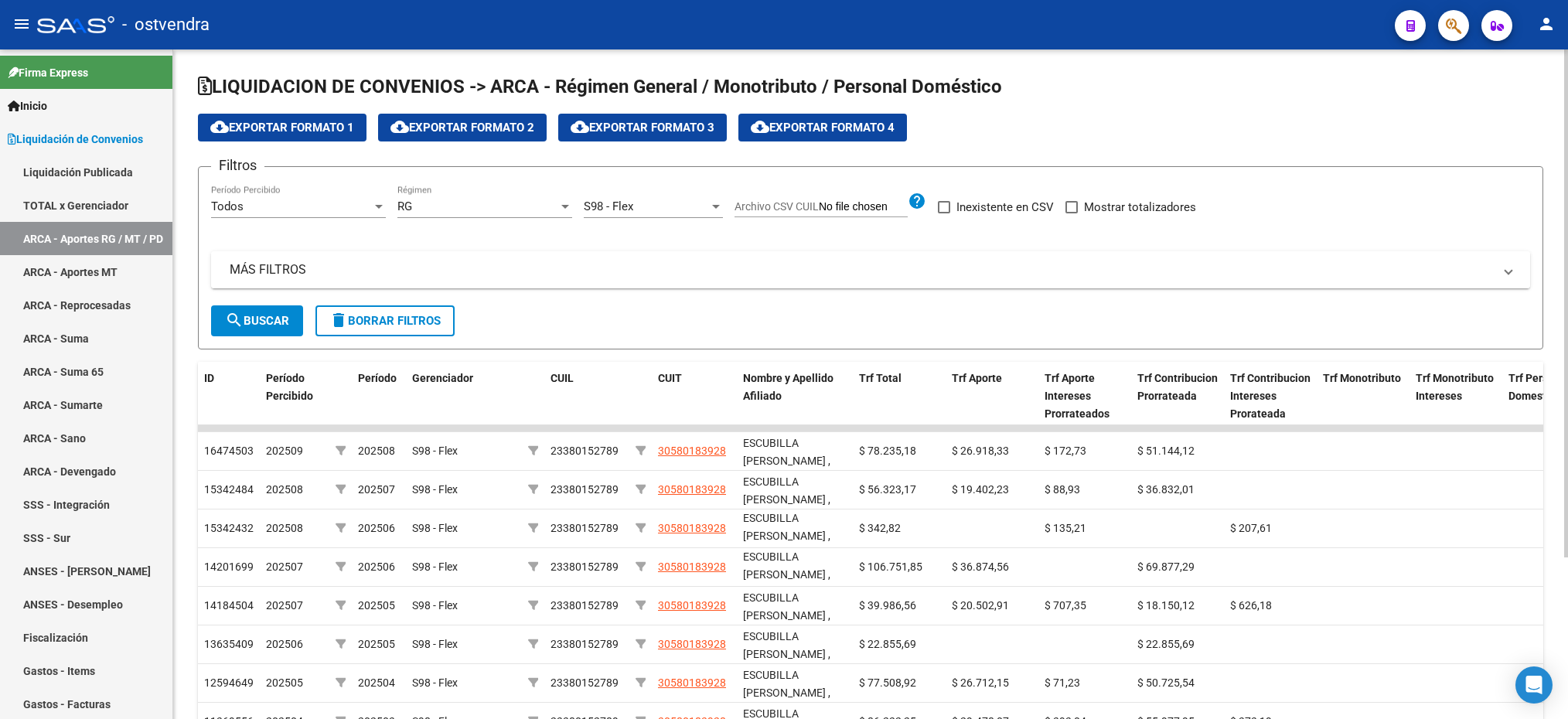
click at [477, 286] on mat-expansion-panel-header "MÁS FILTROS" at bounding box center [871, 270] width 1319 height 37
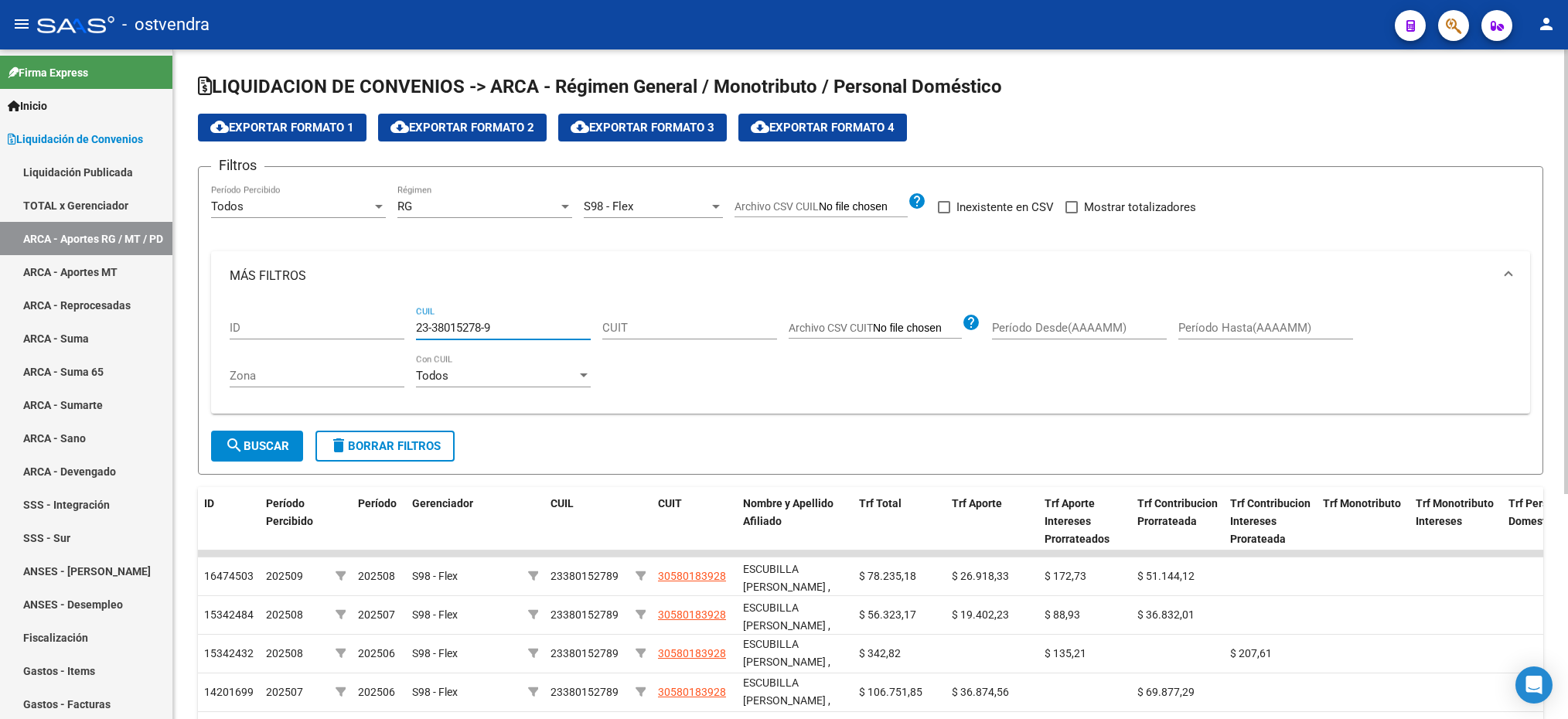
drag, startPoint x: 498, startPoint y: 326, endPoint x: 408, endPoint y: 326, distance: 90.0
click at [408, 326] on div "ID 23-38015278-9 CUIL CUIT Archivo CSV CUIT help Período Desde(AAAAMM) Período …" at bounding box center [870, 351] width 1282 height 102
drag, startPoint x: 459, startPoint y: 327, endPoint x: 371, endPoint y: 328, distance: 88.0
click at [371, 328] on div "ID 23-38015278-9 CUIL CUIT Archivo CSV CUIT help Período Desde(AAAAMM) Período …" at bounding box center [870, 351] width 1282 height 102
paste input "143306-4"
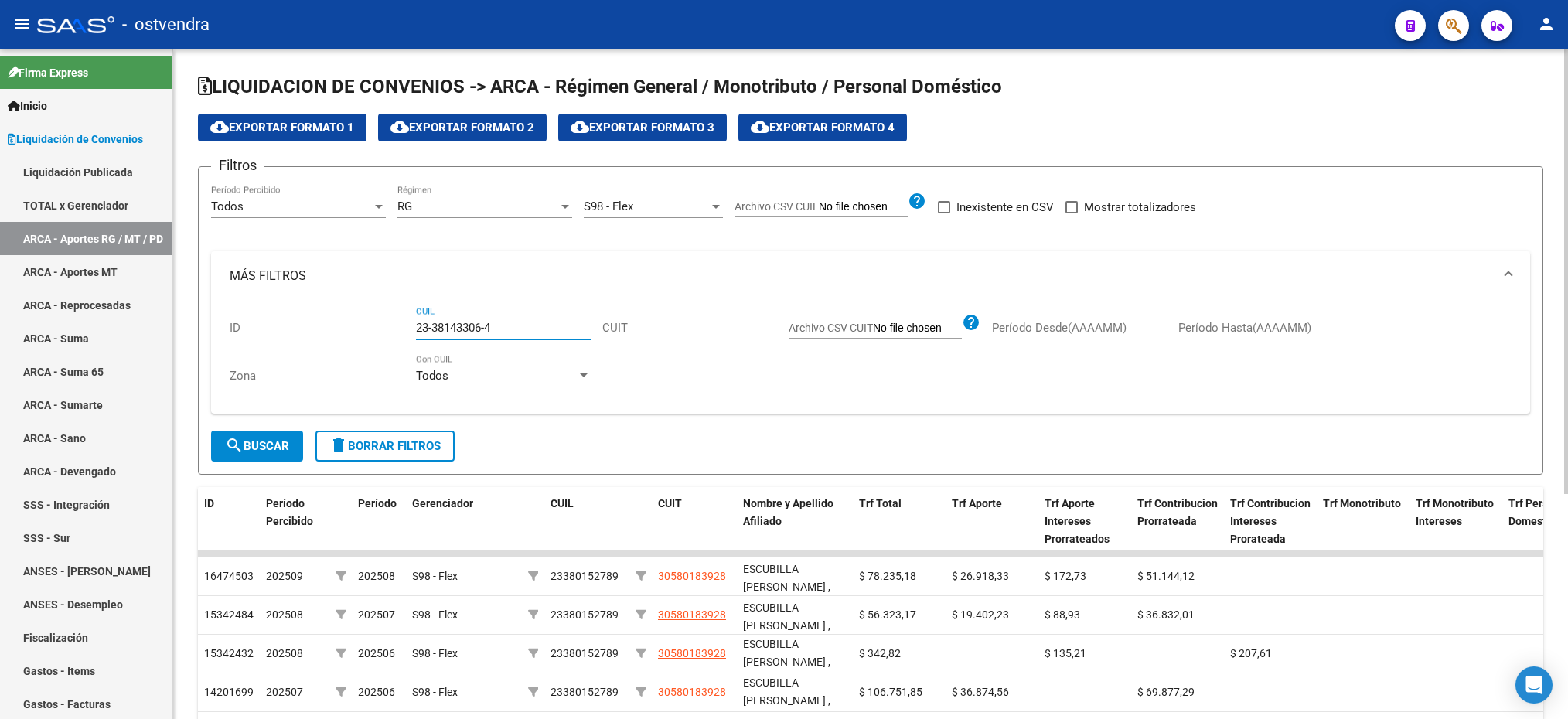
type input "23-38143306-4"
click at [272, 441] on span "search Buscar" at bounding box center [257, 446] width 64 height 14
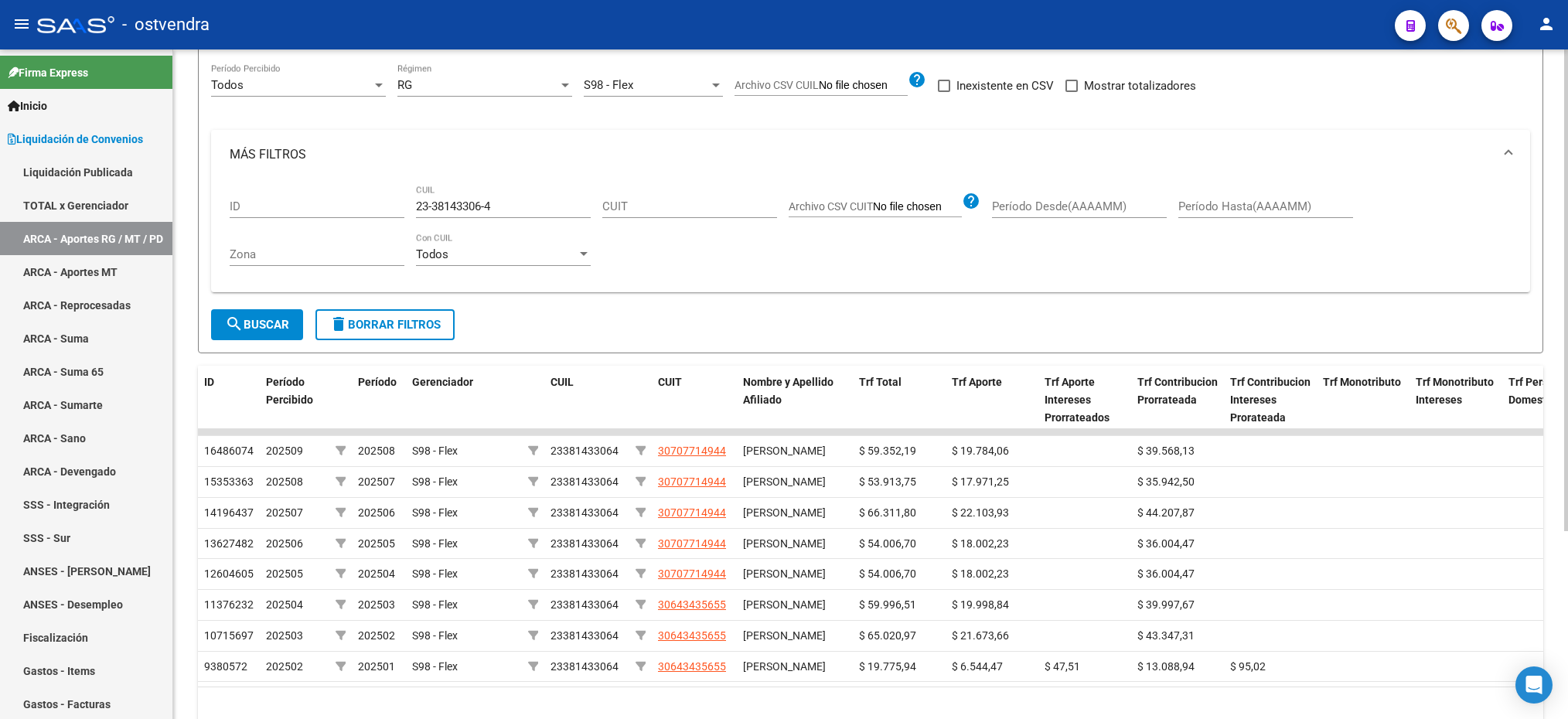
scroll to position [260, 0]
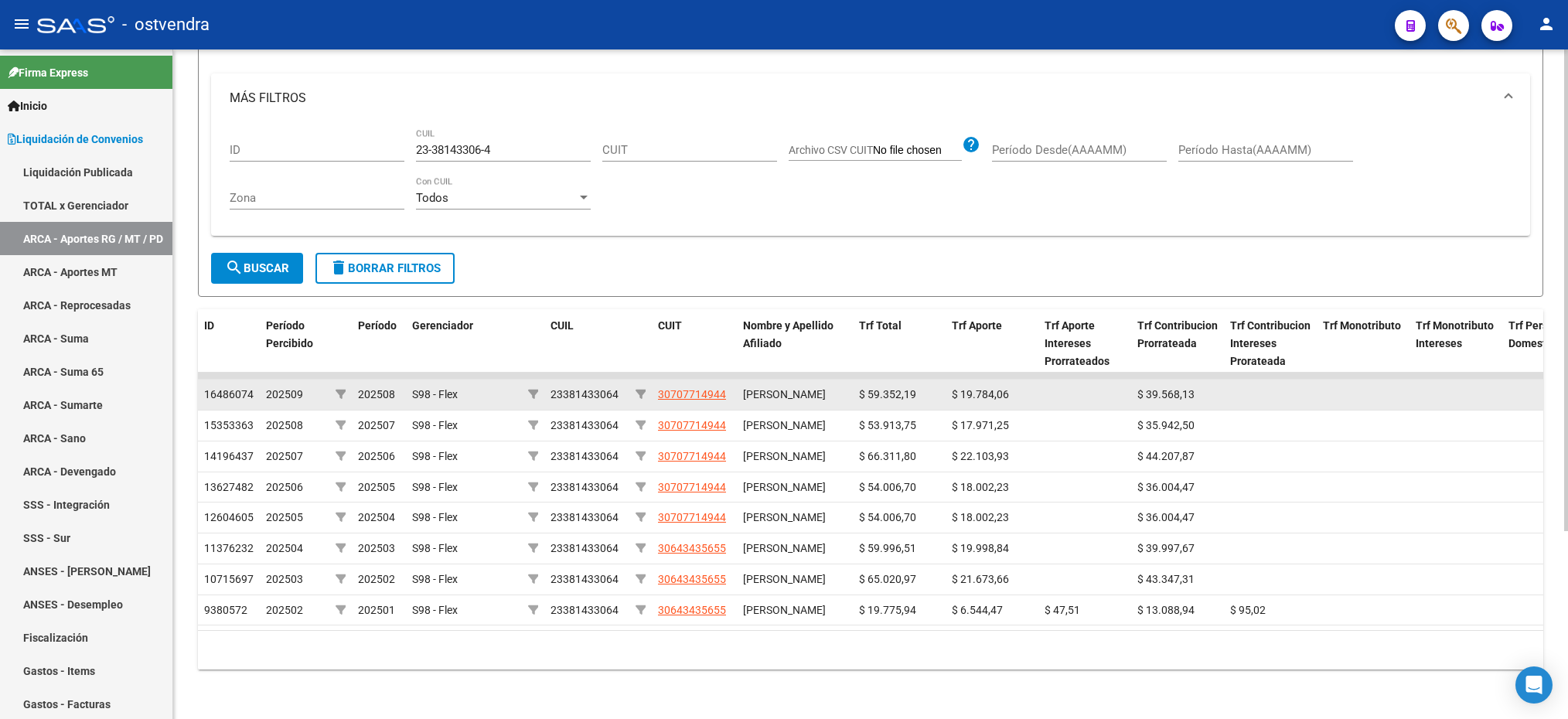
drag, startPoint x: 618, startPoint y: 318, endPoint x: 552, endPoint y: 313, distance: 66.2
click at [552, 385] on div "23381433064" at bounding box center [586, 394] width 73 height 18
copy div "23381433064"
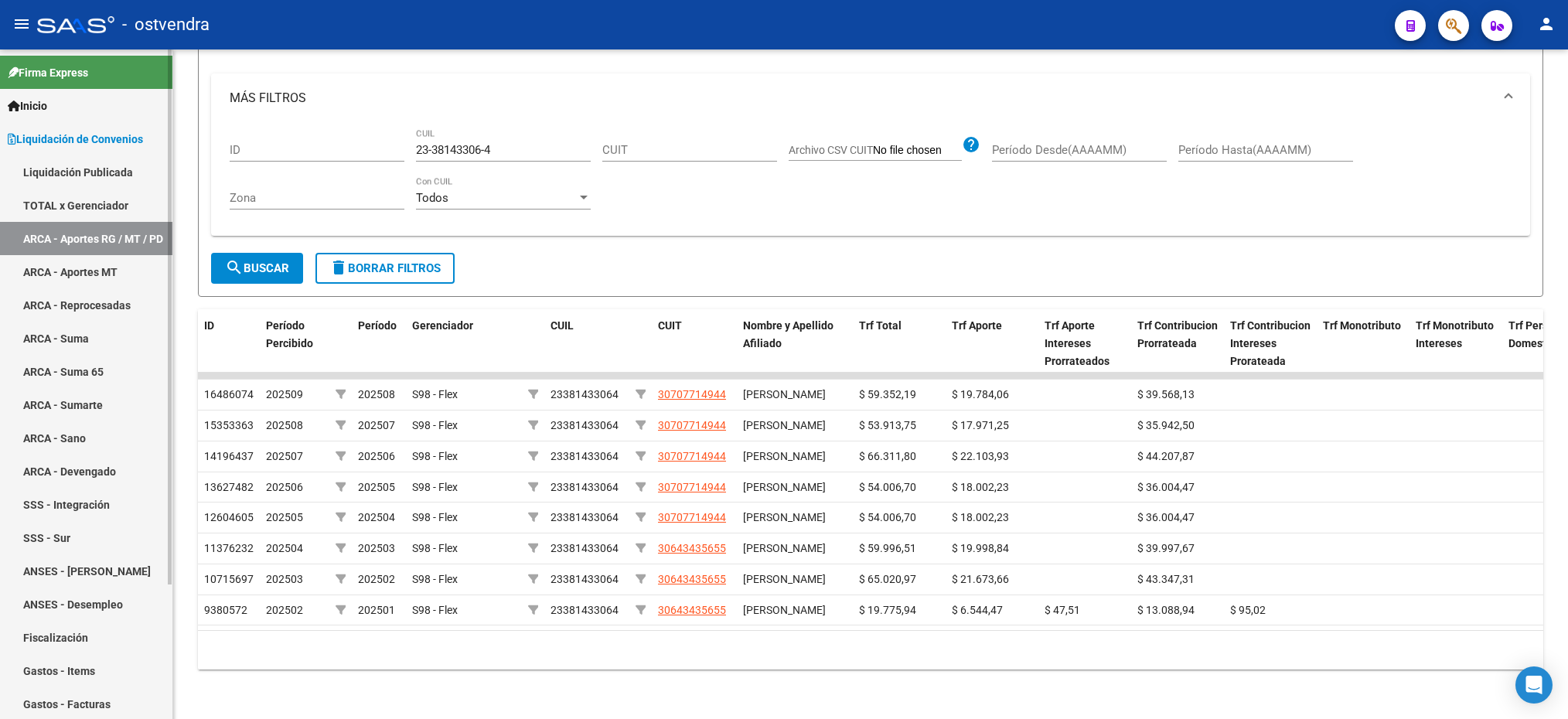
scroll to position [167, 0]
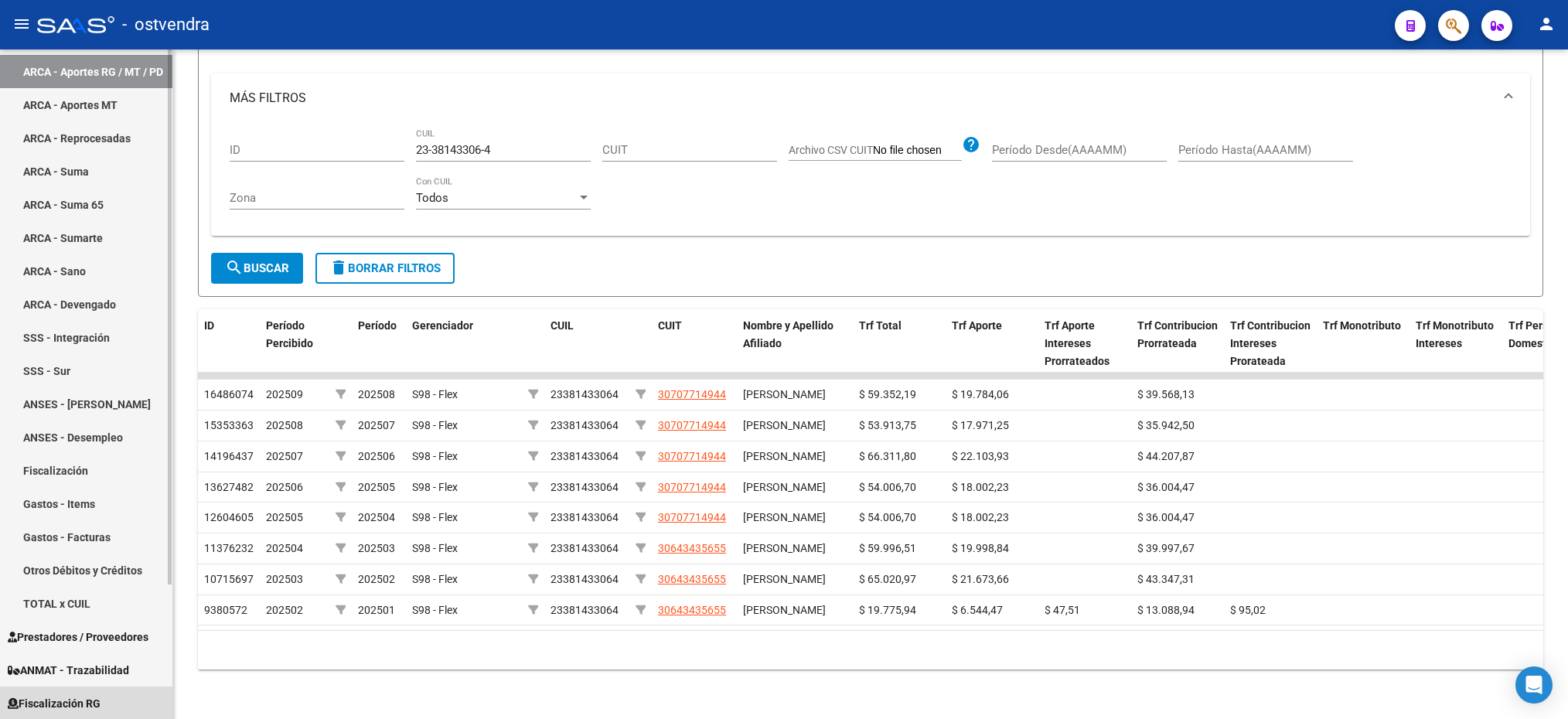
drag, startPoint x: 62, startPoint y: 692, endPoint x: 121, endPoint y: 652, distance: 71.3
click at [61, 694] on link "Fiscalización RG" at bounding box center [86, 703] width 173 height 33
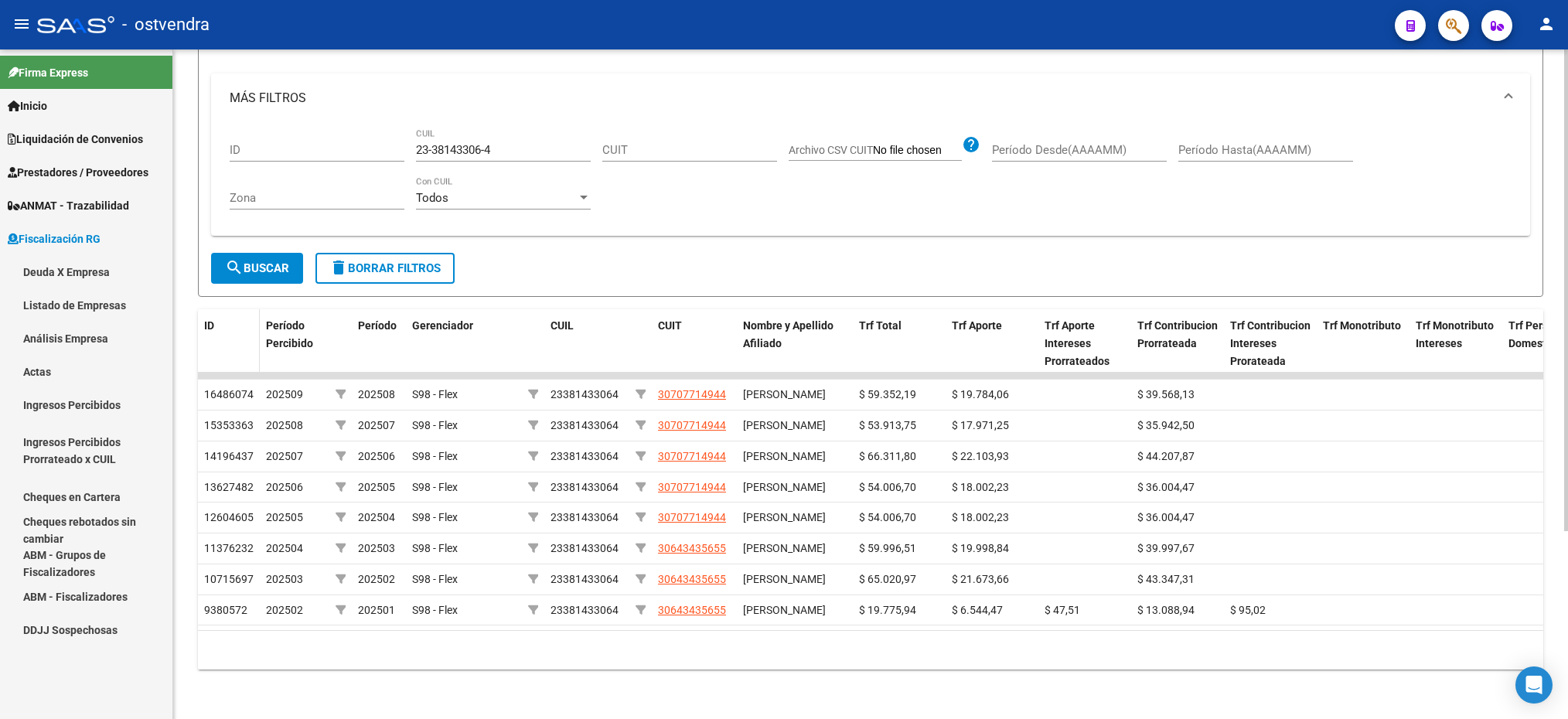
scroll to position [0, 0]
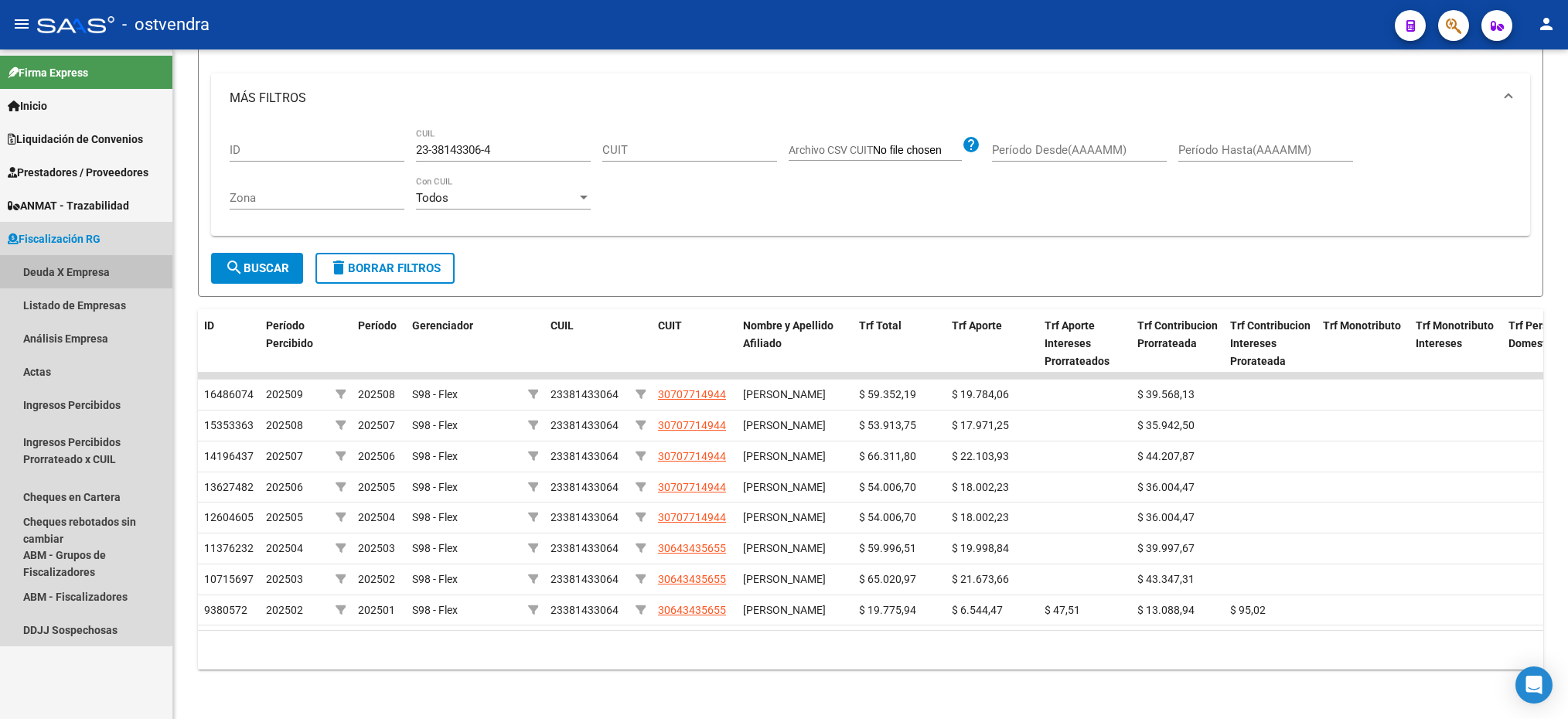
click at [83, 266] on link "Deuda X Empresa" at bounding box center [86, 271] width 173 height 33
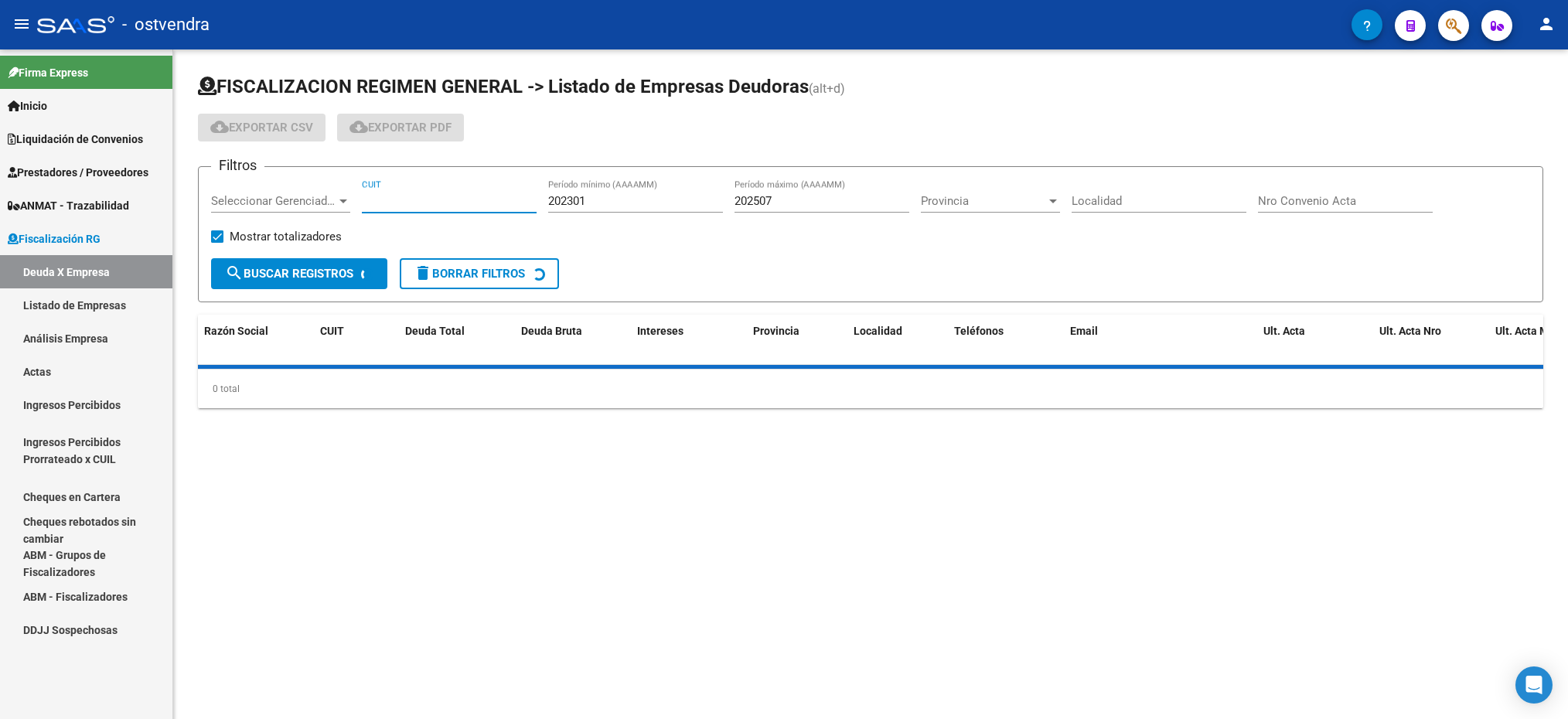
click at [402, 194] on input "CUIT" at bounding box center [449, 201] width 174 height 14
paste input "23-38143306-4"
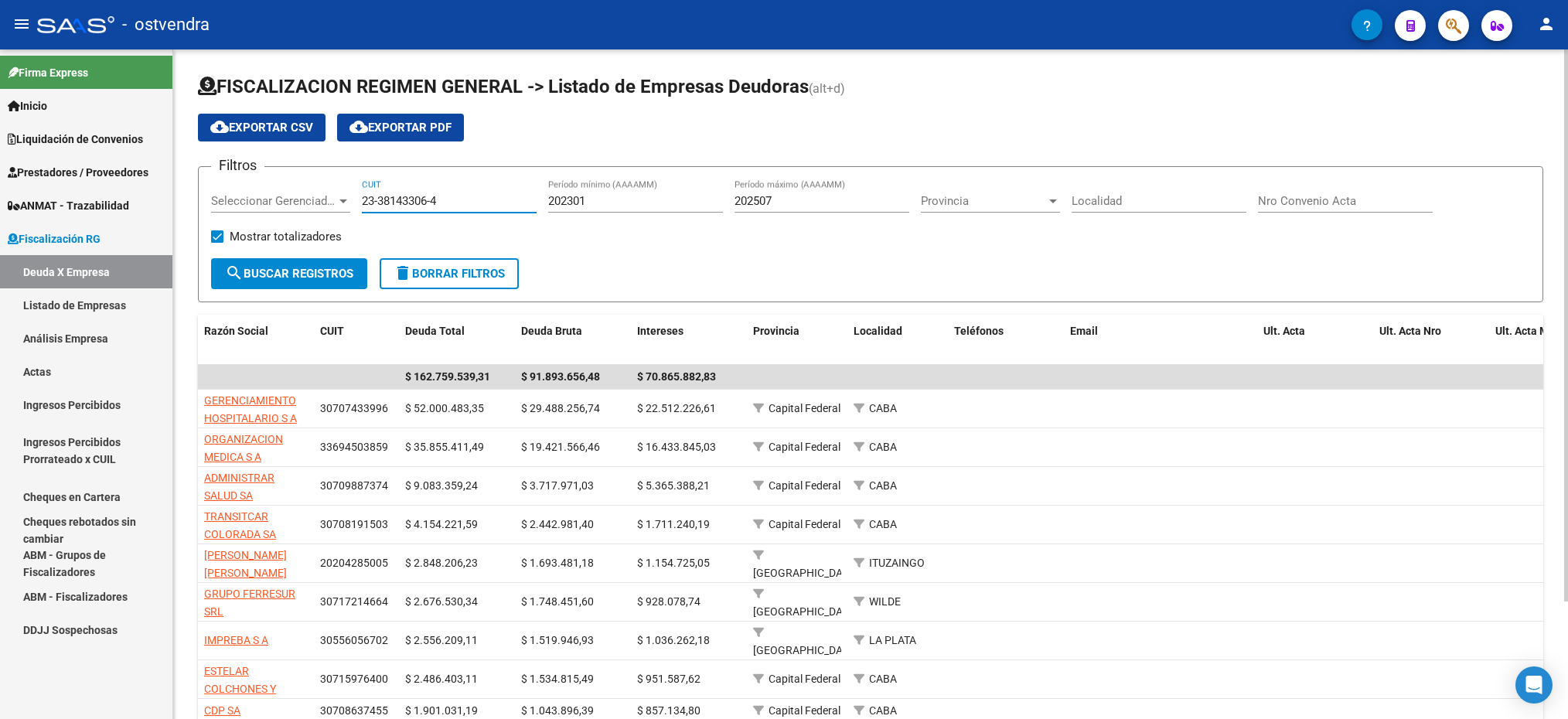
type input "23-38143306-4"
click at [312, 197] on span "Seleccionar Gerenciador" at bounding box center [273, 201] width 125 height 14
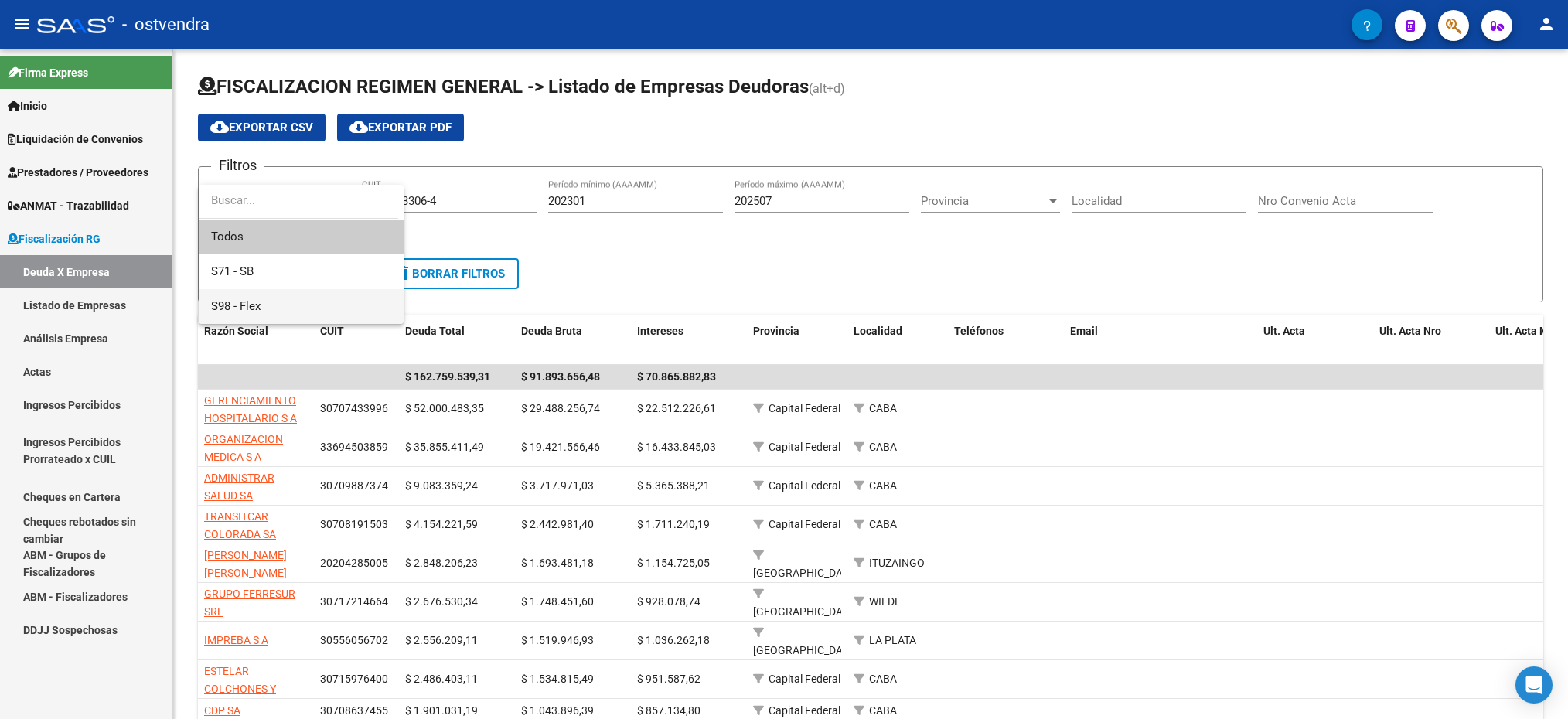
click at [270, 306] on span "S98 - Flex" at bounding box center [301, 307] width 180 height 35
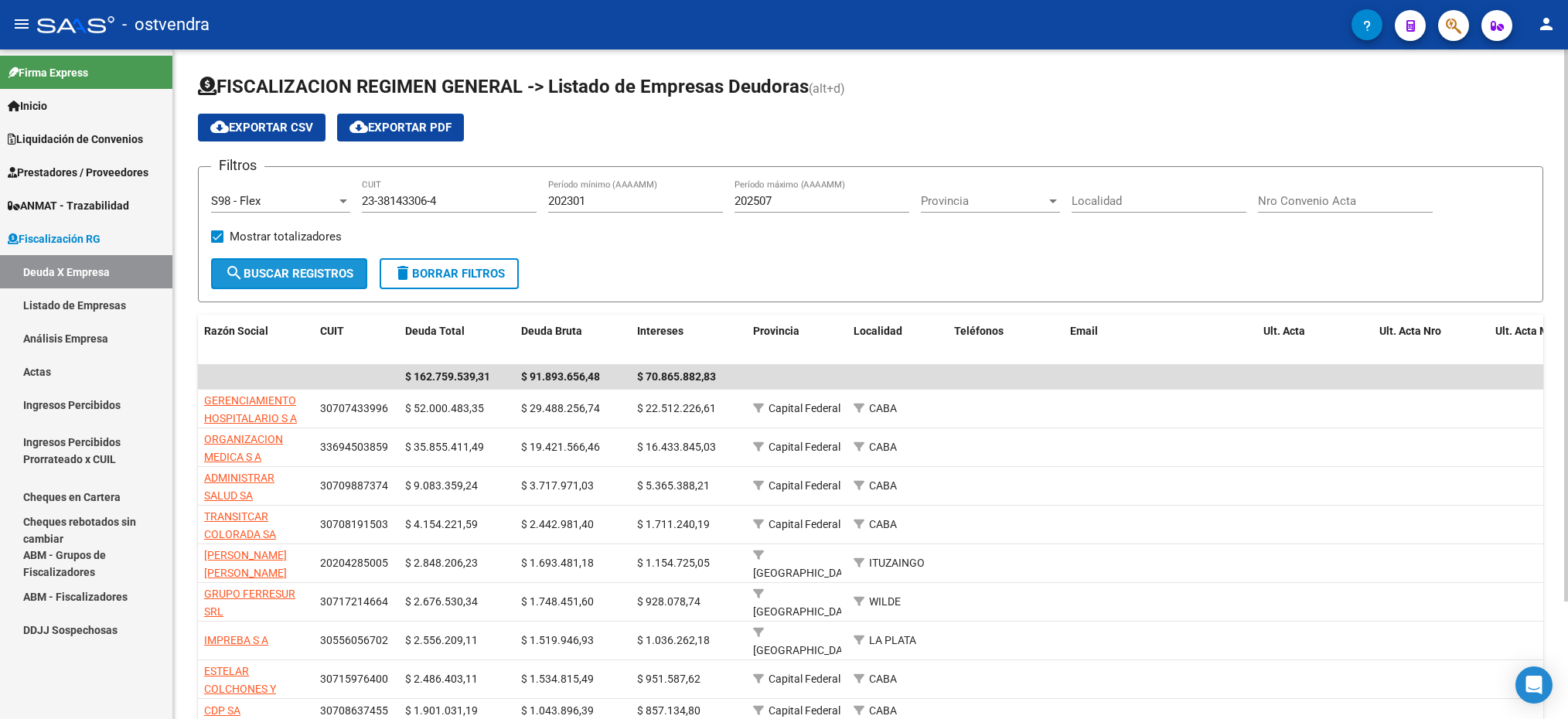
click at [284, 258] on button "search Buscar Registros" at bounding box center [289, 273] width 156 height 31
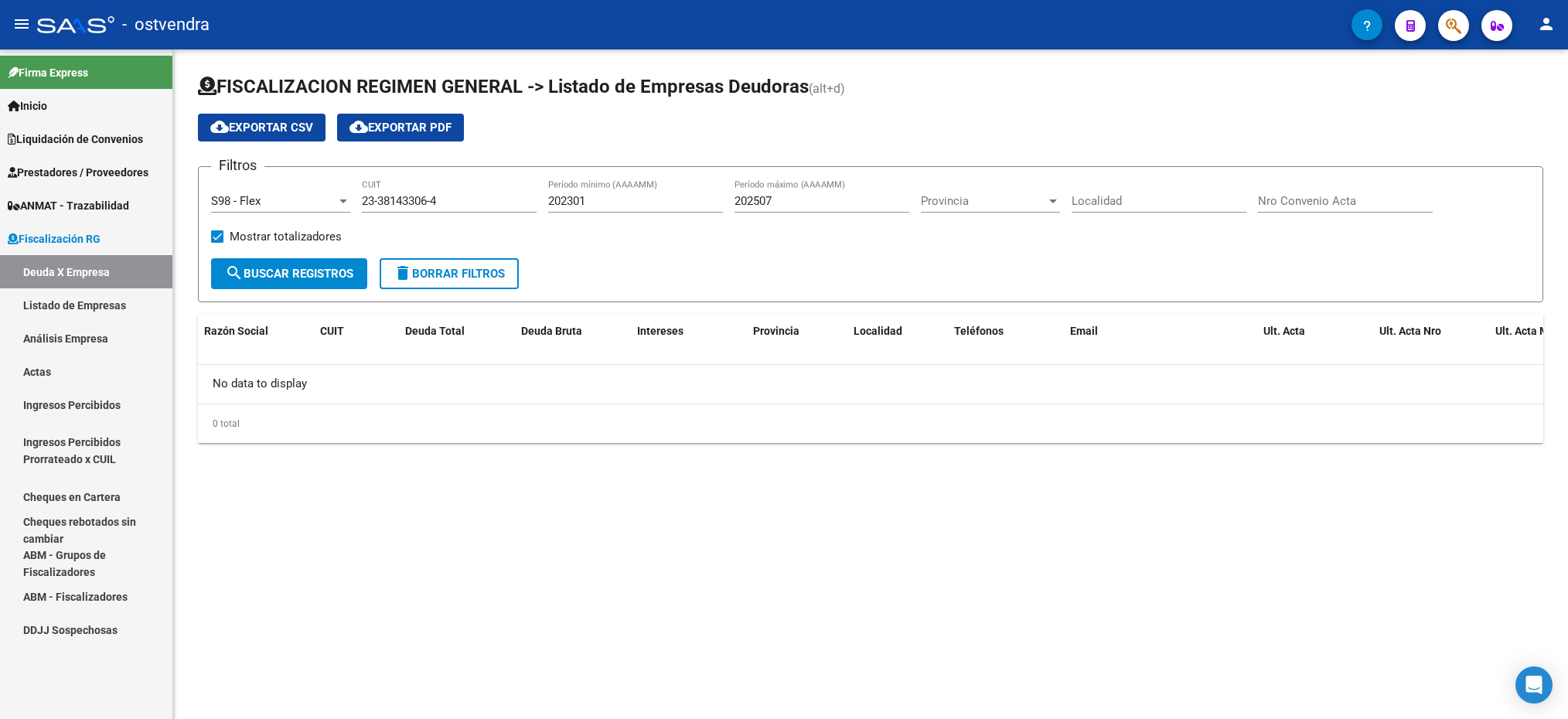
click at [281, 260] on button "search Buscar Registros" at bounding box center [289, 273] width 156 height 31
click at [576, 200] on input "202301" at bounding box center [635, 201] width 174 height 14
type input "202401"
click at [291, 283] on button "search Buscar Registros" at bounding box center [289, 273] width 156 height 31
